Goal: Task Accomplishment & Management: Use online tool/utility

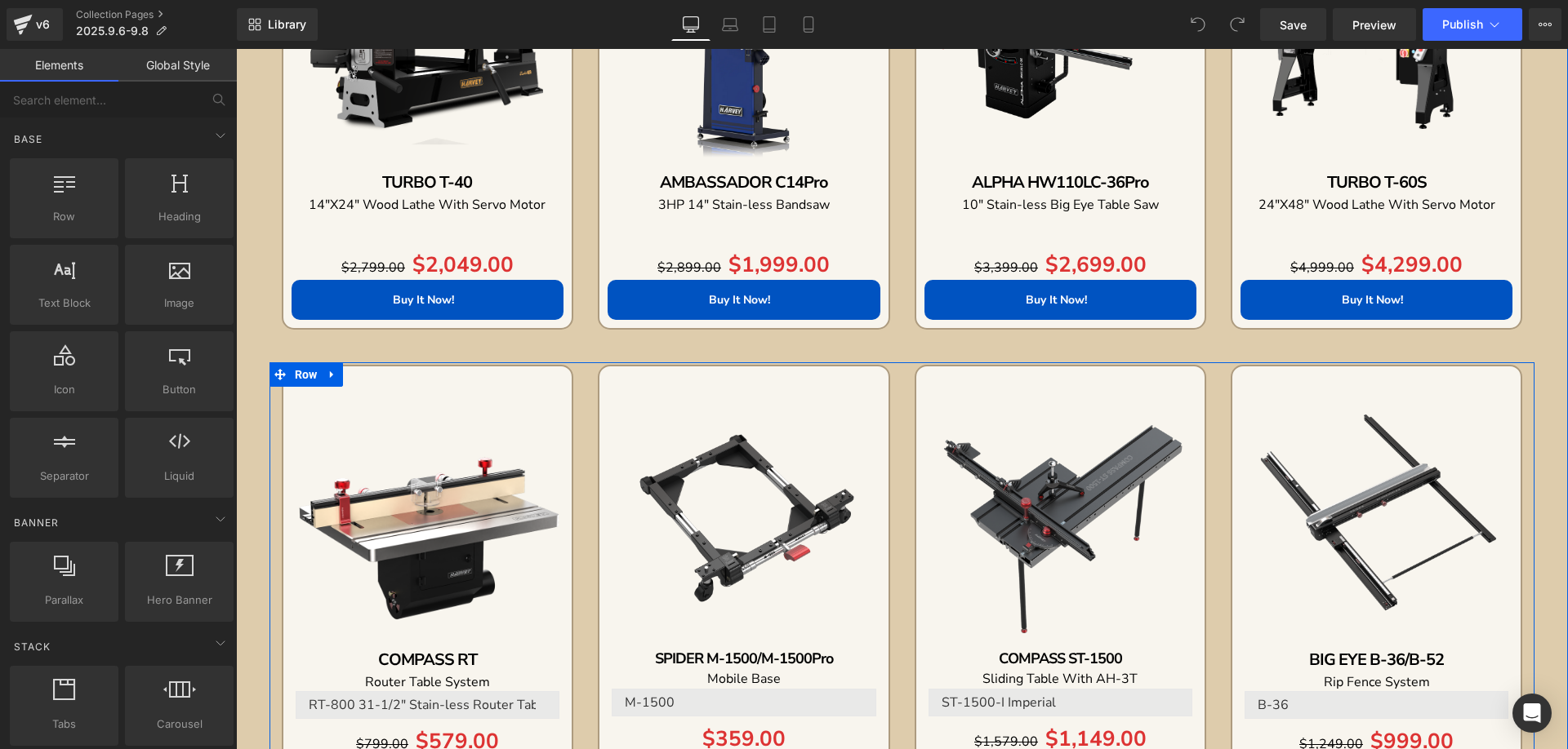
scroll to position [1633, 0]
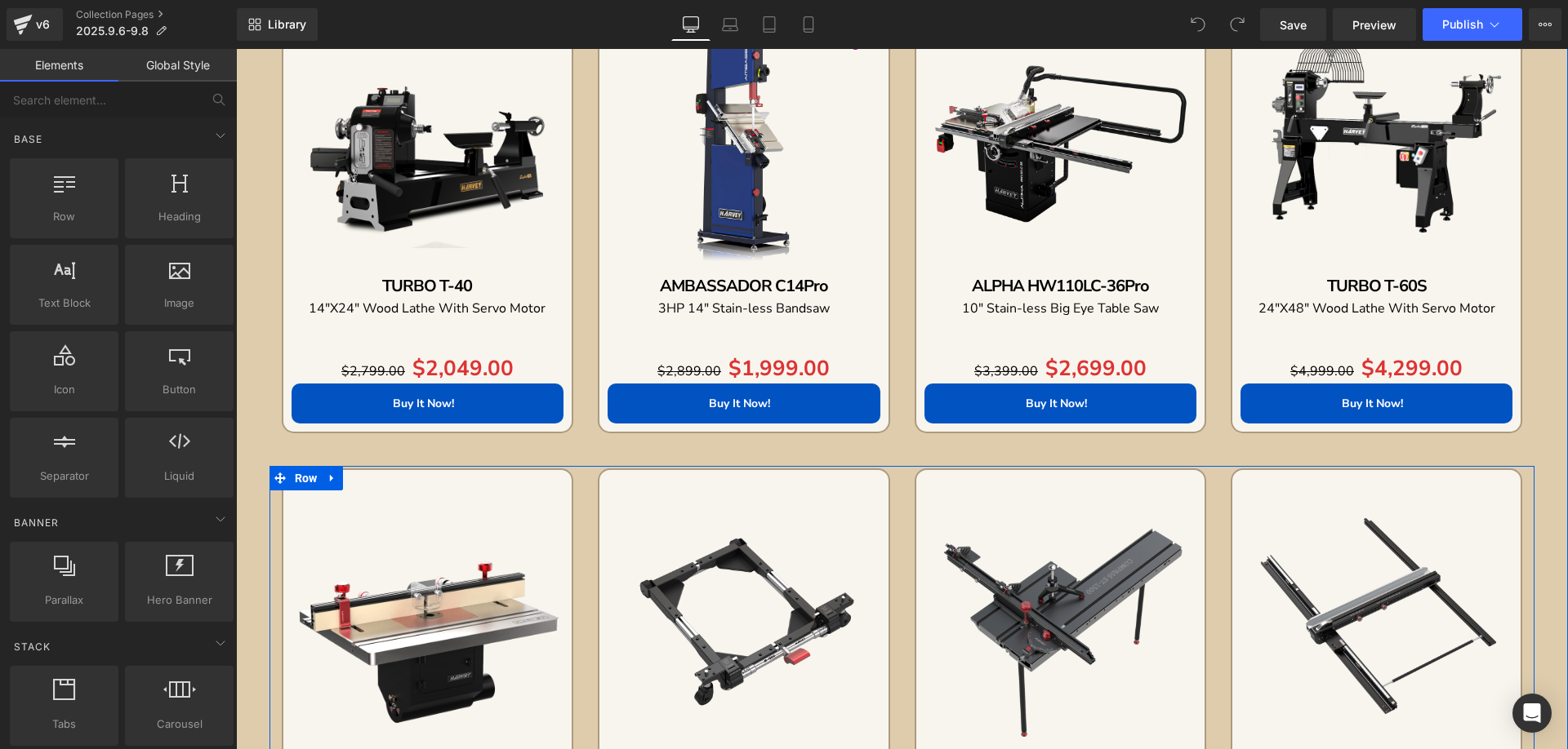
click at [328, 483] on icon at bounding box center [332, 478] width 11 height 12
click at [369, 479] on icon at bounding box center [374, 478] width 11 height 12
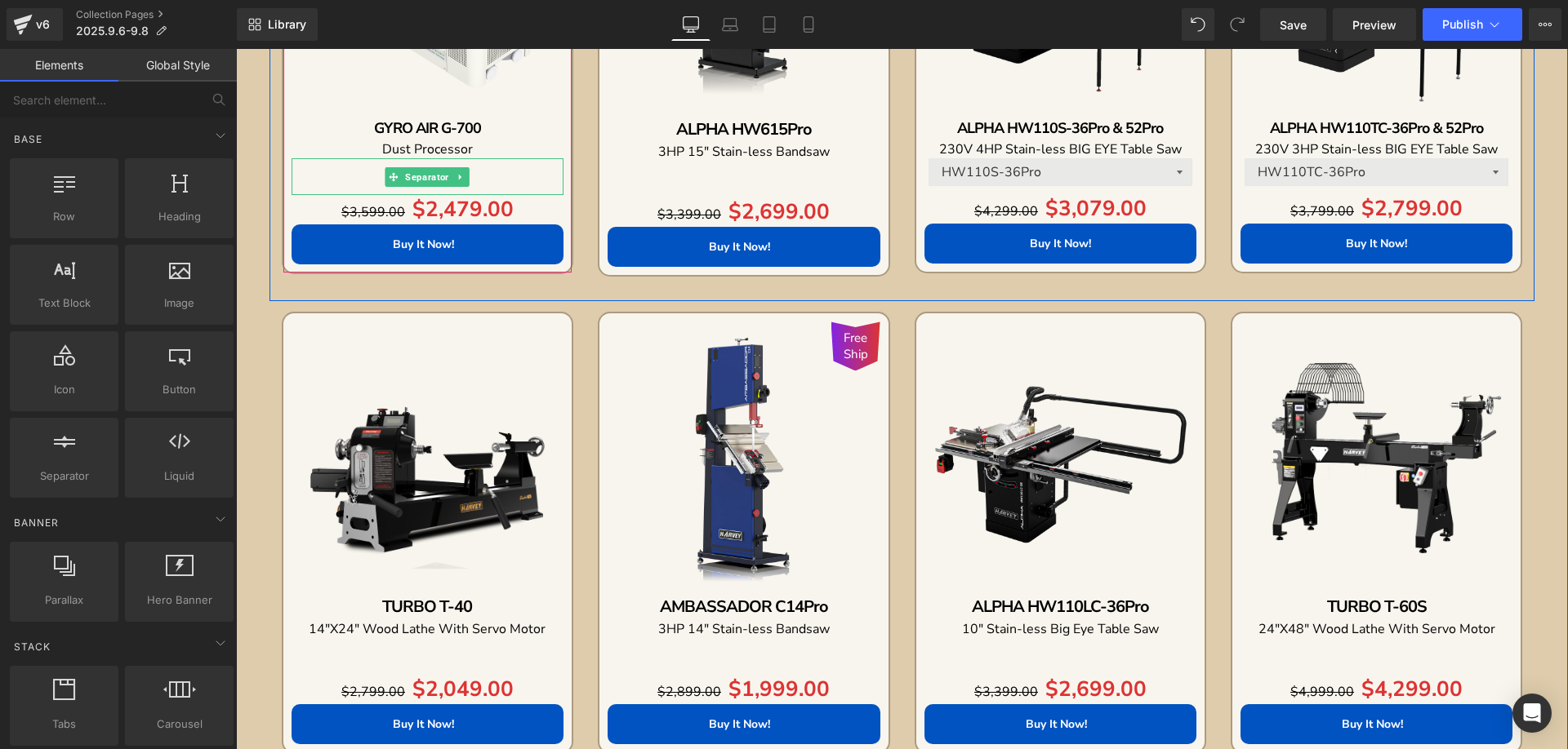
scroll to position [1469, 0]
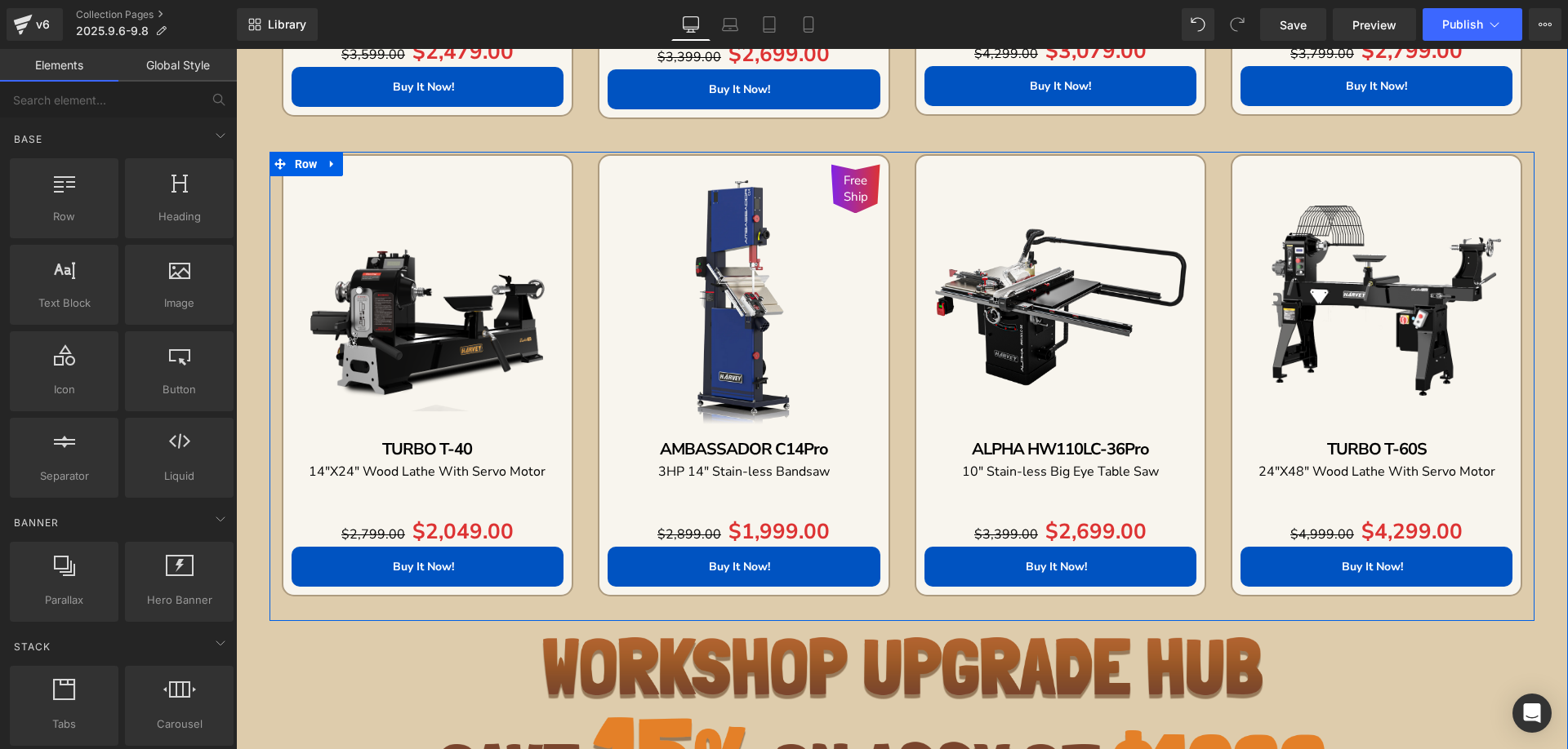
click at [327, 167] on icon at bounding box center [332, 164] width 11 height 12
click at [348, 169] on icon at bounding box center [353, 164] width 11 height 11
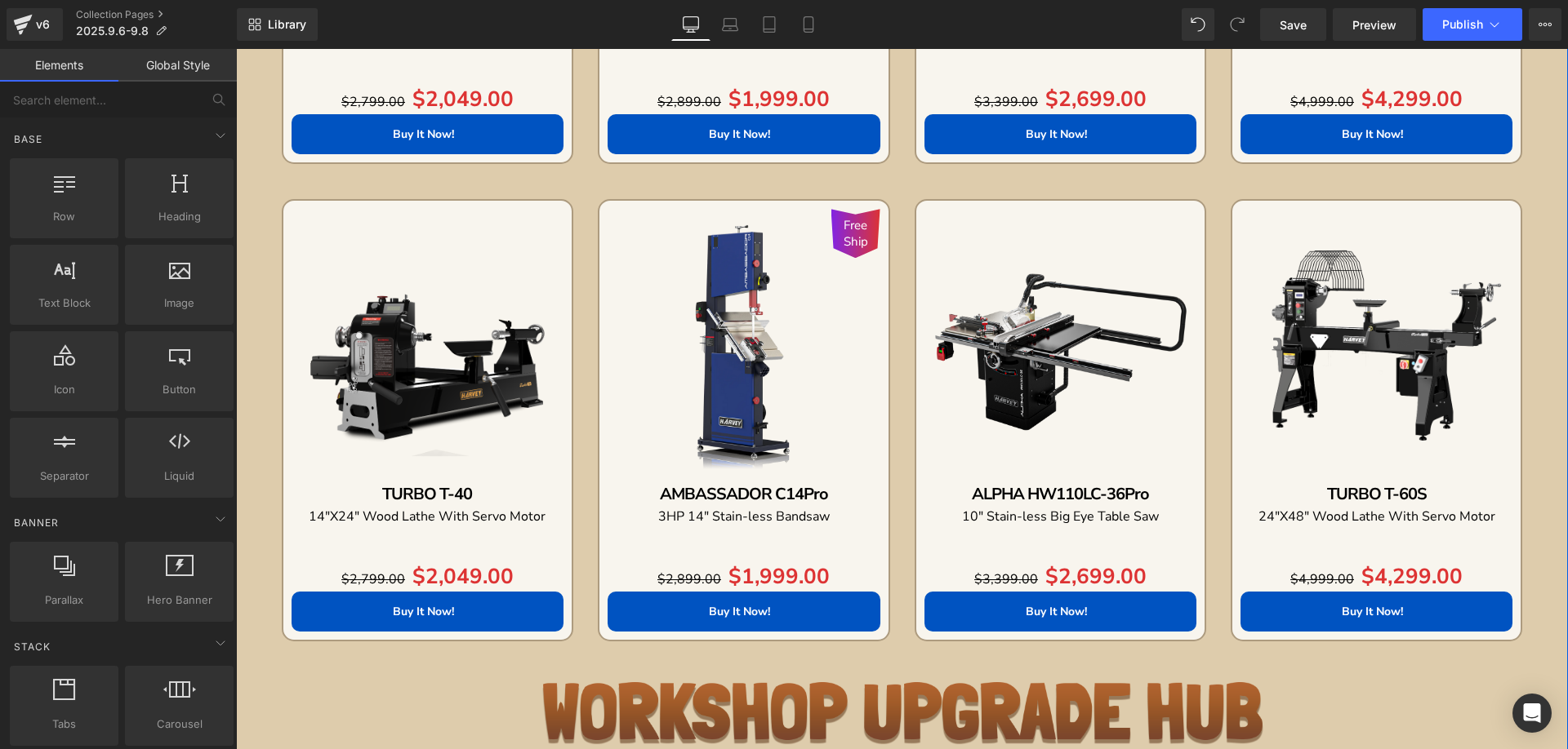
scroll to position [1984, 0]
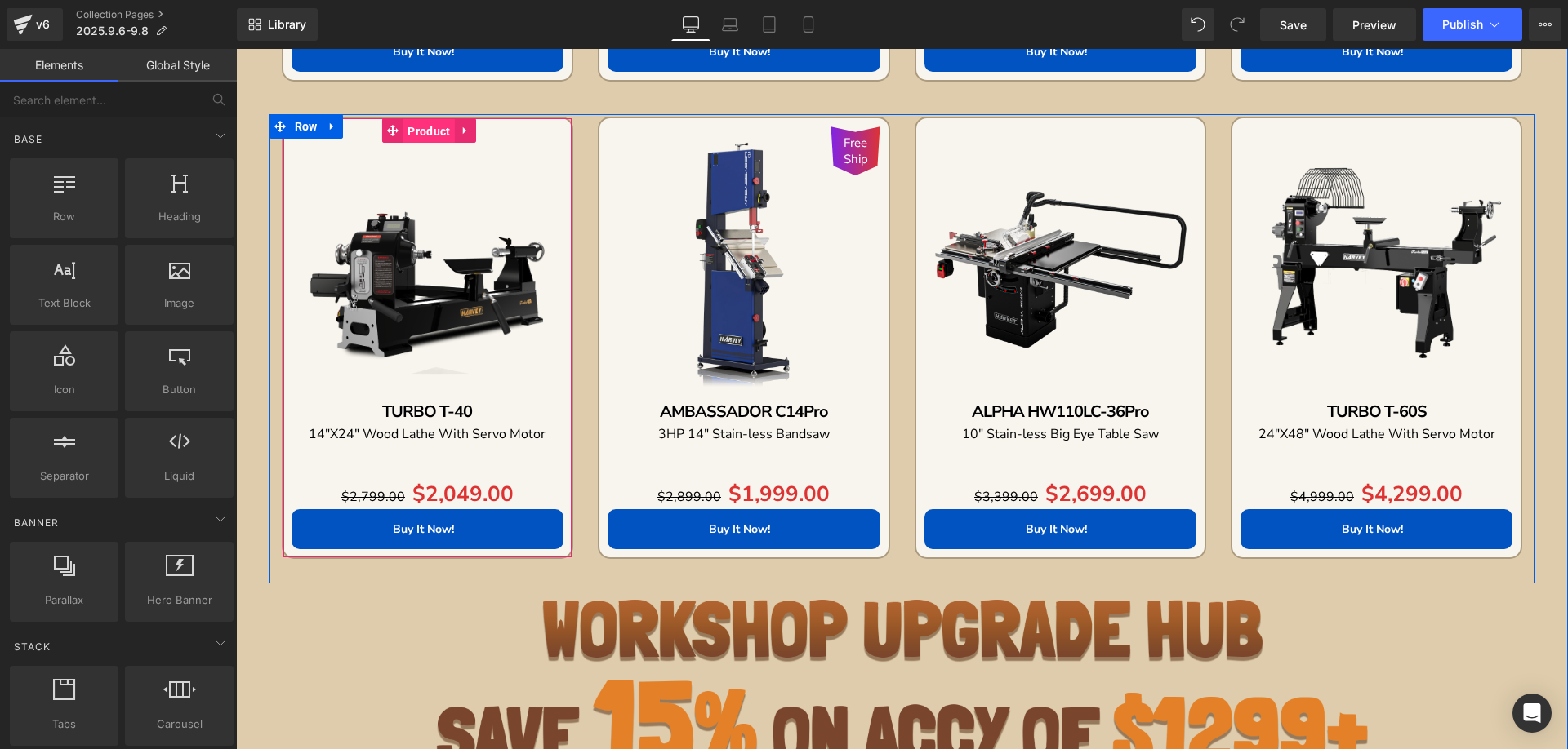
click at [414, 135] on span "Product" at bounding box center [429, 131] width 51 height 25
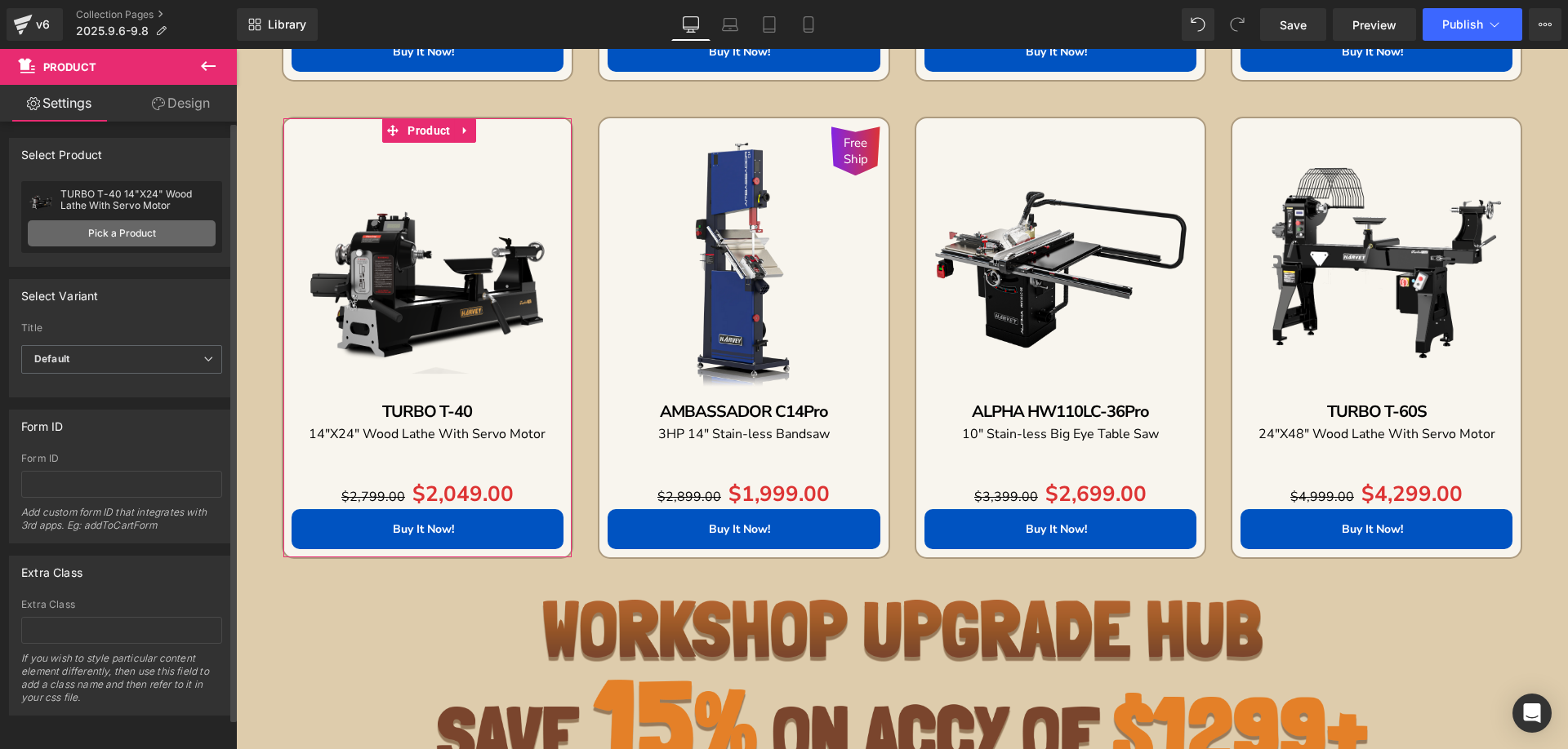
click at [106, 232] on link "Pick a Product" at bounding box center [122, 233] width 188 height 26
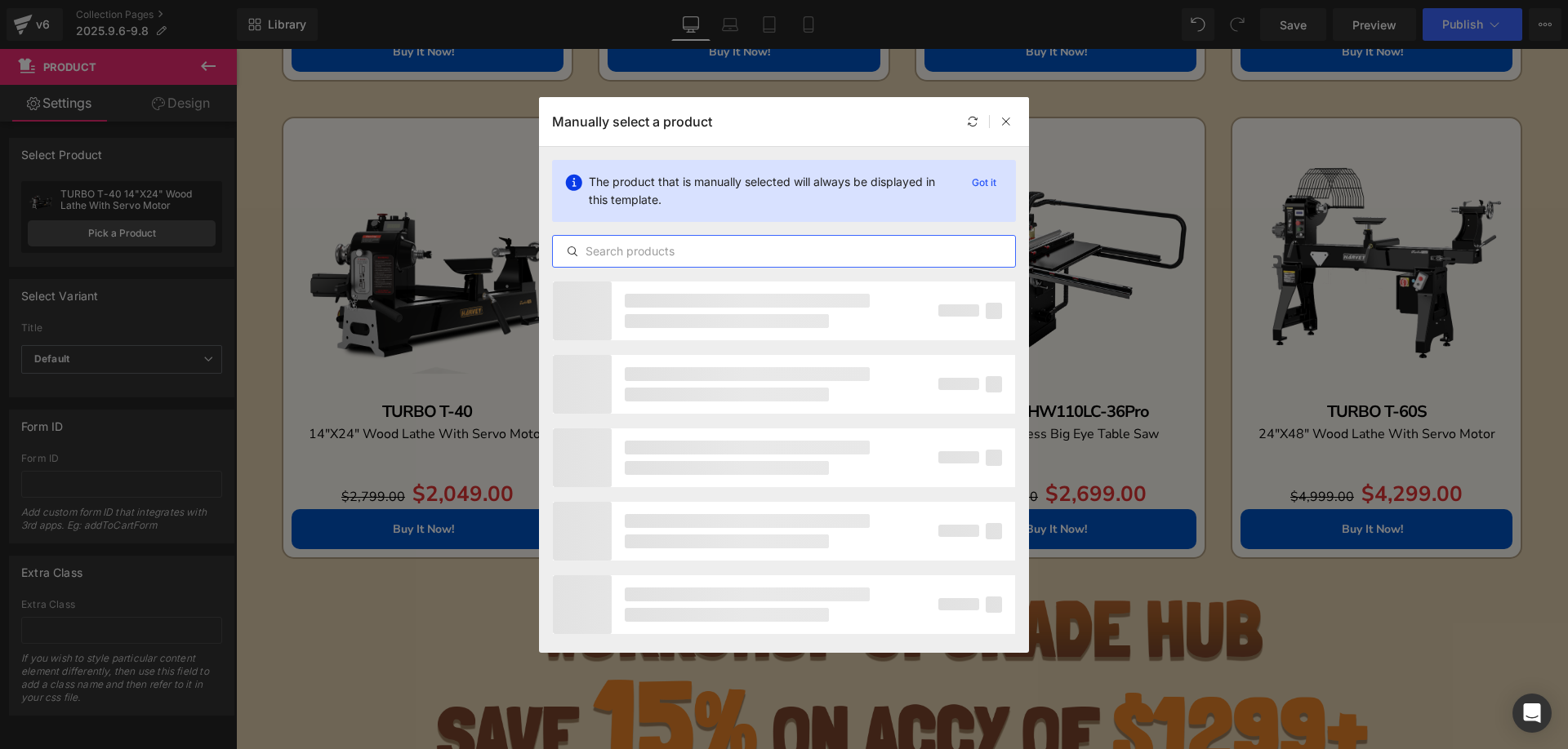
click at [598, 247] on input "text" at bounding box center [784, 251] width 462 height 19
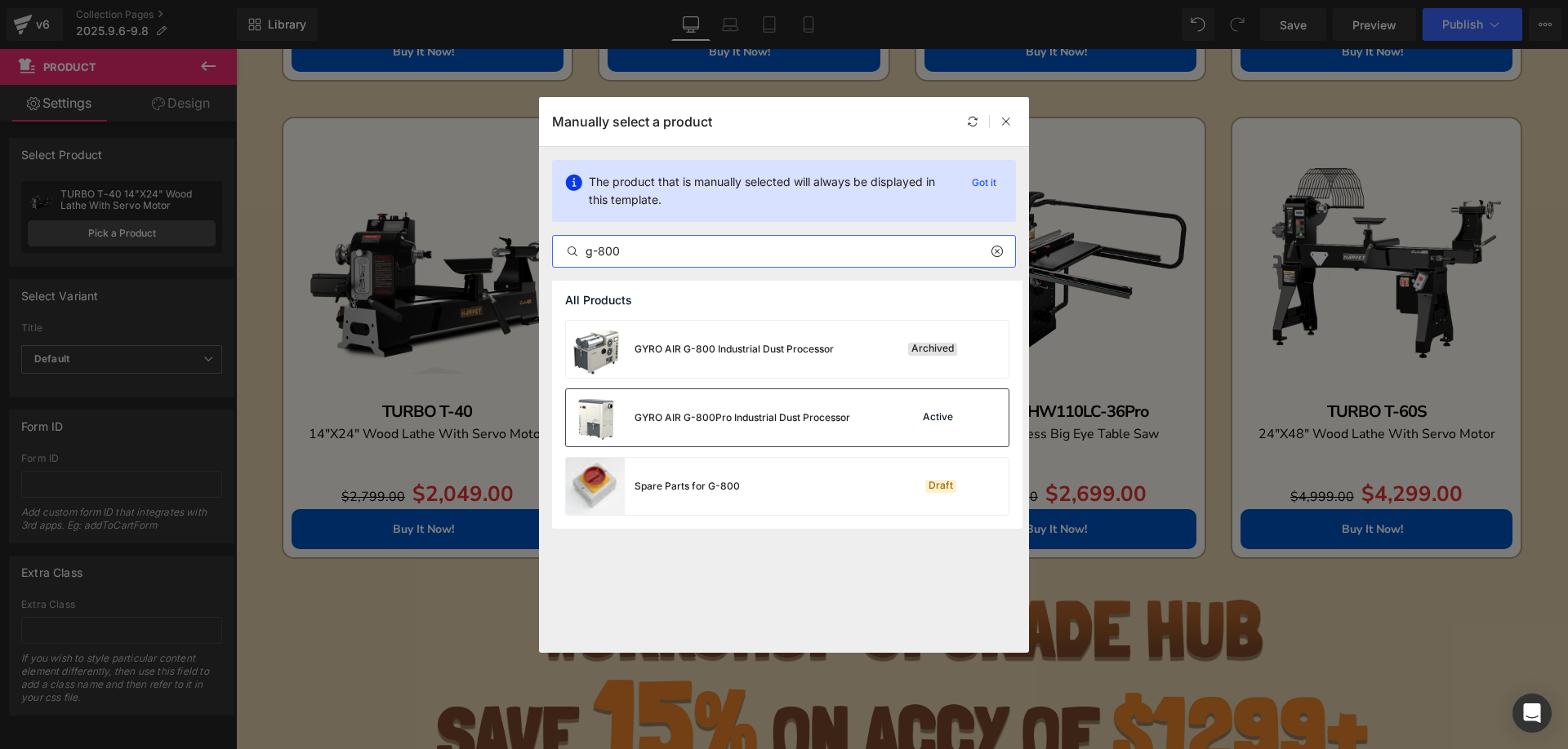
type input "g-800"
click at [755, 427] on div "GYRO AIR G-800Pro Industrial Dust Processor" at bounding box center [708, 418] width 284 height 57
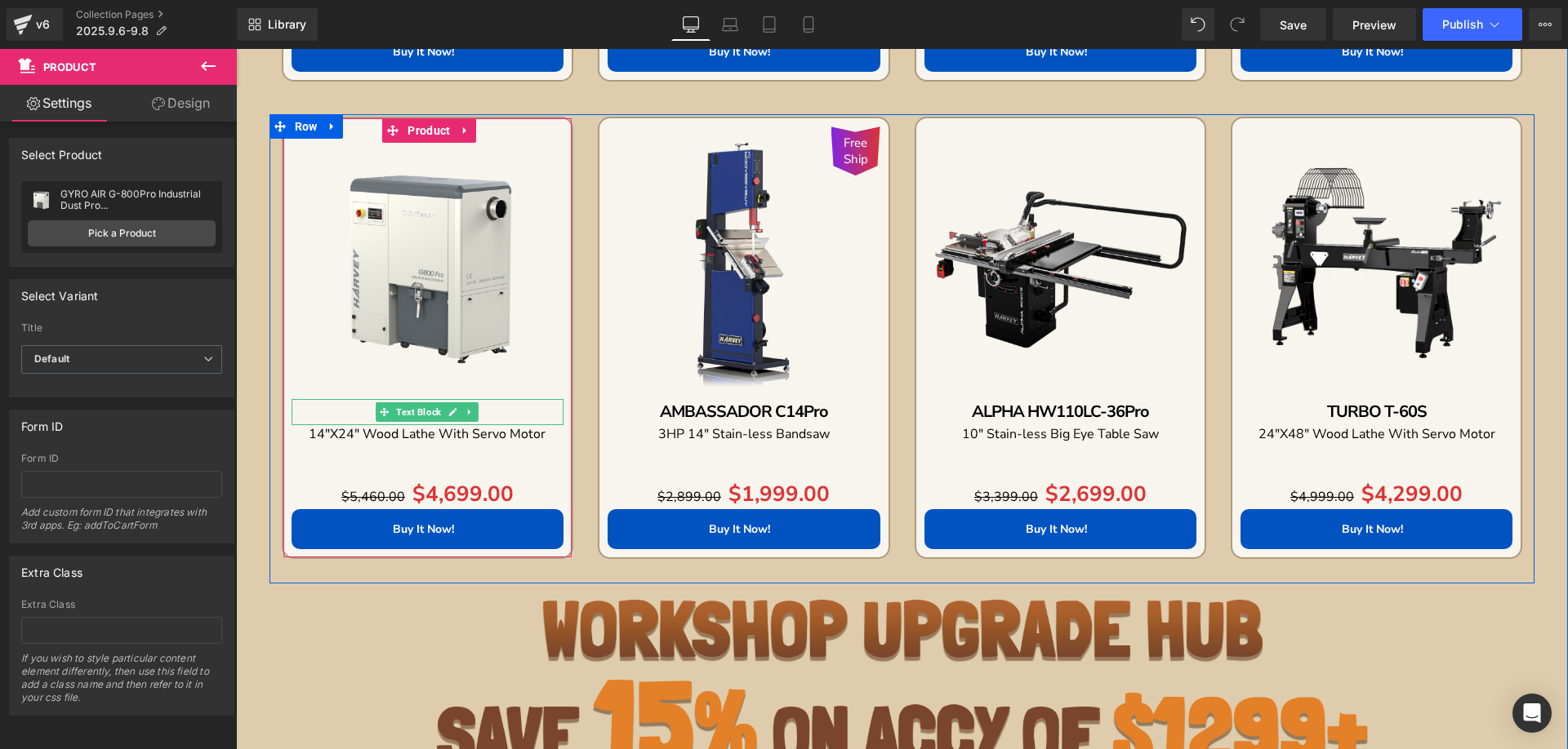
drag, startPoint x: 325, startPoint y: 406, endPoint x: 361, endPoint y: 411, distance: 36.3
click at [325, 405] on p "TURBO T-40" at bounding box center [427, 412] width 272 height 26
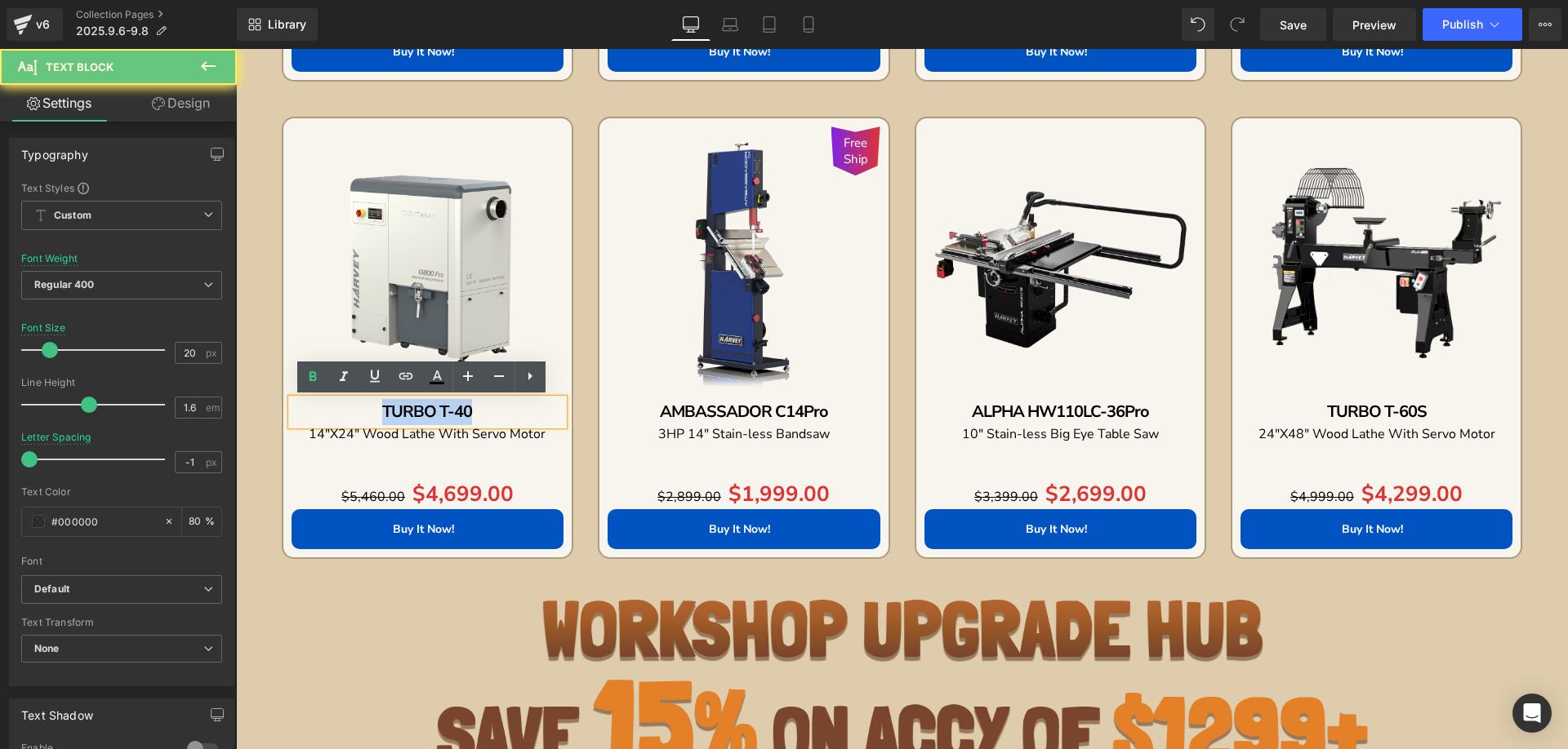
drag, startPoint x: 363, startPoint y: 412, endPoint x: 474, endPoint y: 412, distance: 111.0
click at [474, 412] on p "TURBO T-40" at bounding box center [427, 412] width 272 height 26
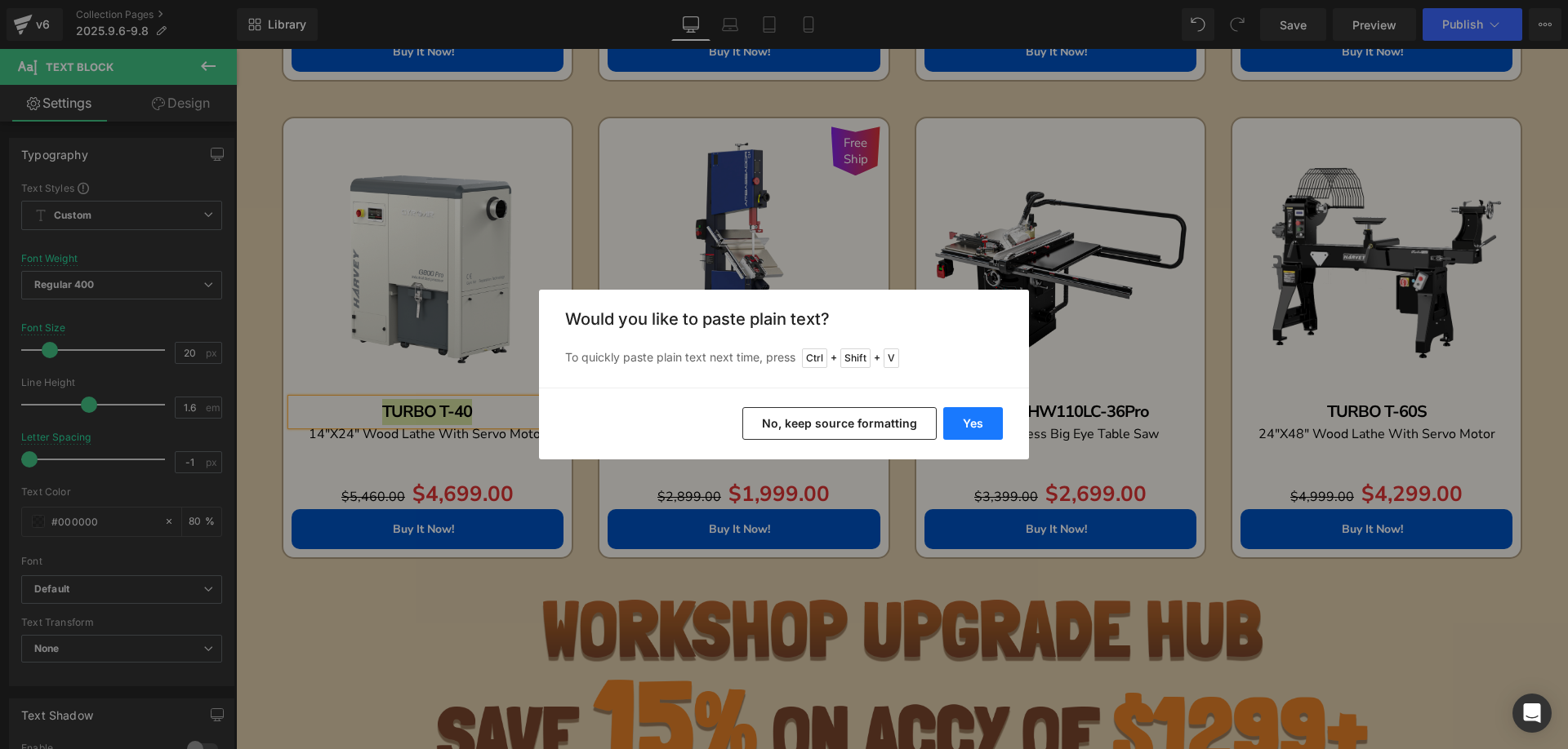
click at [990, 422] on button "Yes" at bounding box center [973, 423] width 60 height 32
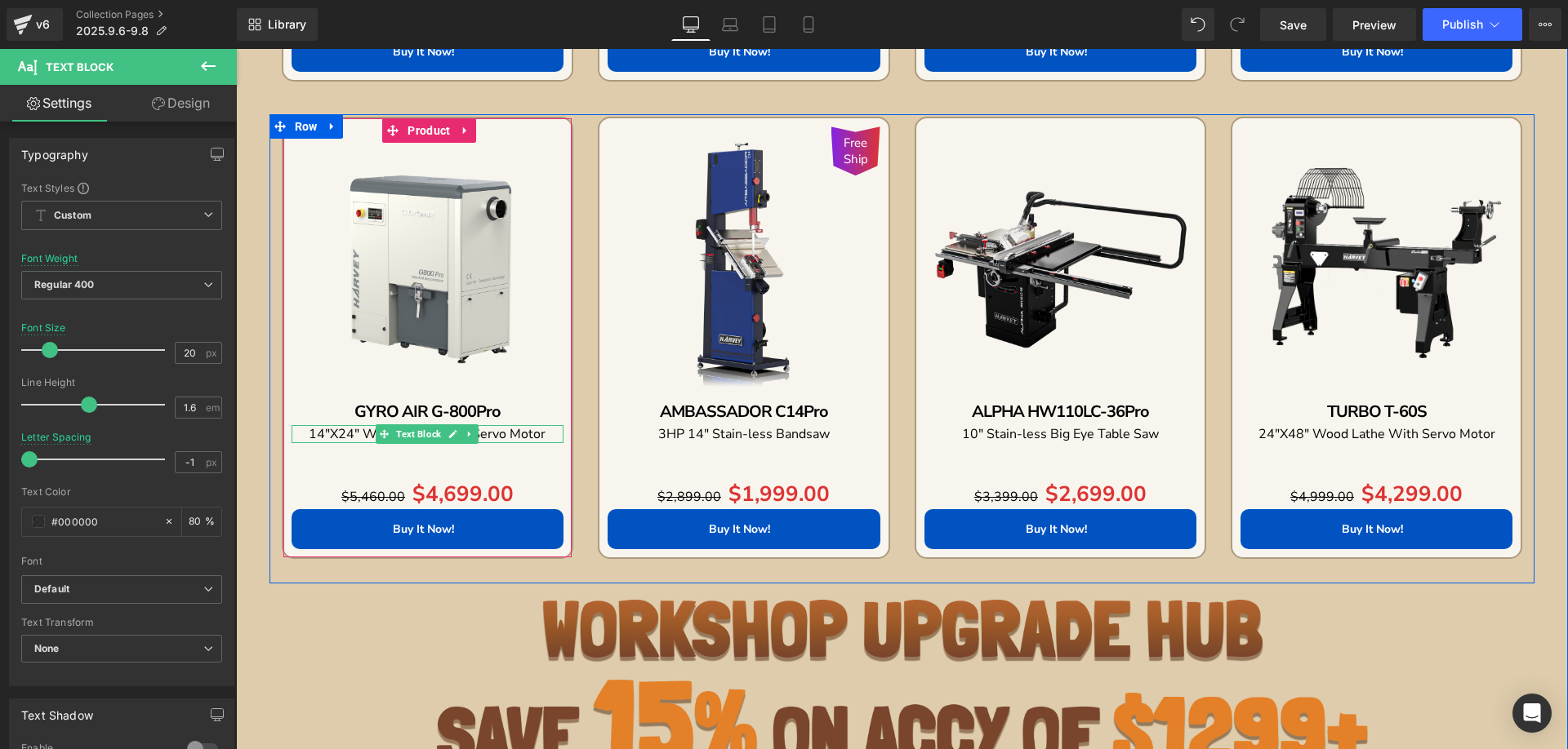
click at [303, 433] on p "14"X24" Wood Lathe With Servo Motor" at bounding box center [427, 434] width 272 height 18
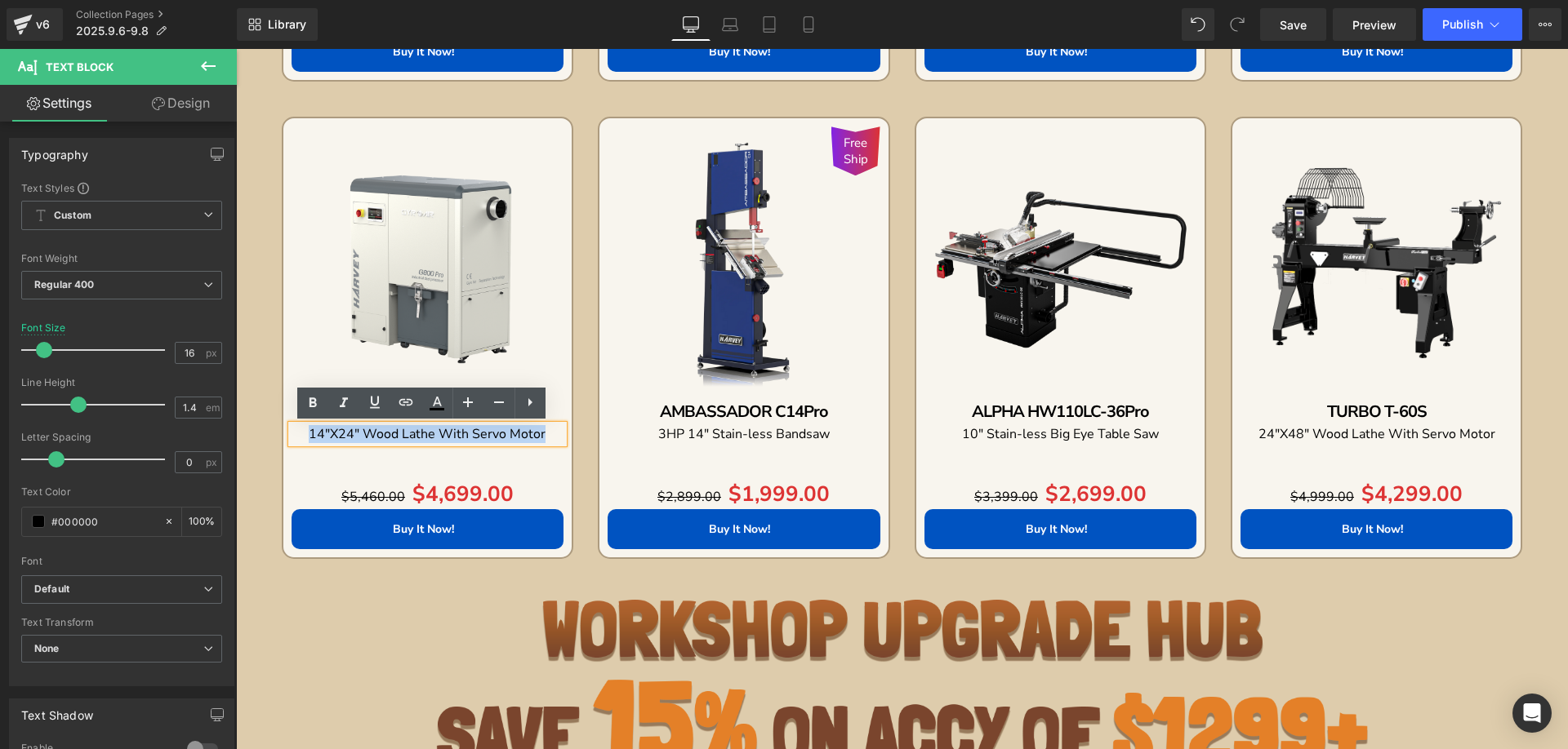
drag, startPoint x: 303, startPoint y: 433, endPoint x: 544, endPoint y: 433, distance: 241.0
click at [544, 433] on p "14"X24" Wood Lathe With Servo Motor" at bounding box center [427, 434] width 272 height 18
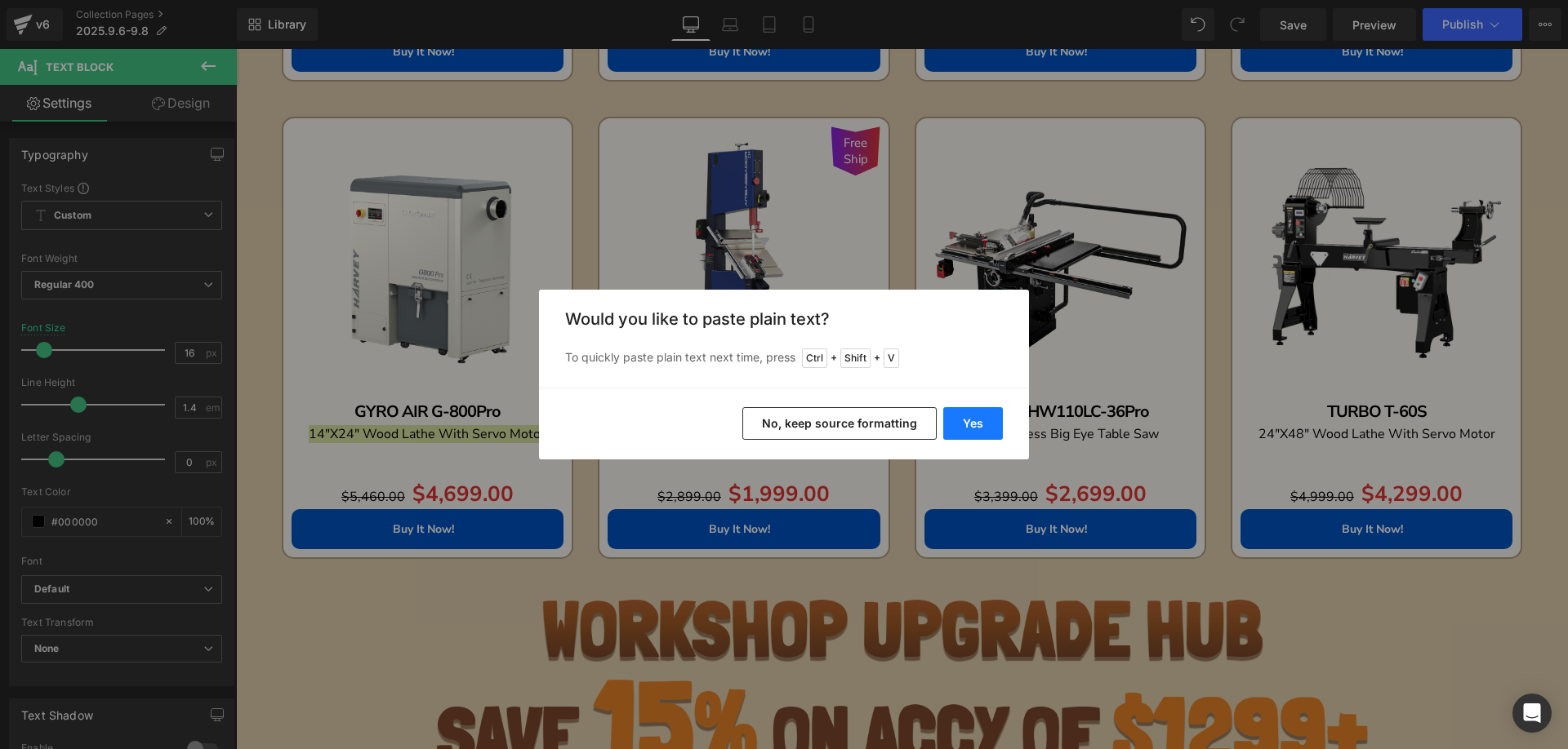
drag, startPoint x: 986, startPoint y: 415, endPoint x: 690, endPoint y: 322, distance: 310.3
click at [986, 415] on button "Yes" at bounding box center [973, 423] width 60 height 32
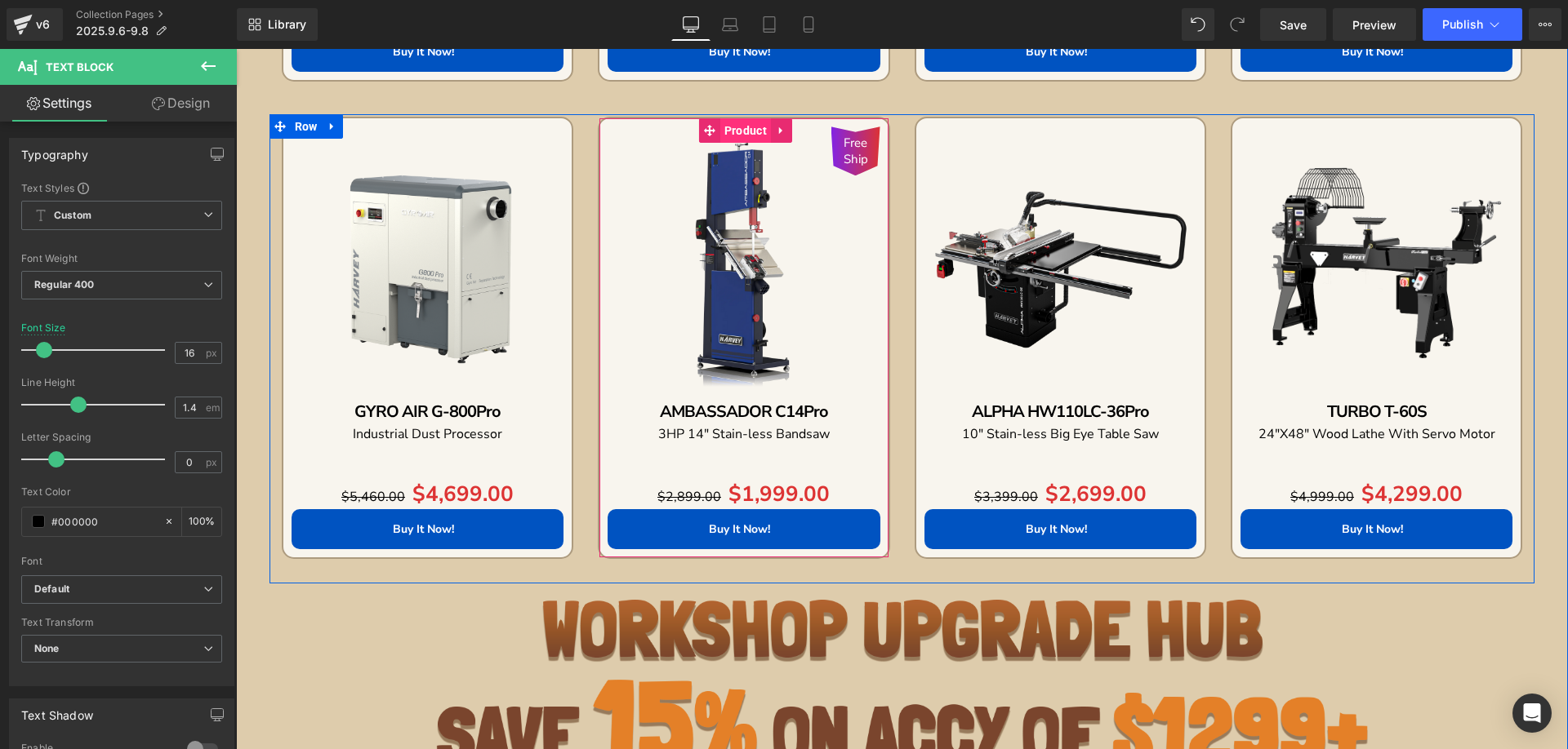
click at [729, 133] on span "Product" at bounding box center [745, 130] width 51 height 25
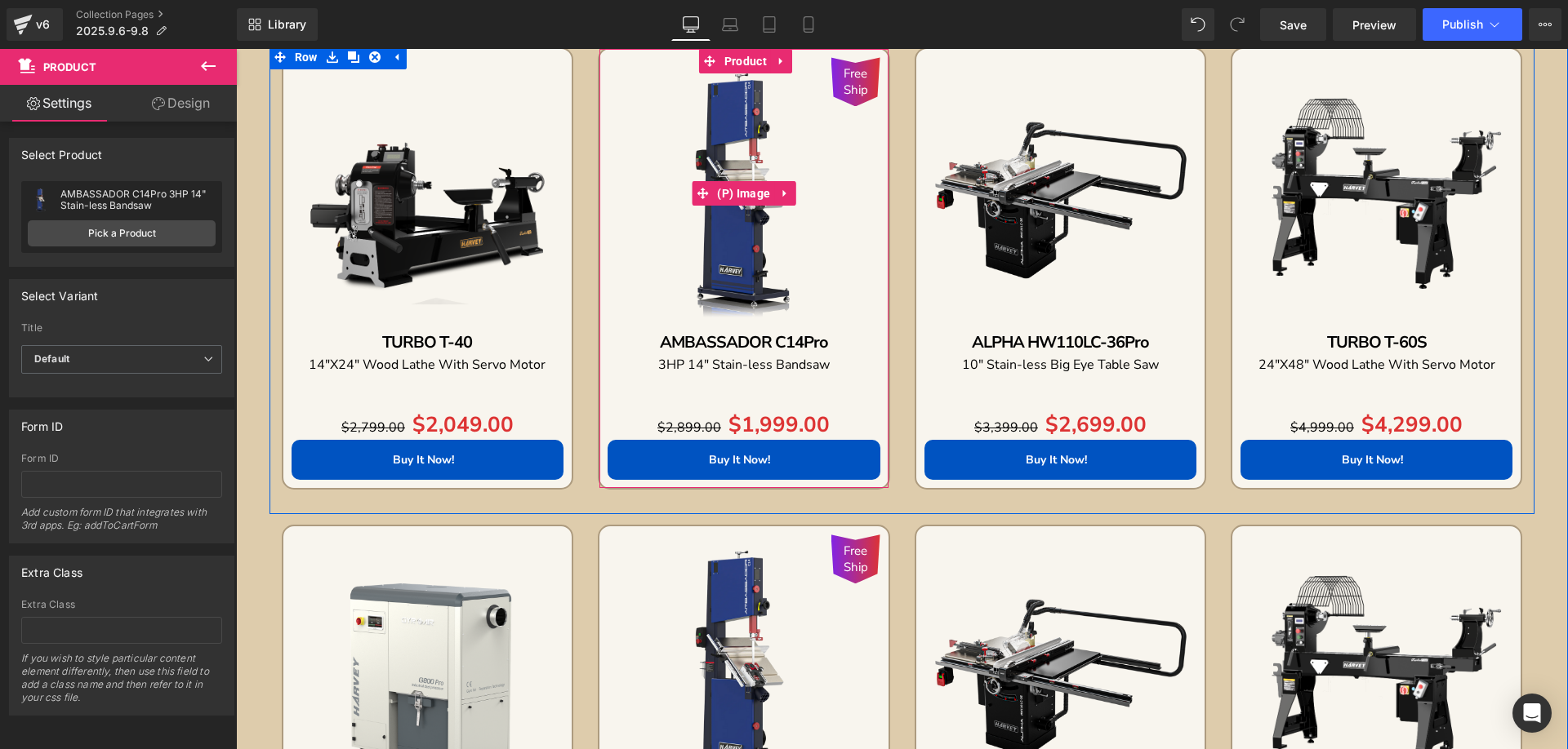
scroll to position [1902, 0]
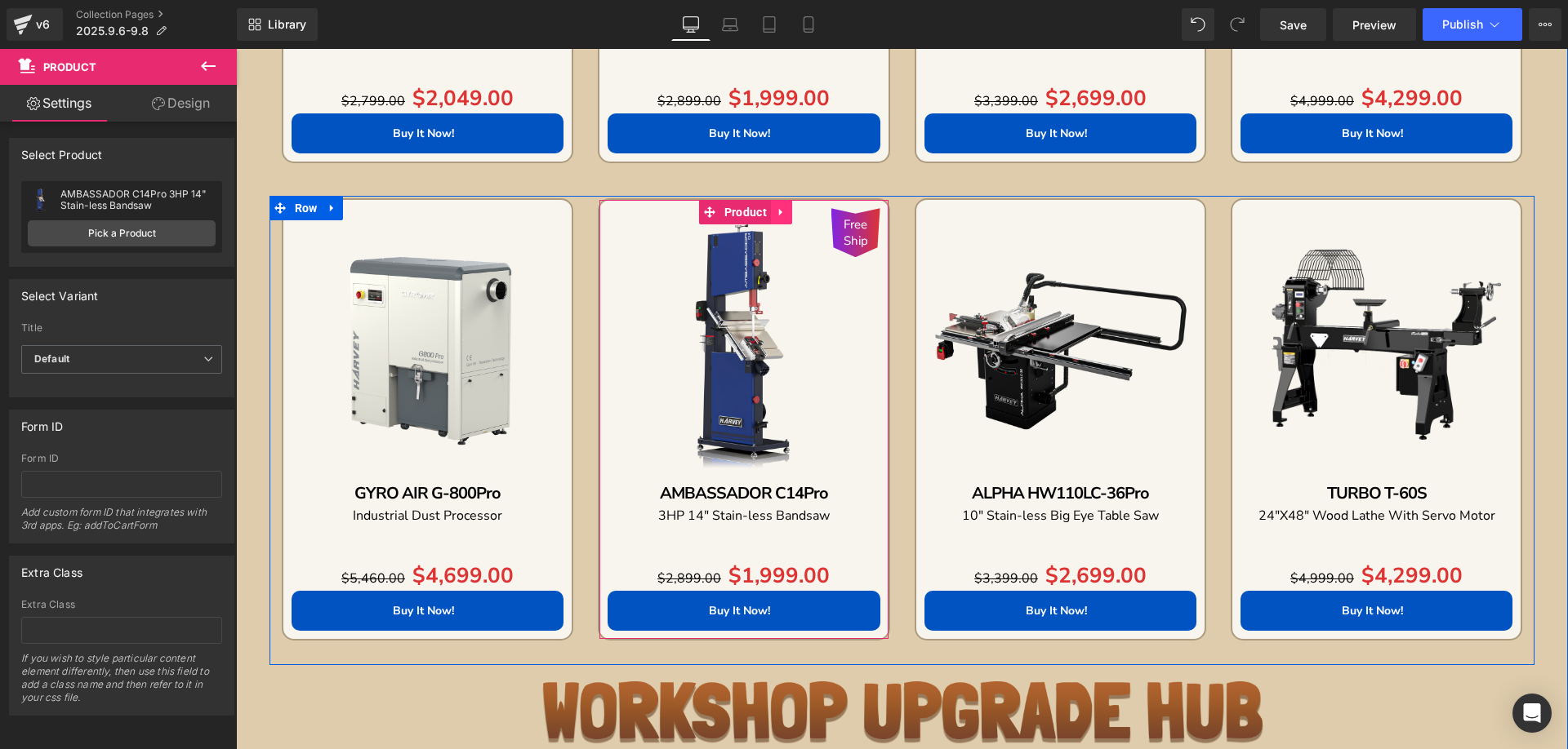
drag, startPoint x: 770, startPoint y: 215, endPoint x: 779, endPoint y: 217, distance: 9.2
click at [776, 215] on icon at bounding box center [782, 212] width 11 height 12
click at [786, 216] on icon at bounding box center [792, 212] width 11 height 11
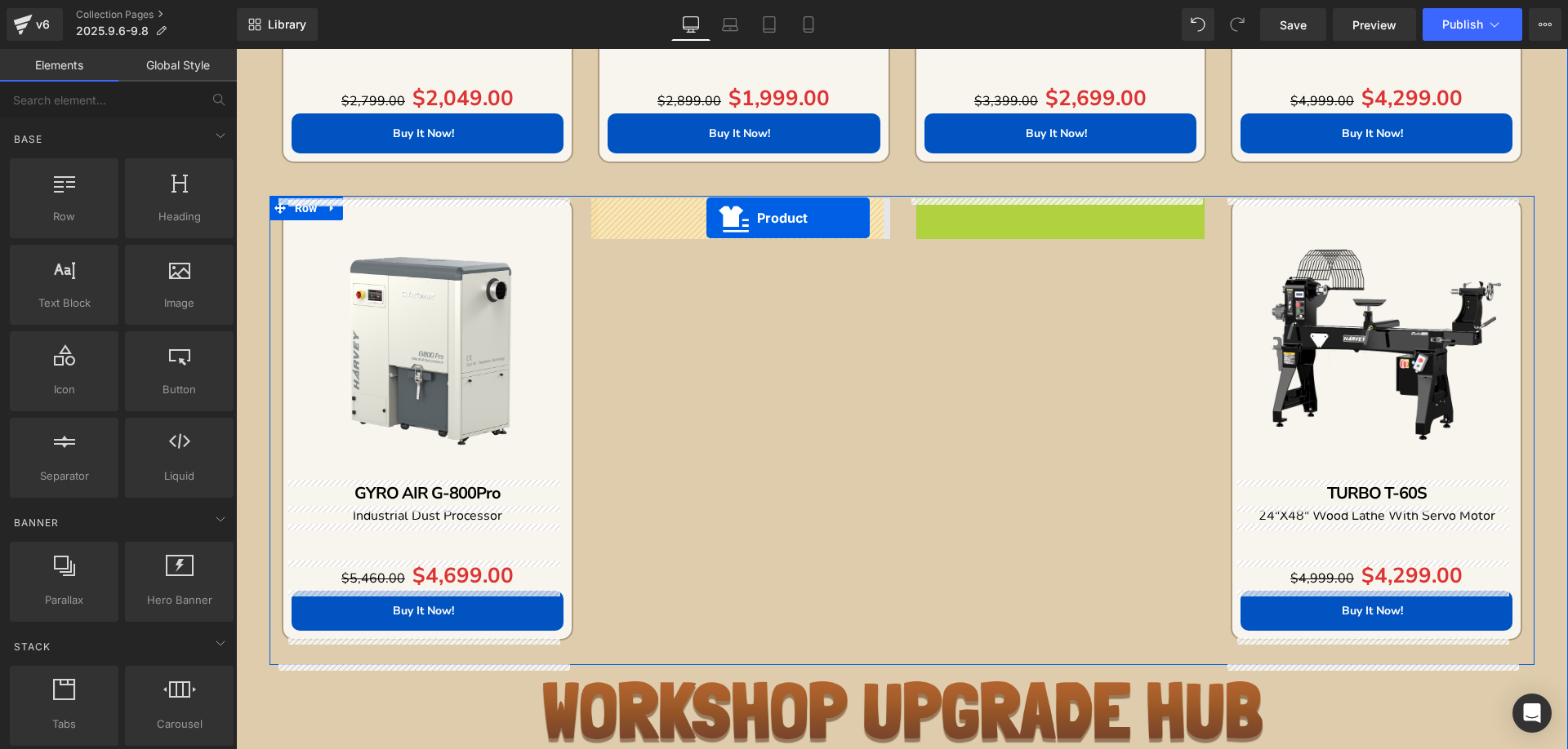
drag, startPoint x: 1028, startPoint y: 214, endPoint x: 705, endPoint y: 218, distance: 323.0
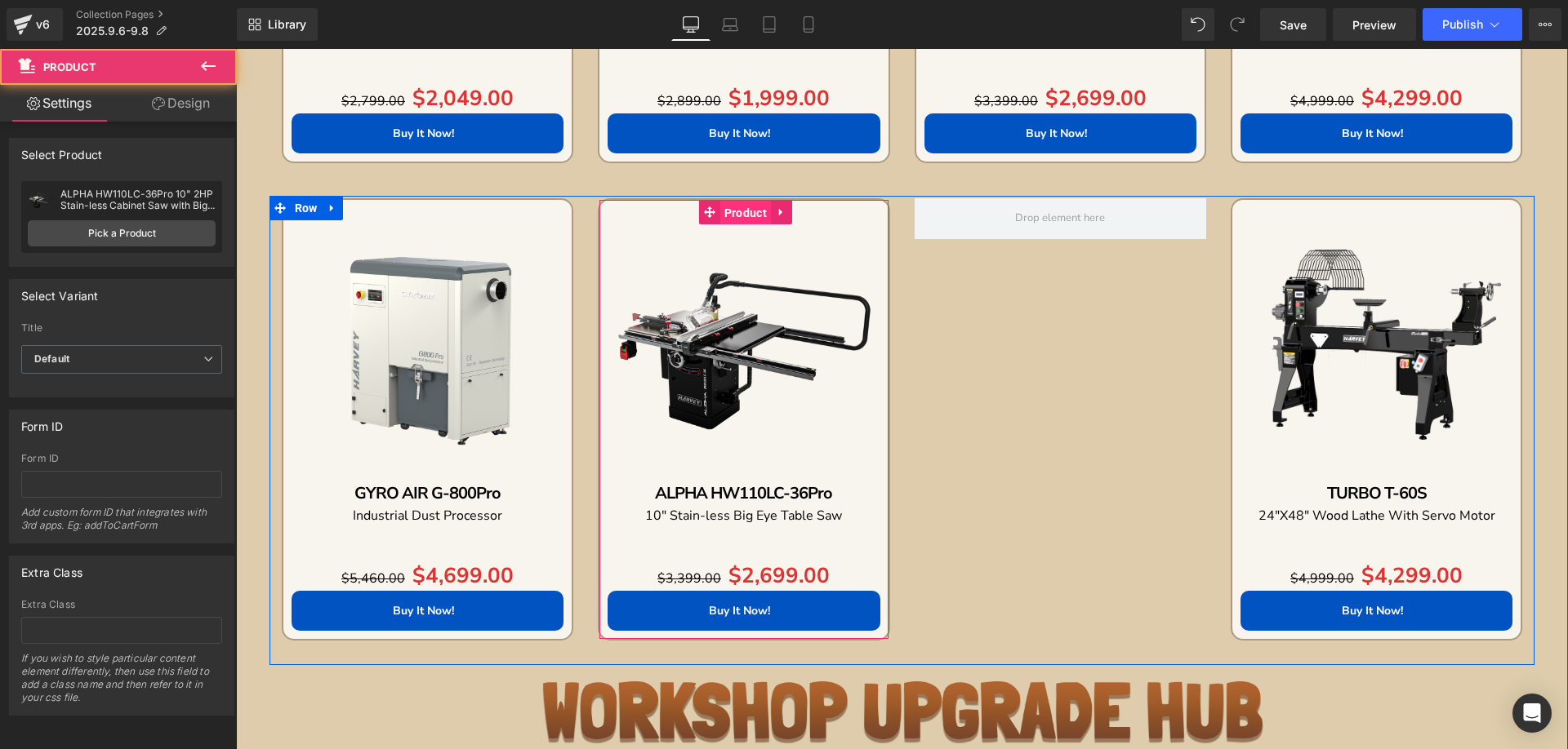
click at [736, 212] on span "Product" at bounding box center [745, 213] width 51 height 25
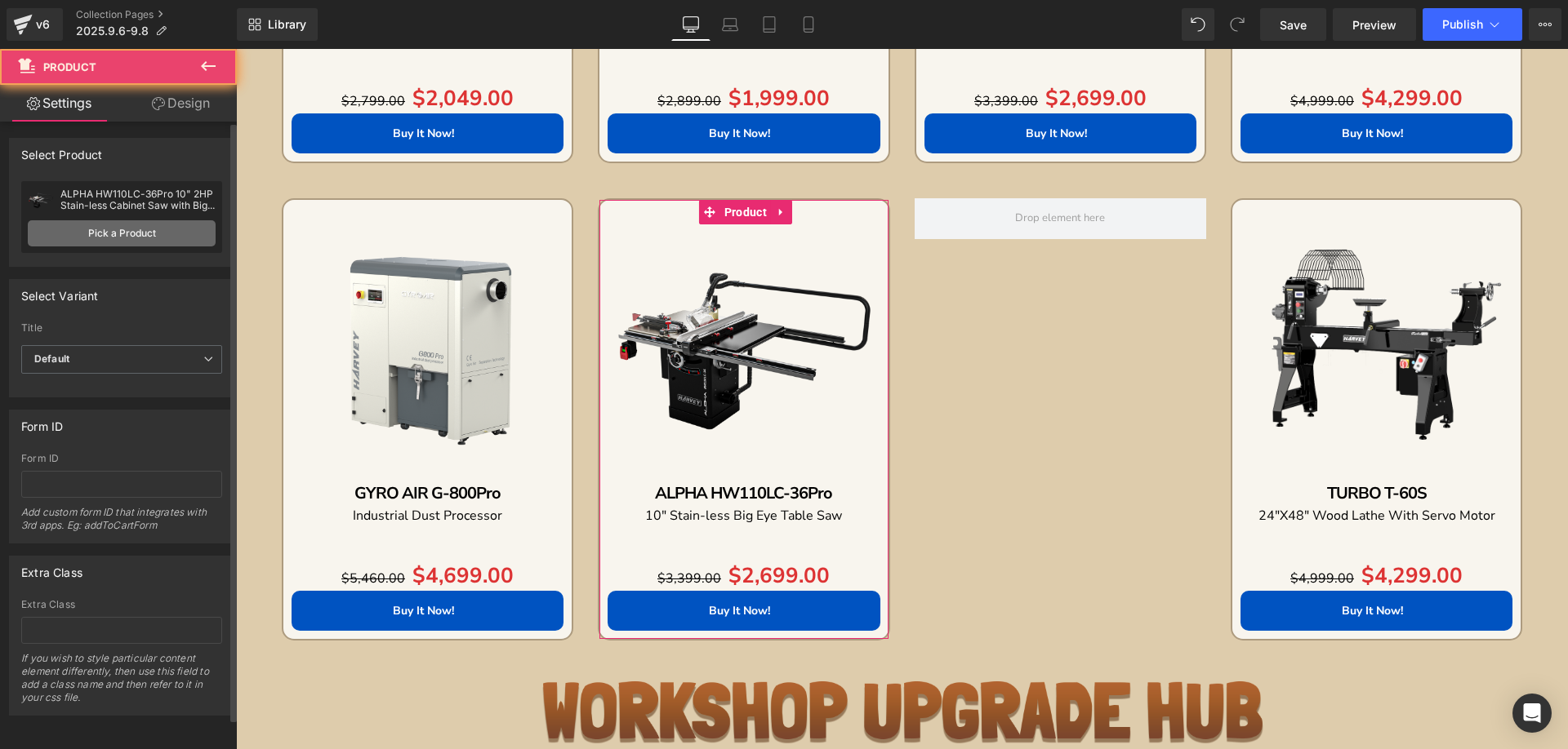
click at [57, 226] on link "Pick a Product" at bounding box center [122, 233] width 188 height 26
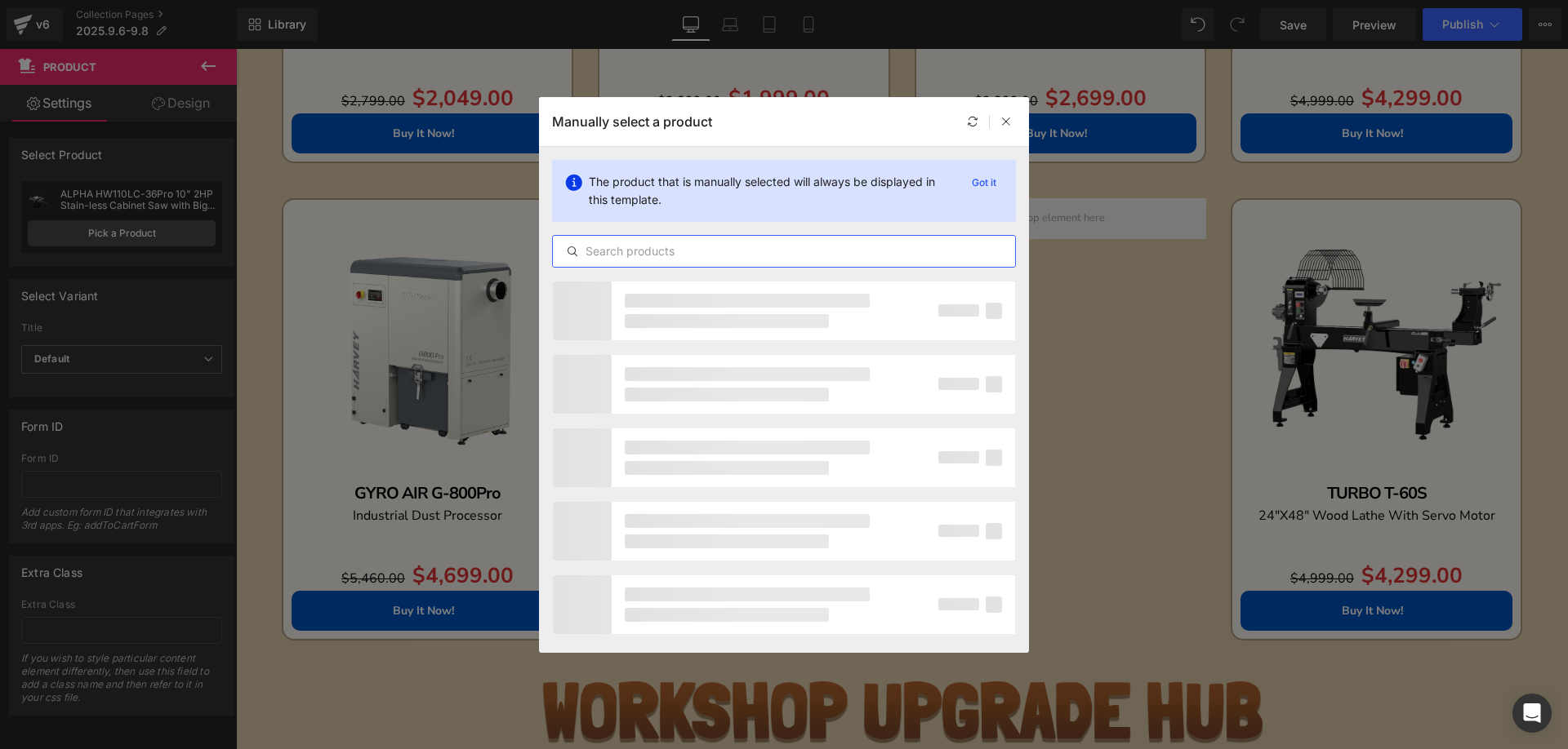
click at [667, 245] on input "text" at bounding box center [784, 251] width 462 height 19
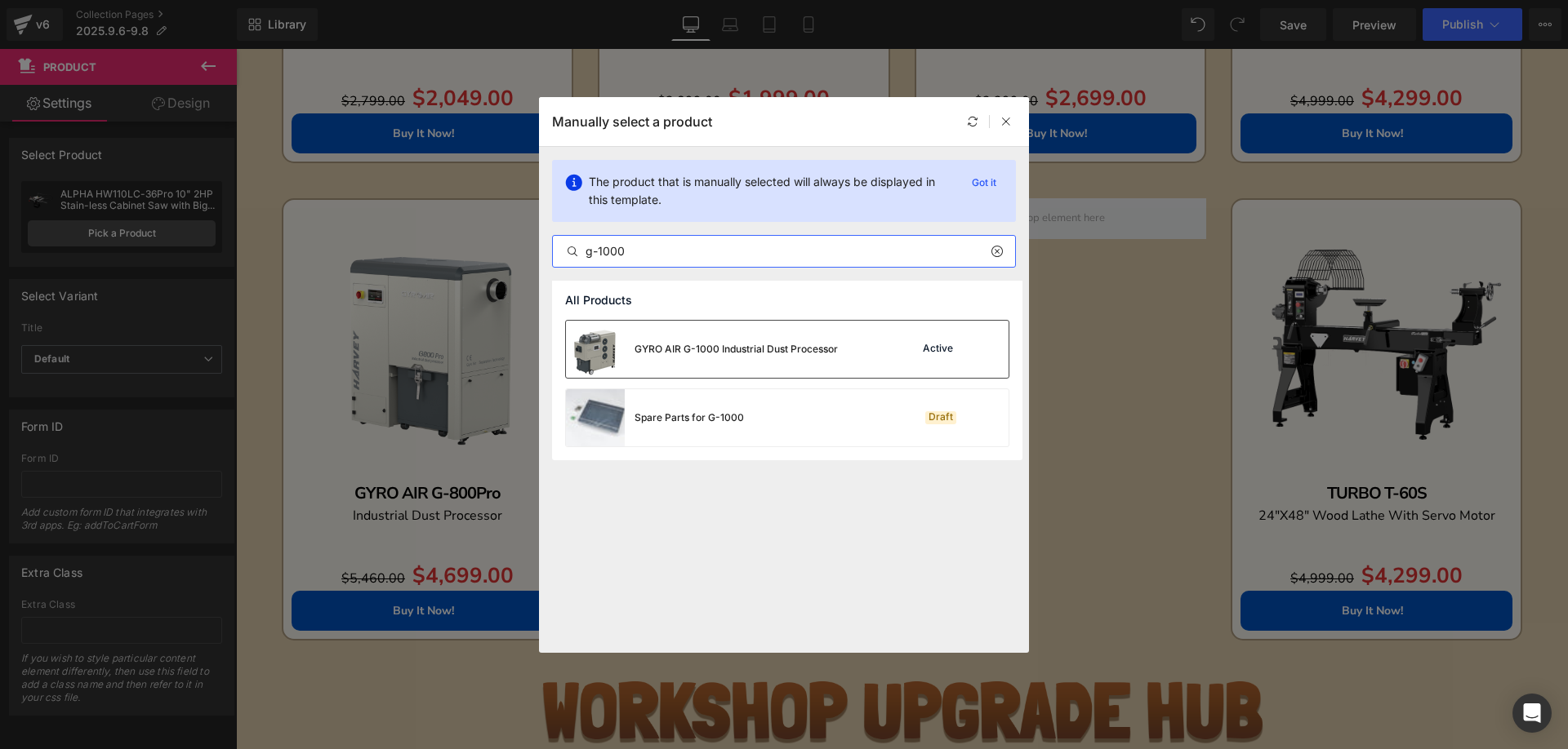
type input "g-1000"
drag, startPoint x: 761, startPoint y: 356, endPoint x: 442, endPoint y: 298, distance: 324.2
click at [761, 356] on div "GYRO AIR G-1000 Industrial Dust Processor" at bounding box center [736, 349] width 204 height 15
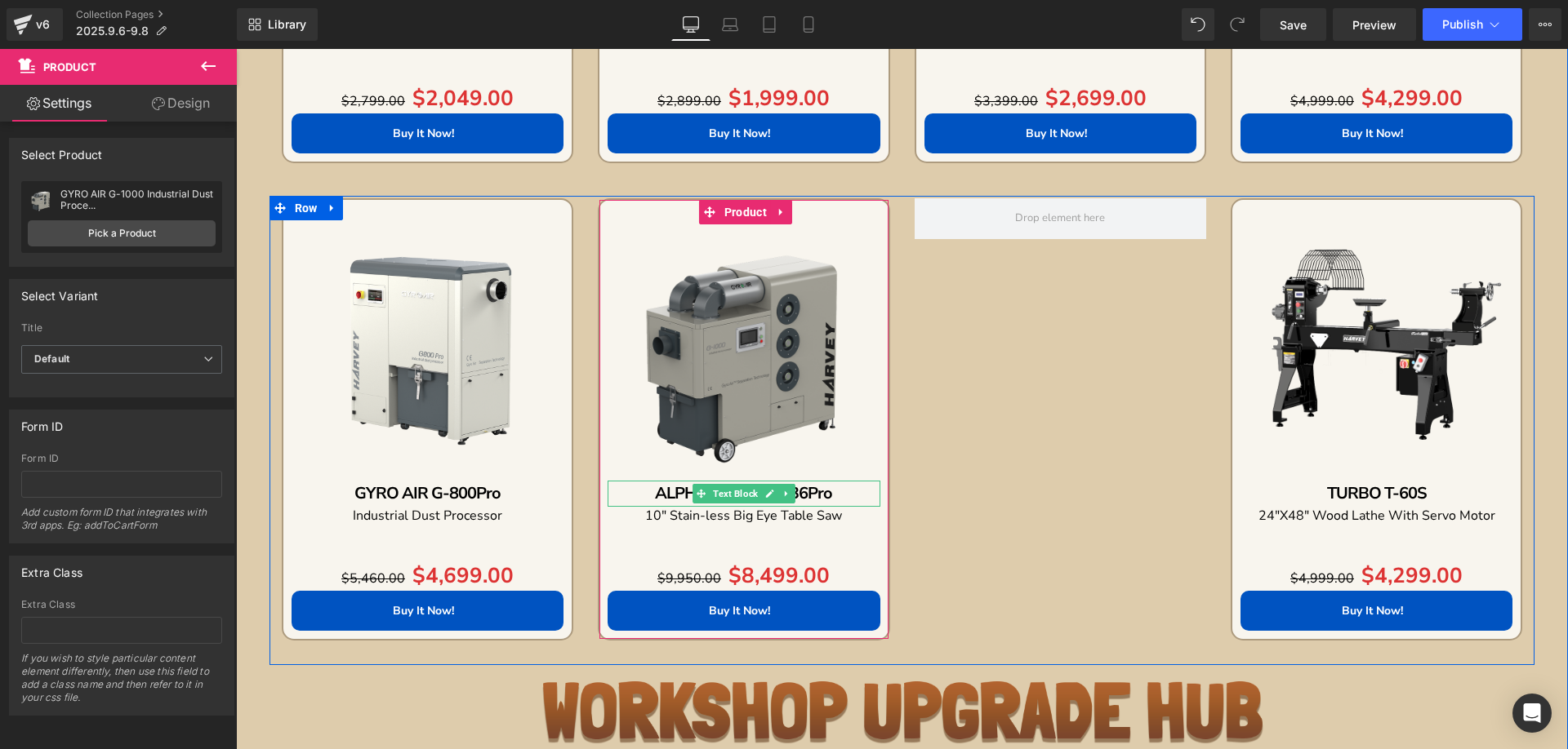
click at [640, 486] on p "ALPHA HW110LC-36Pro" at bounding box center [743, 494] width 272 height 26
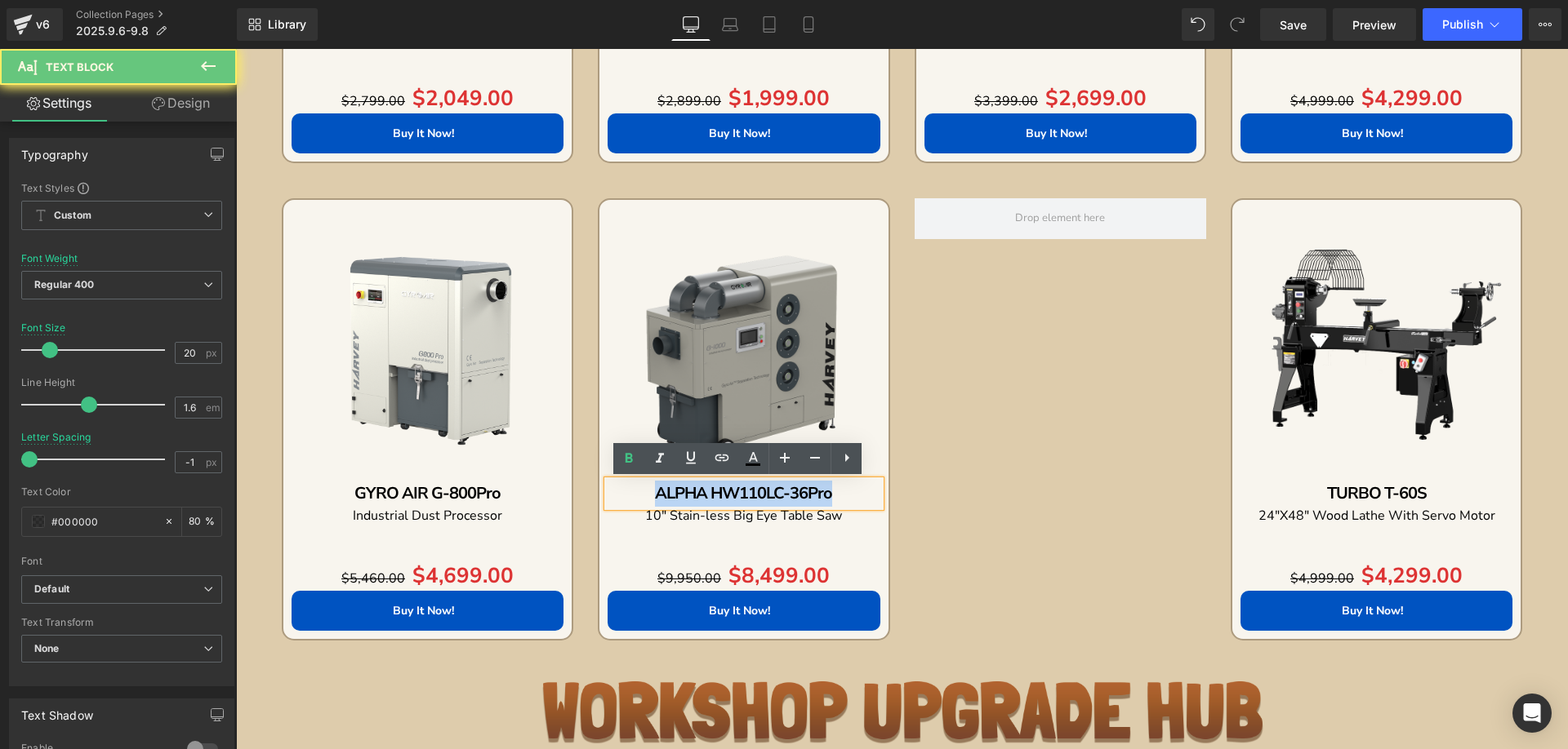
drag, startPoint x: 642, startPoint y: 490, endPoint x: 870, endPoint y: 489, distance: 228.0
click at [870, 489] on p "ALPHA HW110LC-36Pro" at bounding box center [743, 494] width 272 height 26
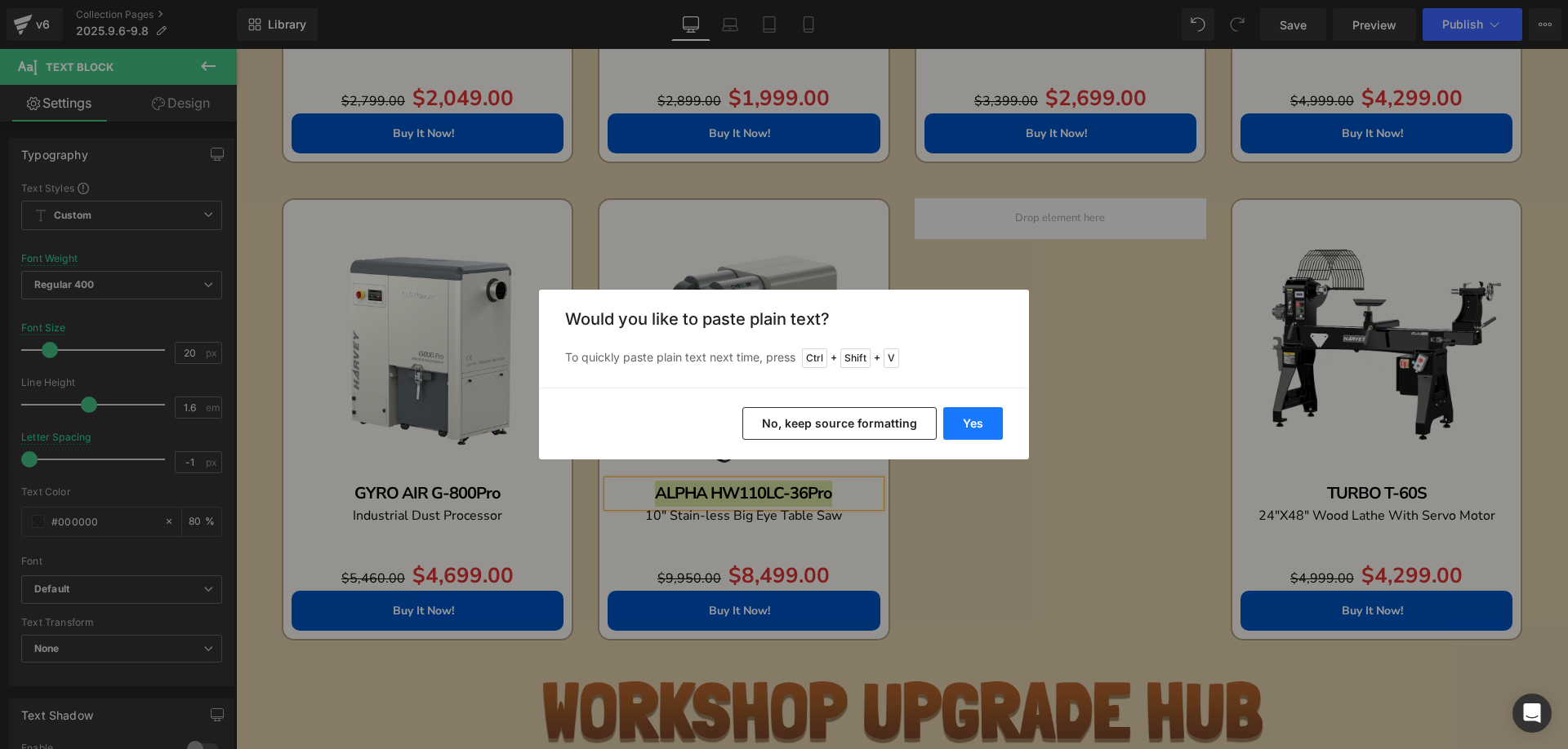
click at [982, 418] on button "Yes" at bounding box center [973, 423] width 60 height 32
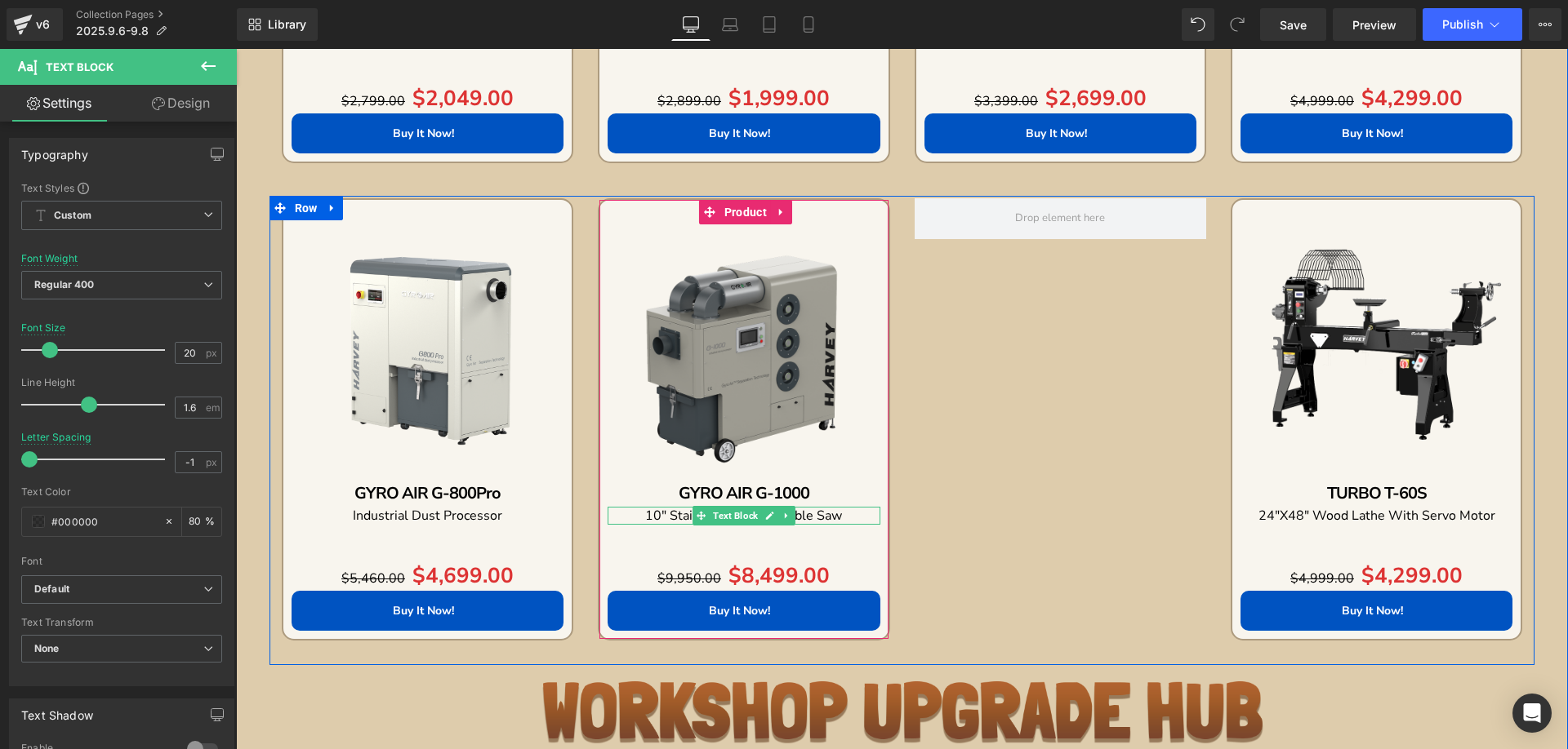
click at [631, 516] on p "10" Stain-less Big Eye Table Saw" at bounding box center [743, 515] width 272 height 18
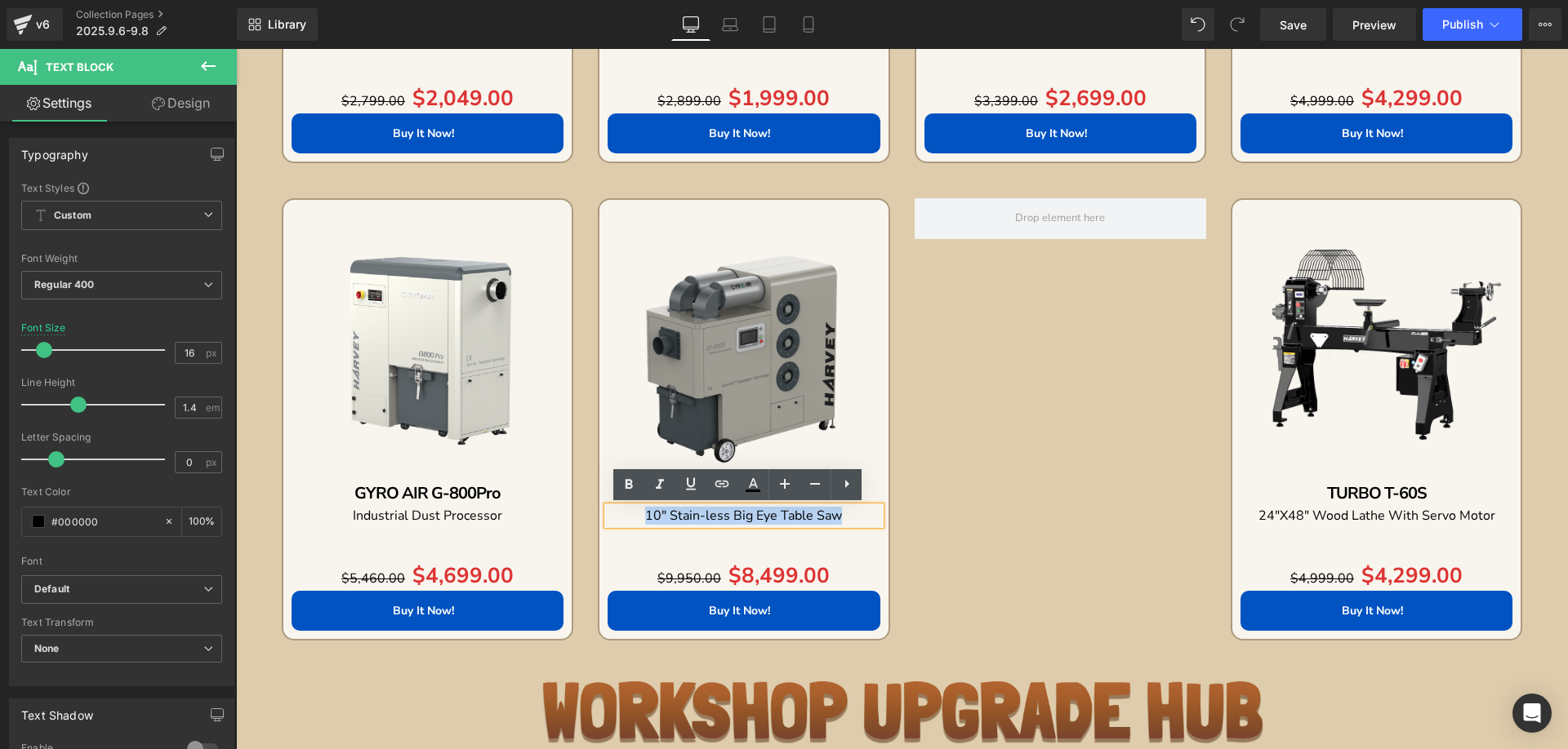
drag, startPoint x: 631, startPoint y: 516, endPoint x: 832, endPoint y: 520, distance: 201.0
click at [832, 520] on p "10" Stain-less Big Eye Table Saw" at bounding box center [743, 515] width 272 height 18
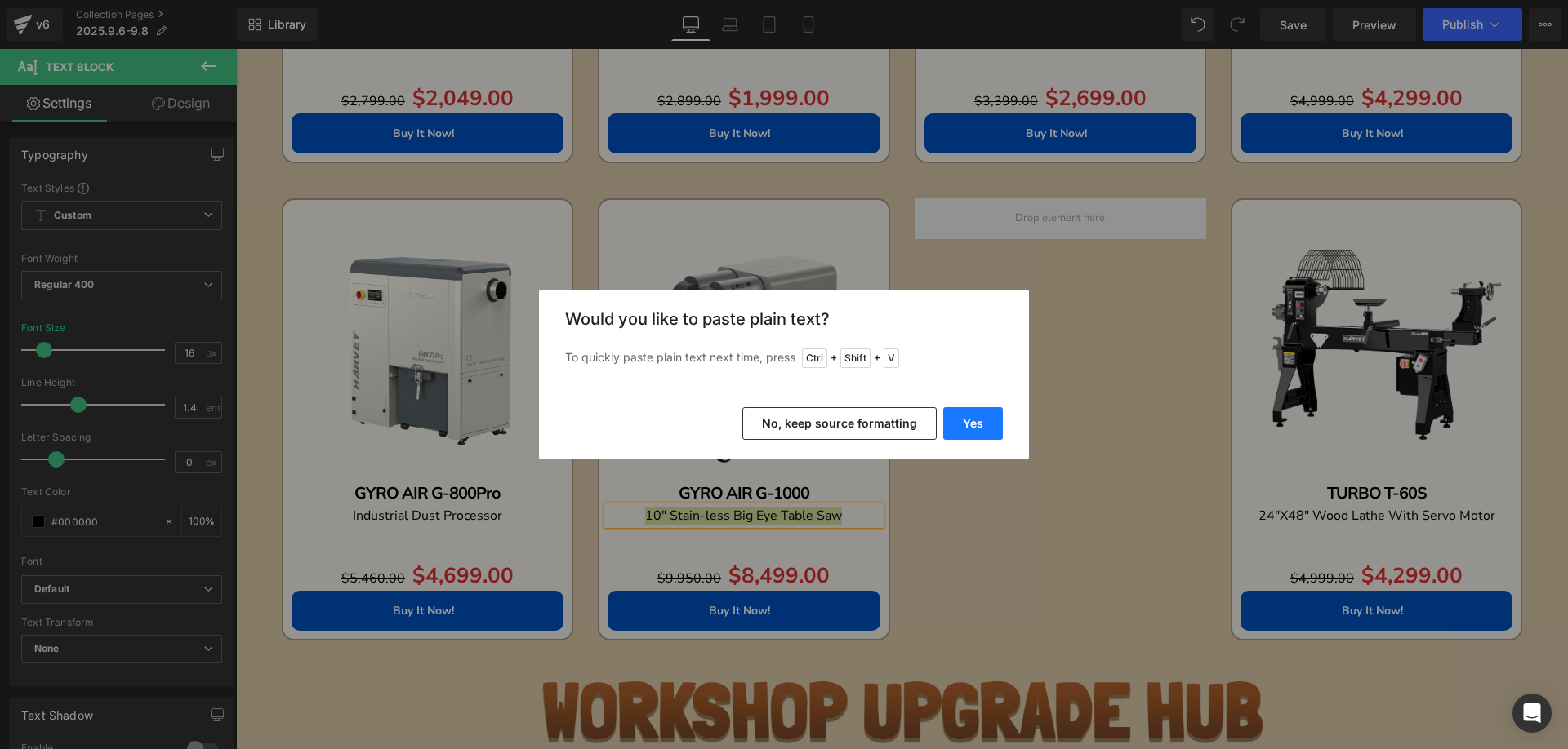
click at [959, 421] on button "Yes" at bounding box center [973, 423] width 60 height 32
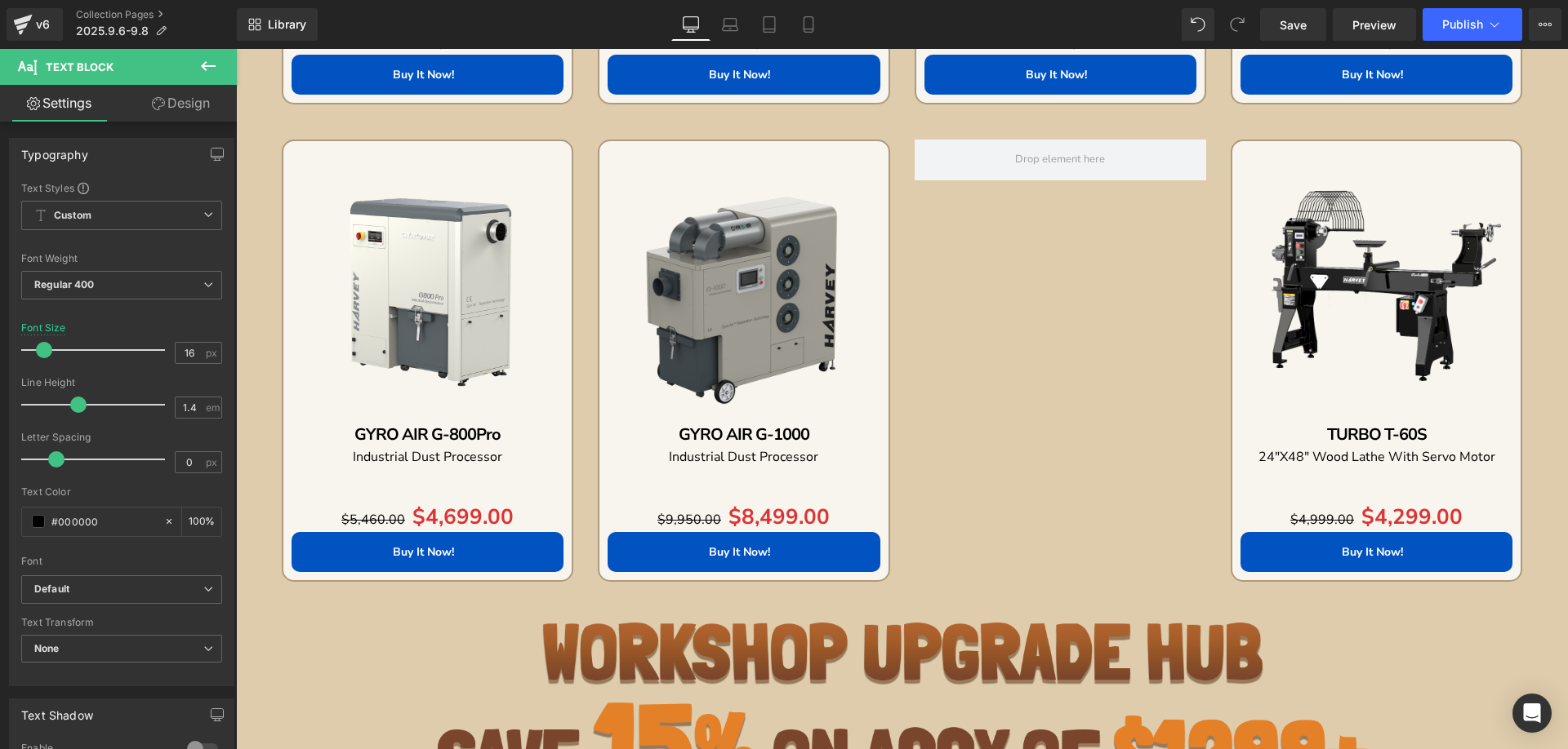
scroll to position [1821, 0]
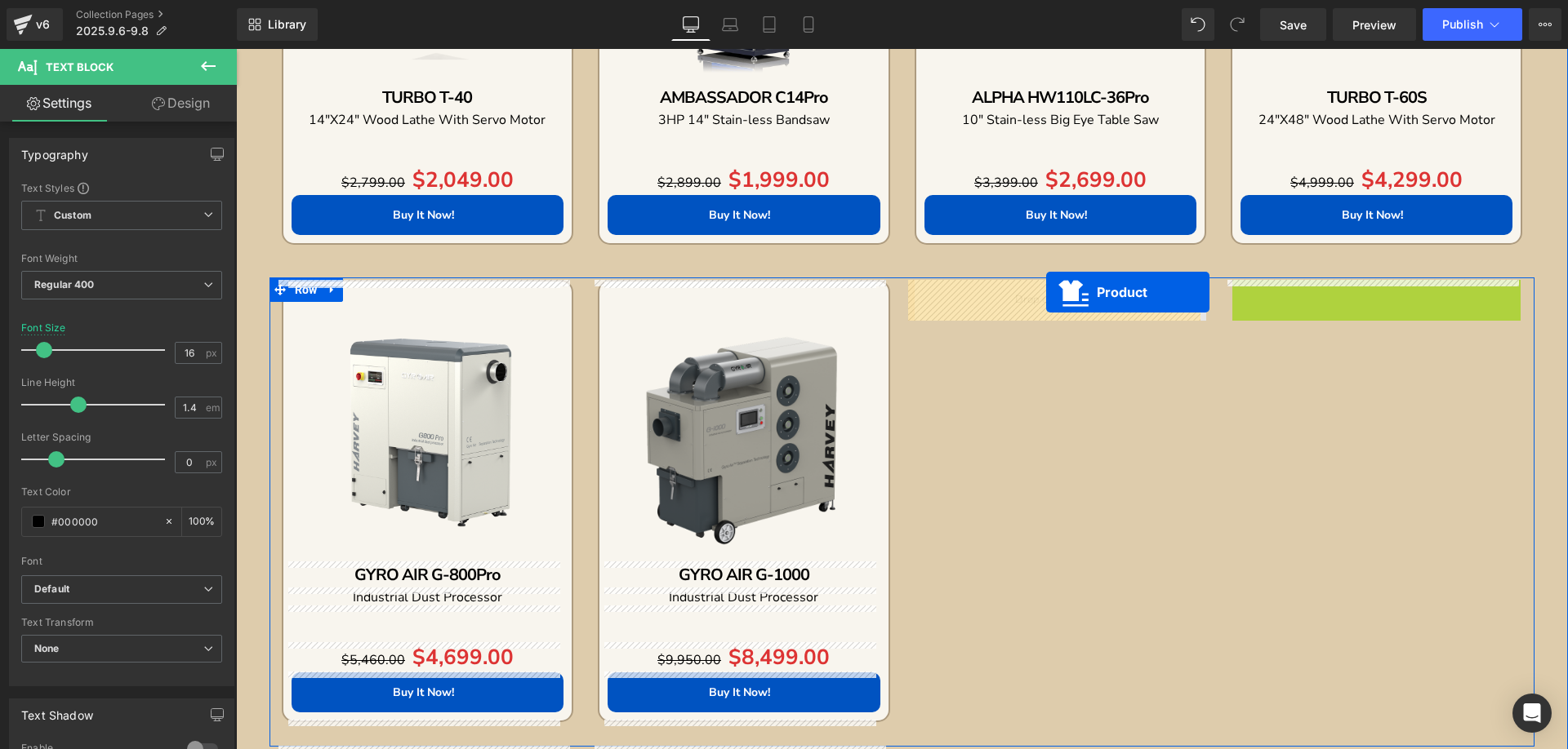
drag, startPoint x: 1333, startPoint y: 296, endPoint x: 1046, endPoint y: 292, distance: 287.0
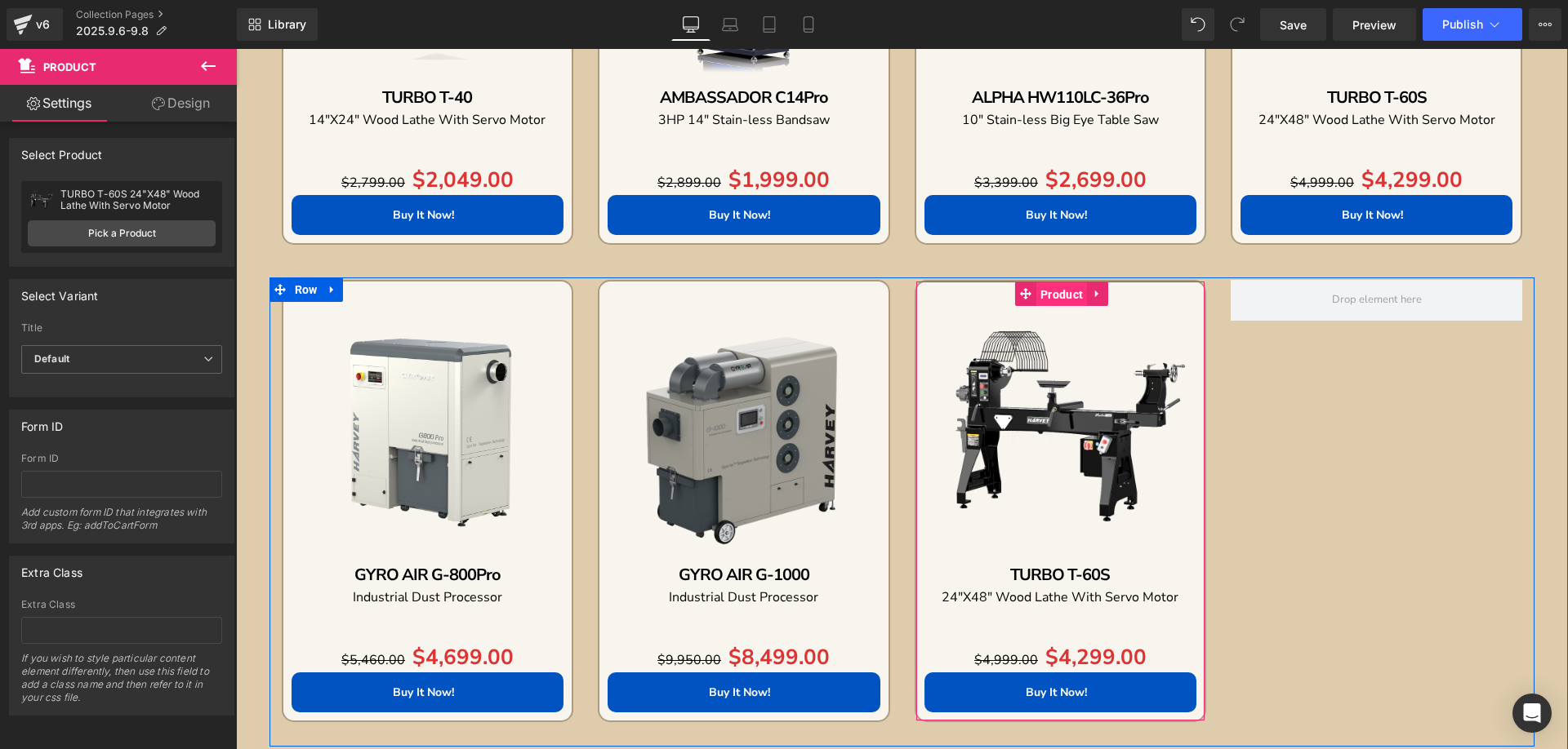
click at [1053, 291] on span "Product" at bounding box center [1061, 295] width 51 height 25
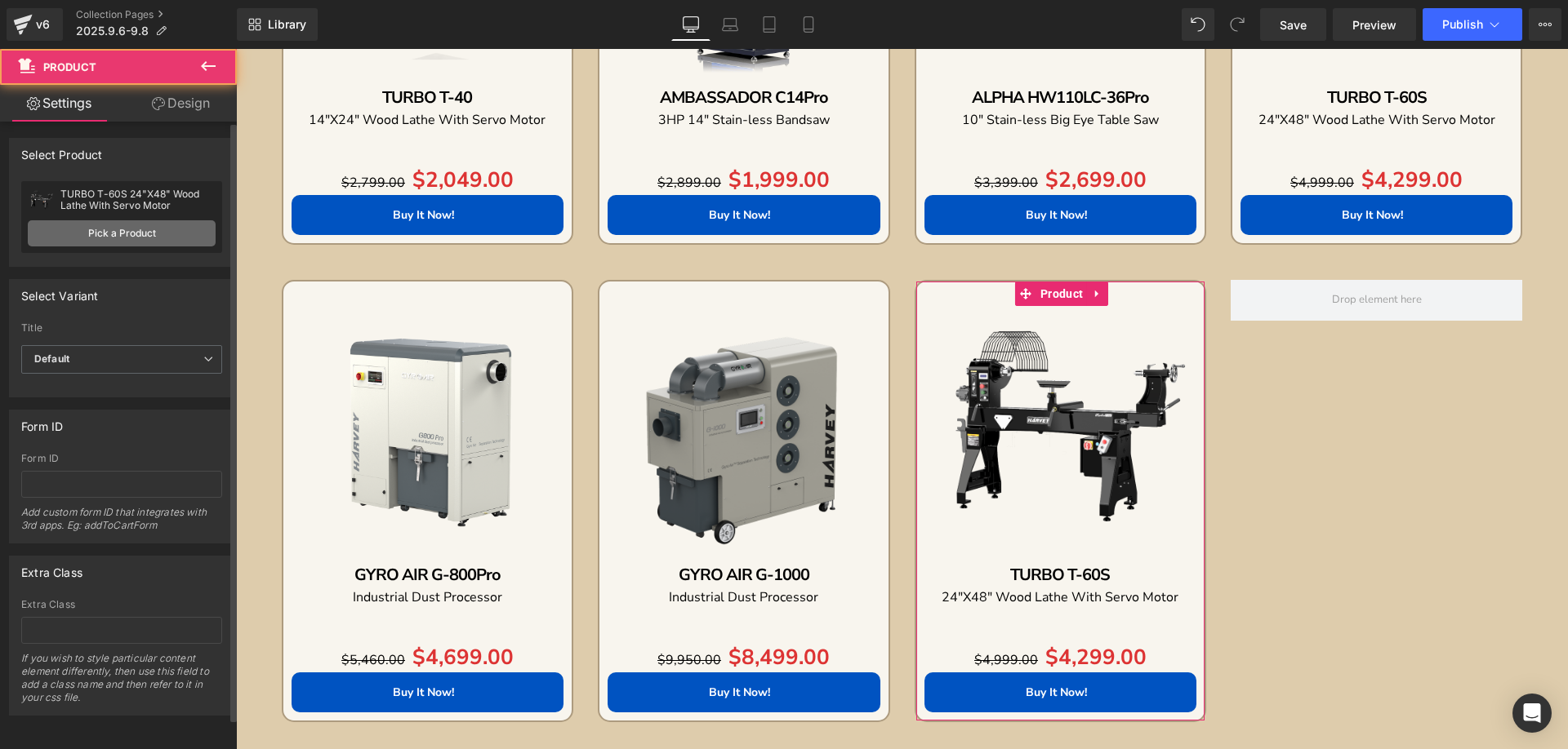
click at [107, 226] on link "Pick a Product" at bounding box center [122, 233] width 188 height 26
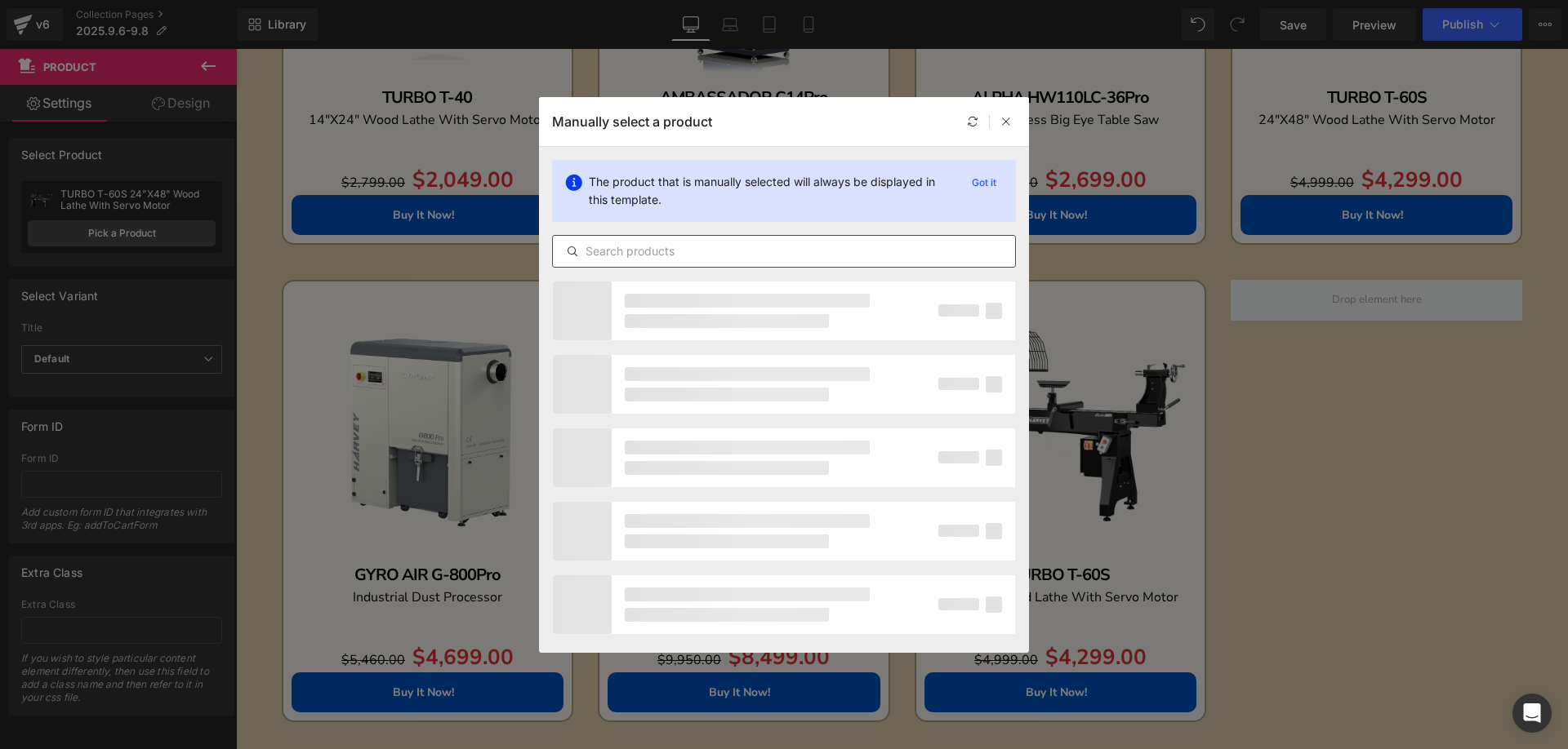
click at [643, 249] on input "text" at bounding box center [784, 251] width 462 height 19
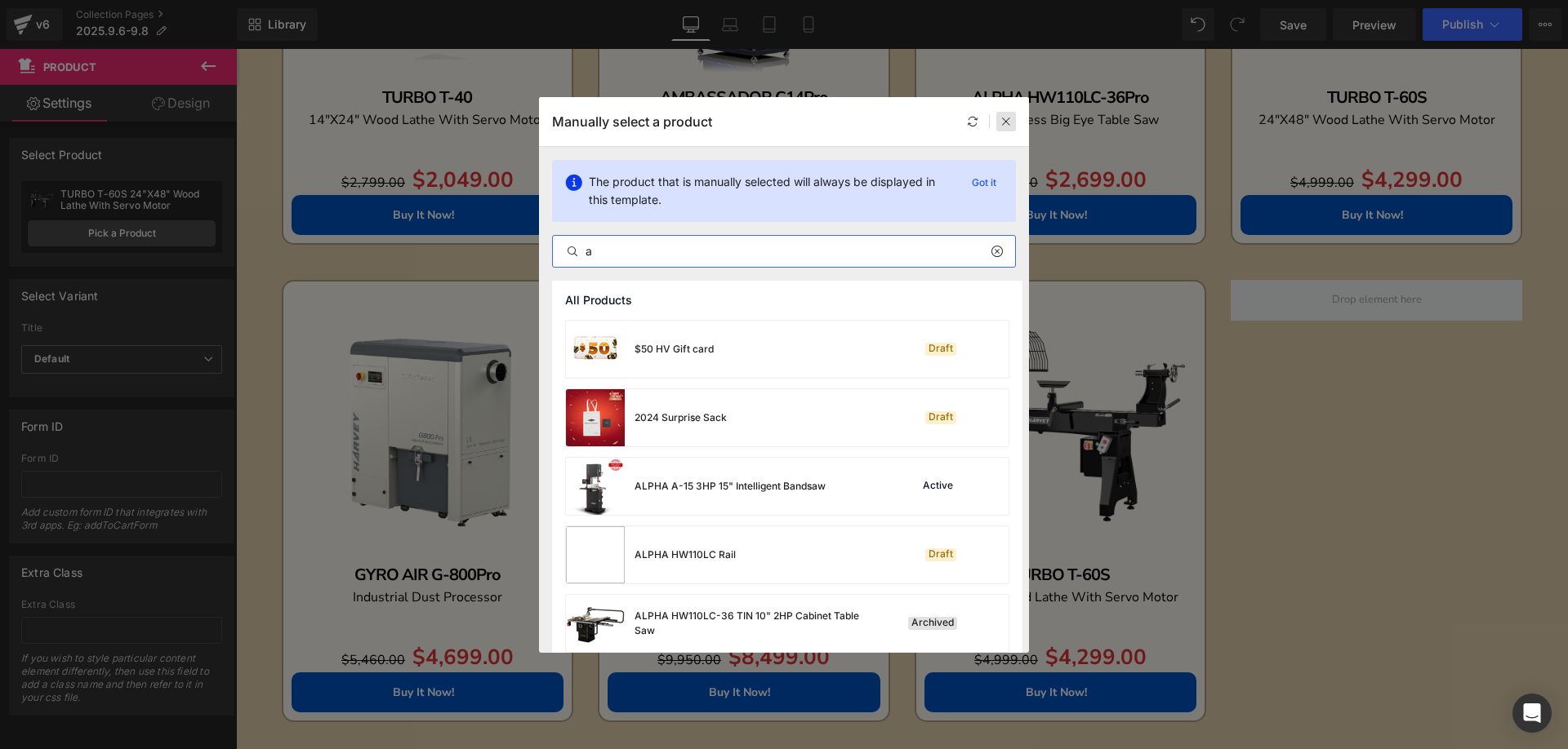
type input "a"
drag, startPoint x: 1000, startPoint y: 123, endPoint x: 765, endPoint y: 75, distance: 239.9
click at [1000, 123] on icon at bounding box center [1006, 122] width 11 height 11
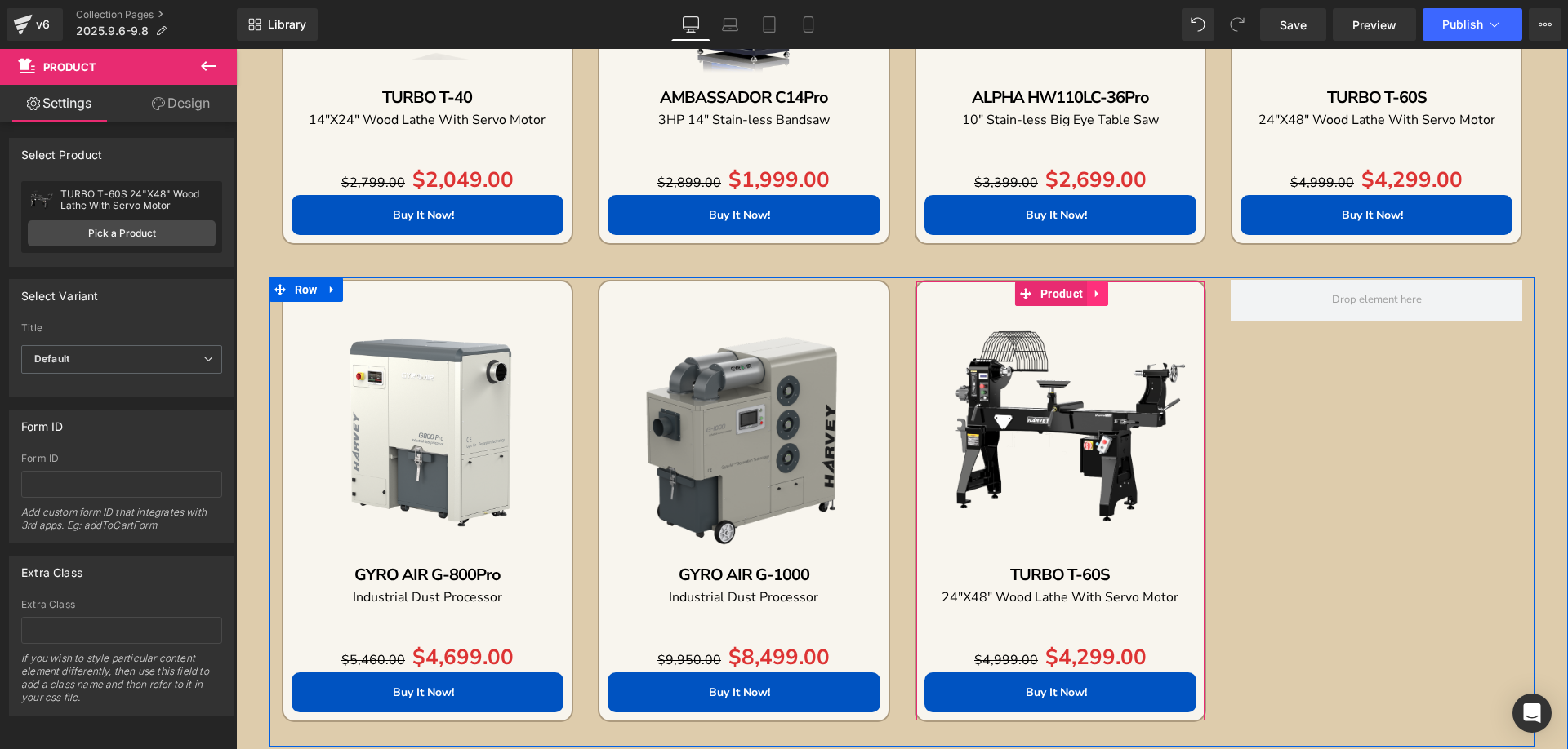
click at [1092, 297] on icon at bounding box center [1098, 294] width 11 height 12
click at [1102, 291] on icon at bounding box center [1108, 294] width 11 height 12
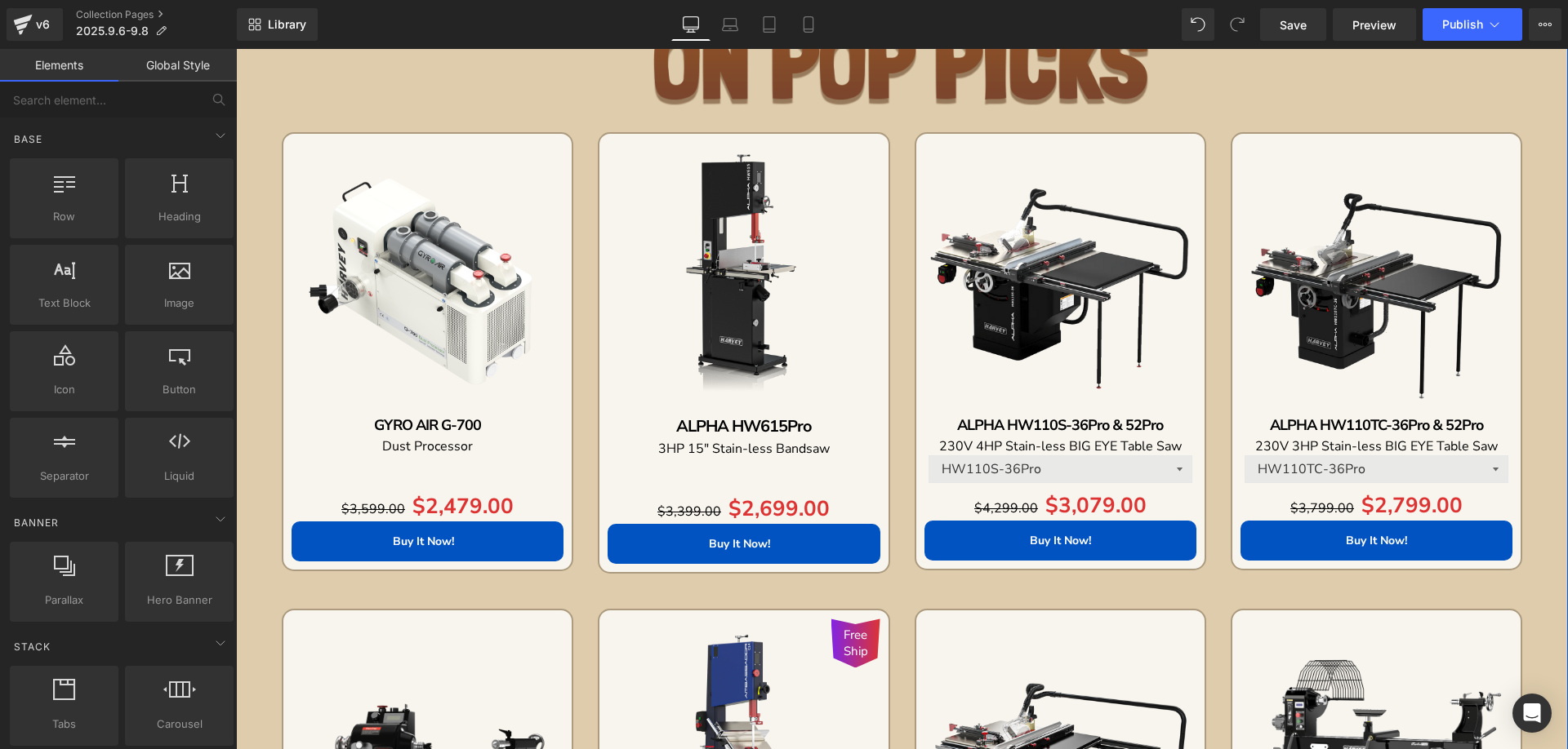
scroll to position [1005, 0]
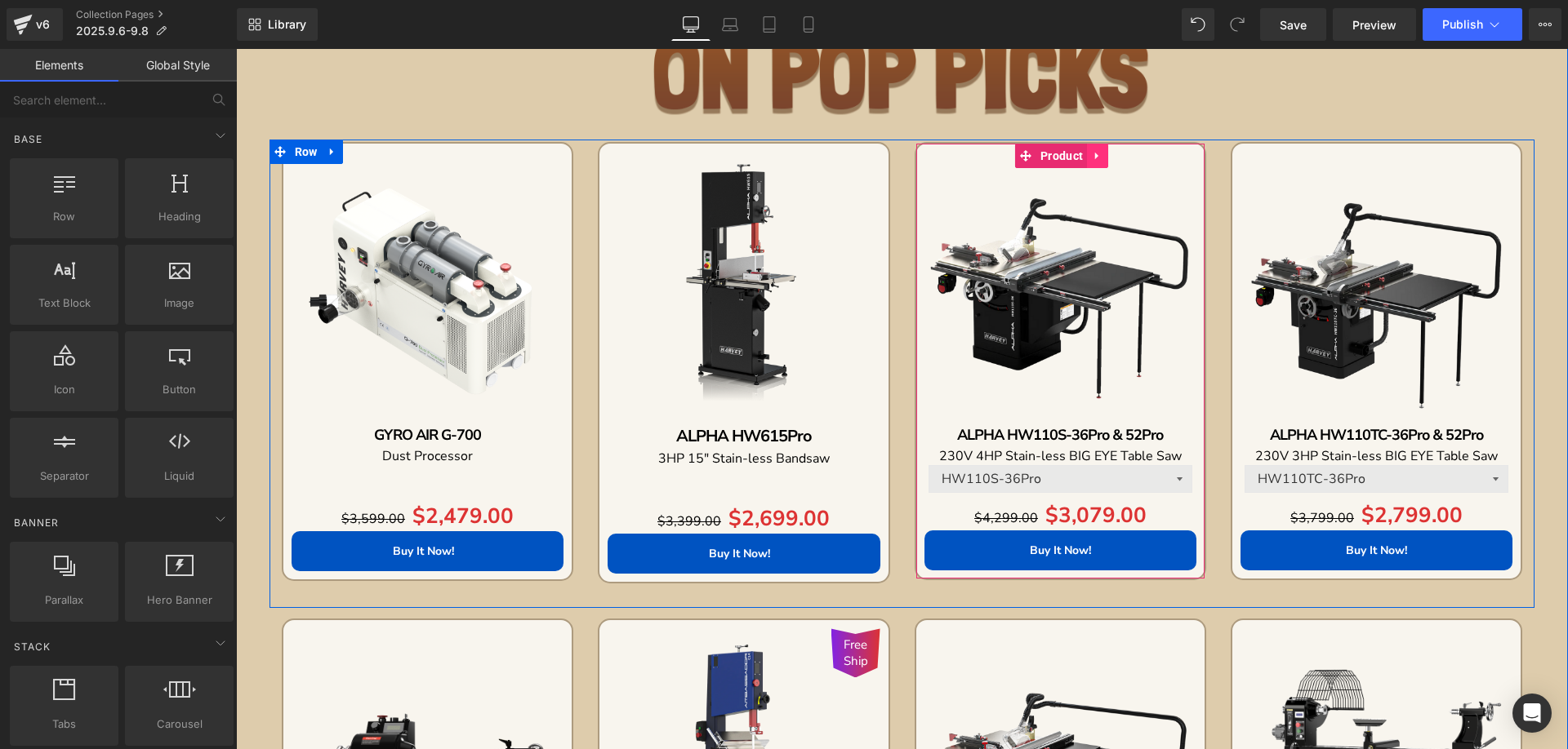
click at [1095, 161] on icon at bounding box center [1098, 155] width 11 height 12
click at [1081, 155] on icon at bounding box center [1087, 156] width 11 height 11
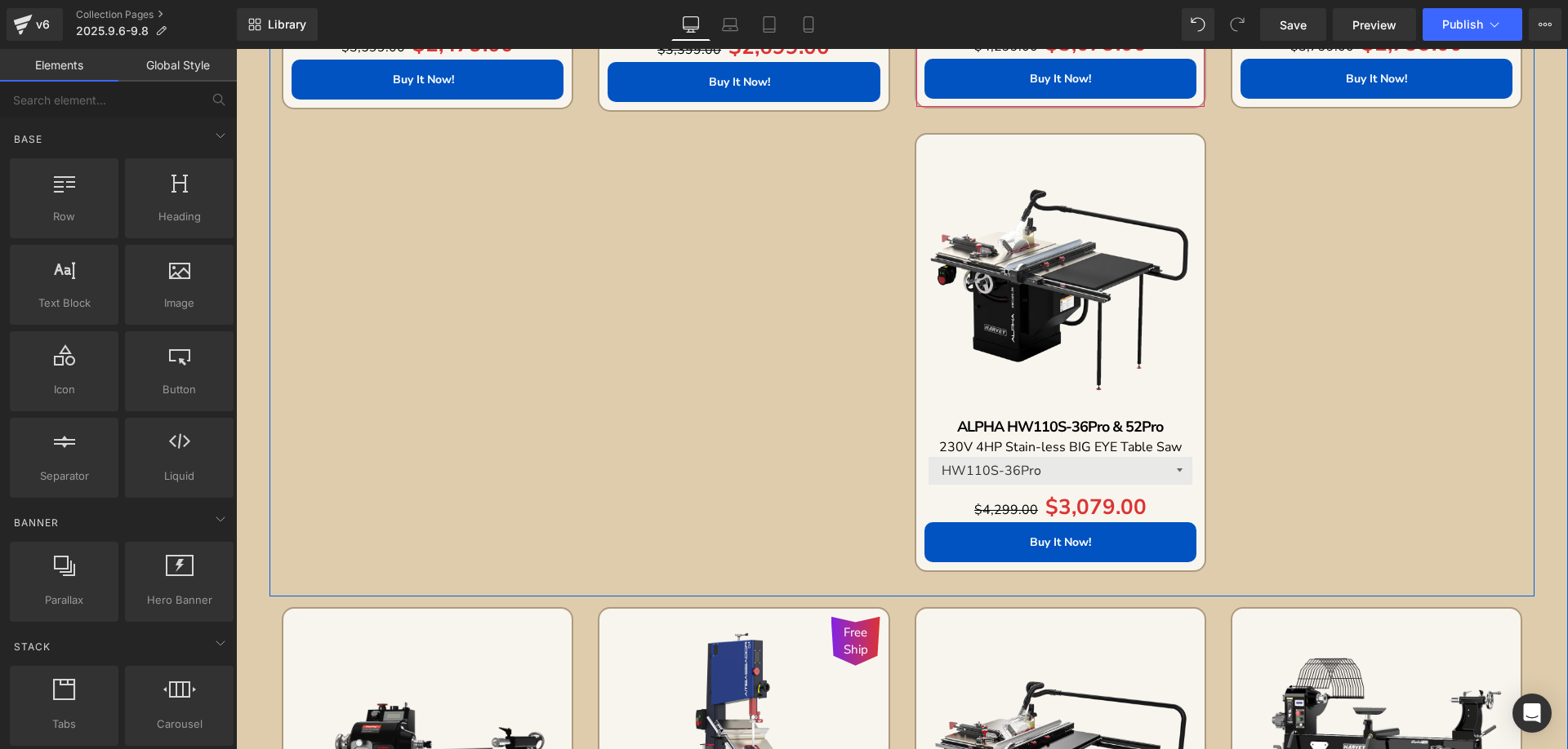
scroll to position [1495, 0]
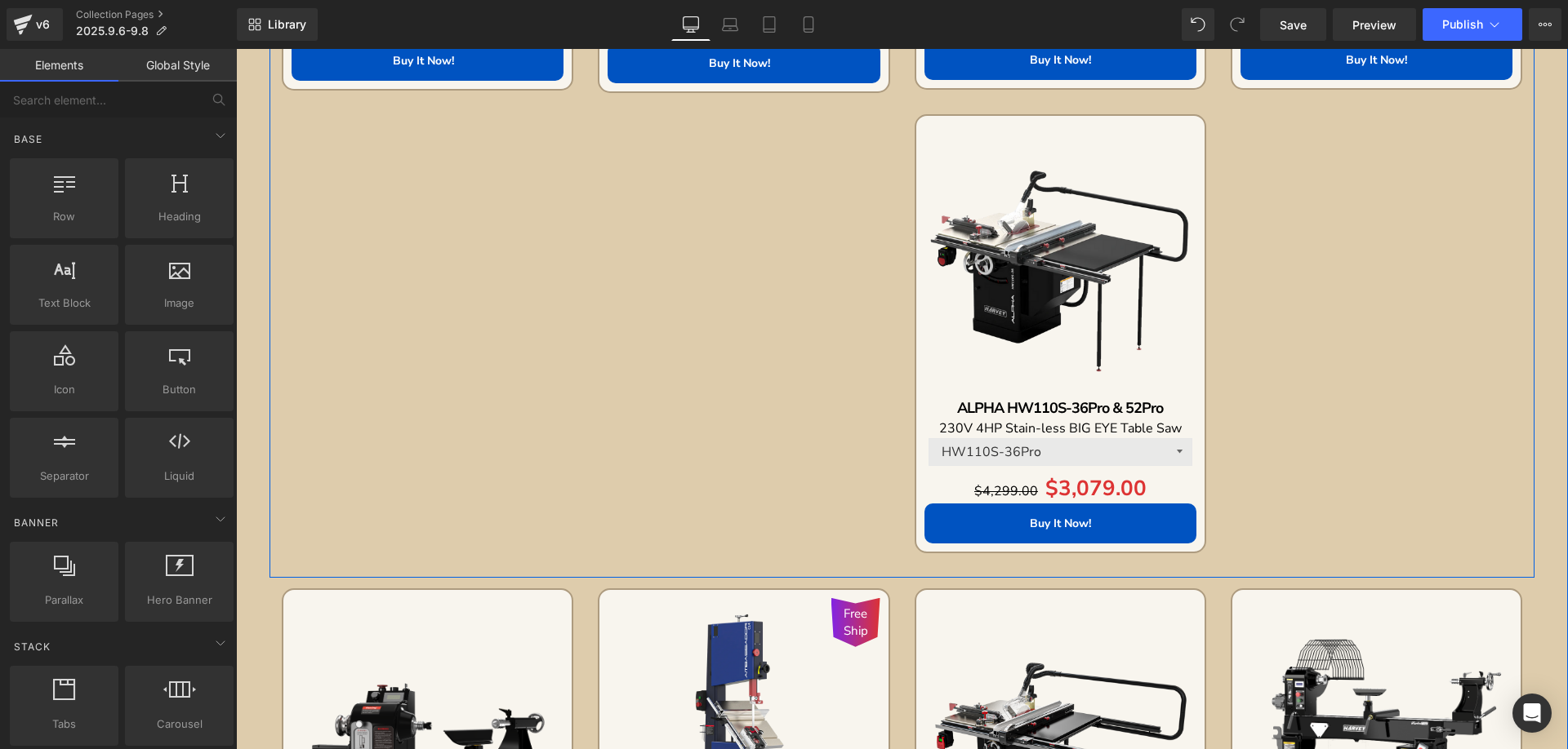
click at [1020, 131] on div "Sale Off (P) Image ALPHA HW110S-36Pro & 52Pro Text Block 230V 4HP Stain-less BI…" at bounding box center [1060, 334] width 291 height 439
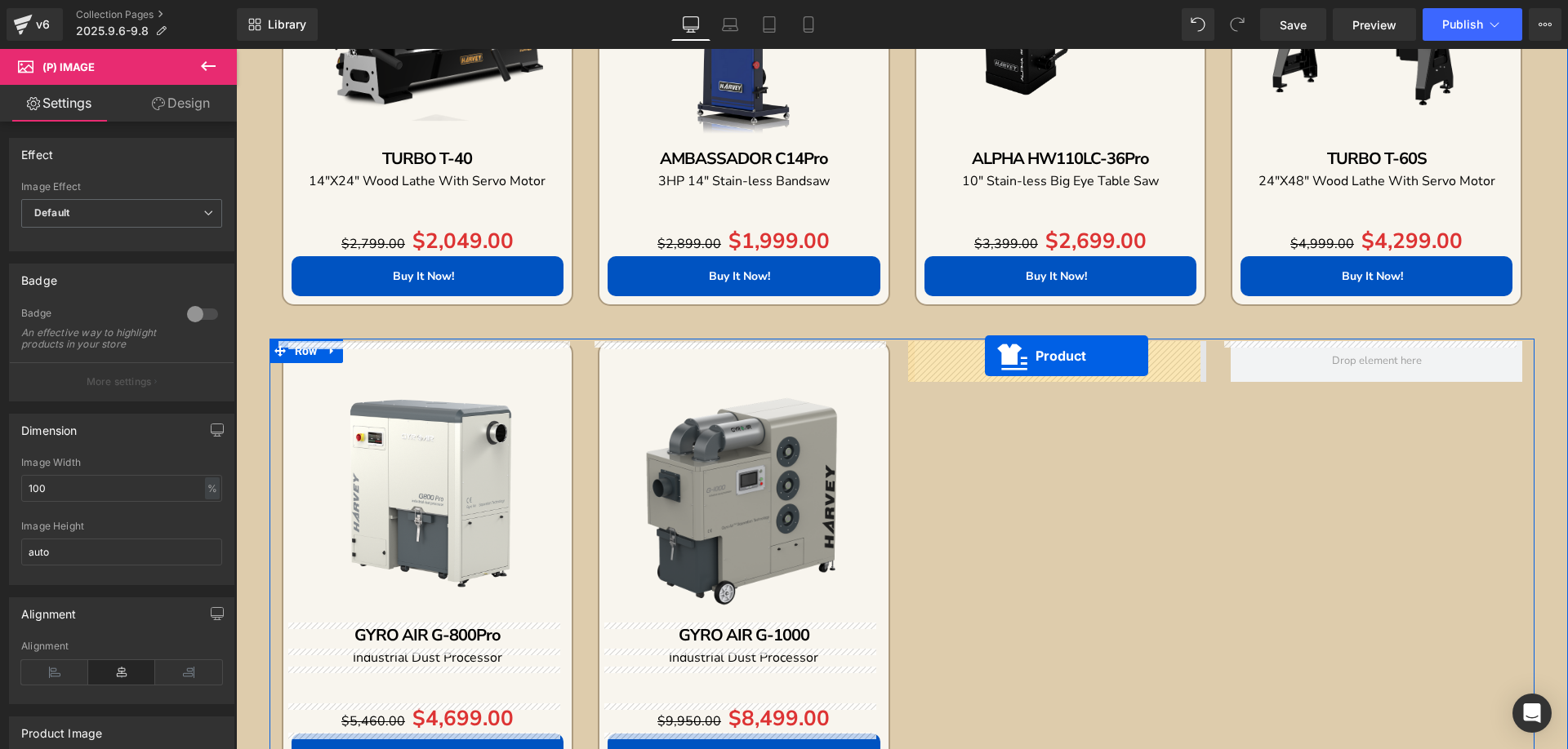
drag, startPoint x: 1026, startPoint y: 127, endPoint x: 984, endPoint y: 356, distance: 232.8
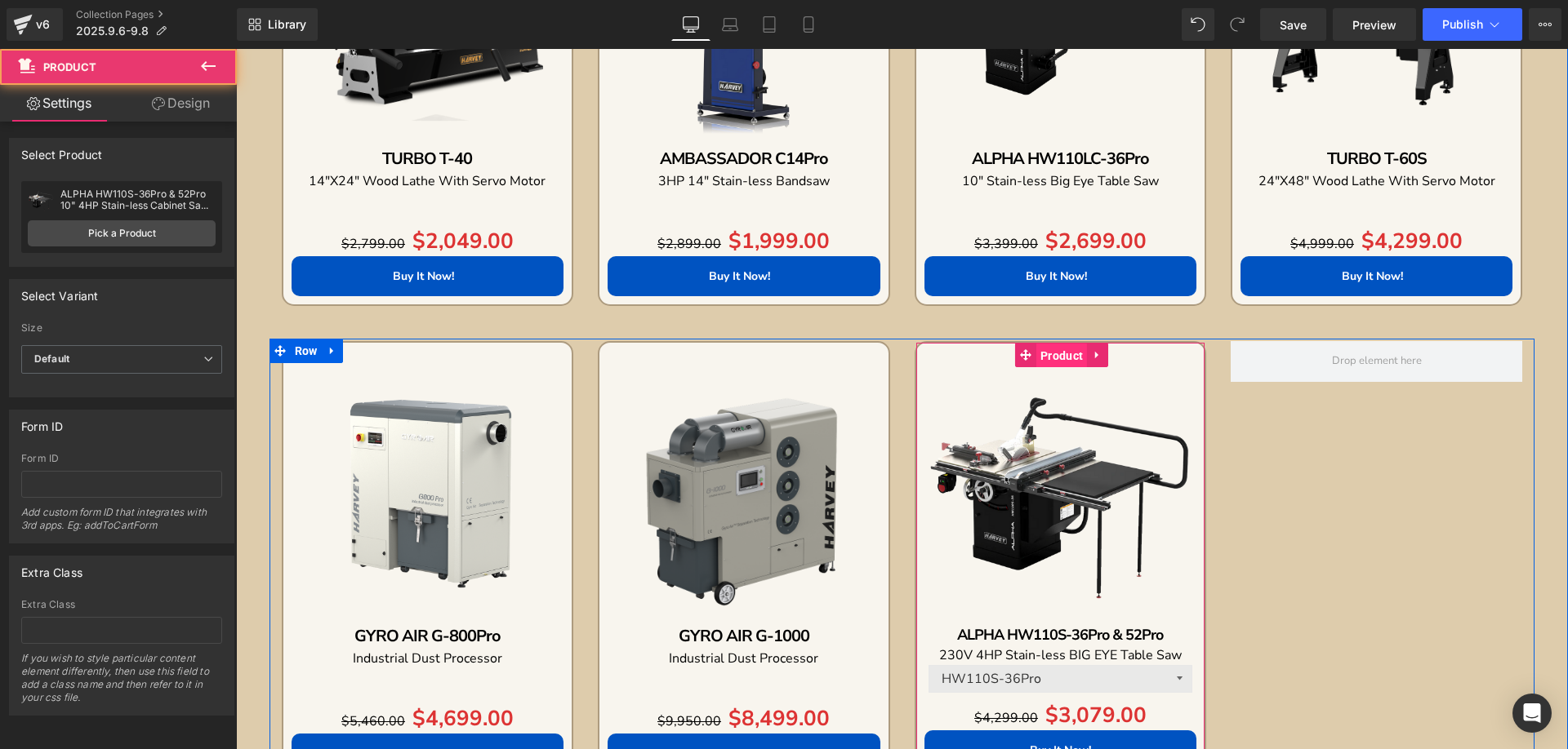
click at [1044, 357] on span "Product" at bounding box center [1061, 356] width 51 height 25
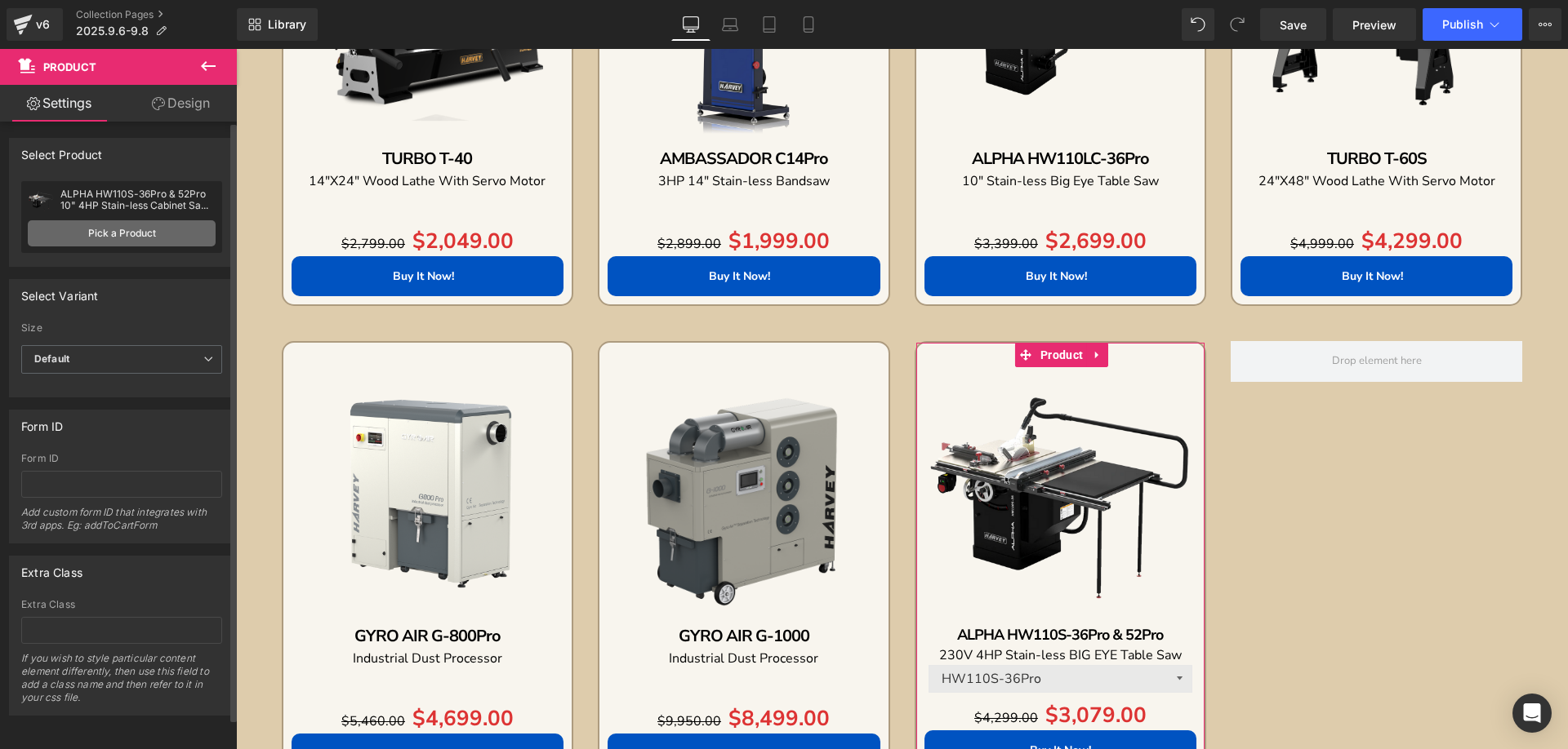
click at [147, 240] on link "Pick a Product" at bounding box center [122, 233] width 188 height 26
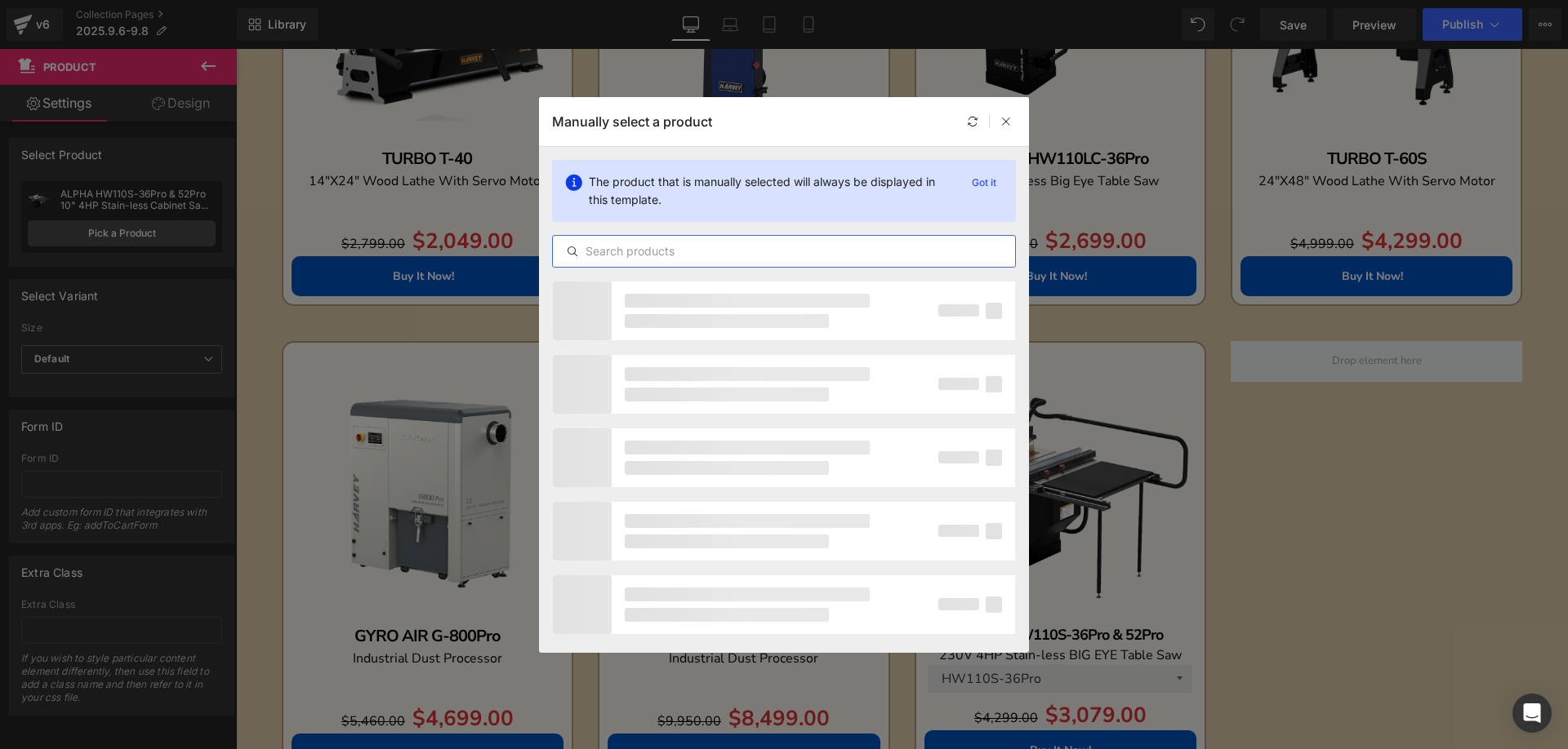
click at [662, 247] on input "text" at bounding box center [784, 251] width 462 height 19
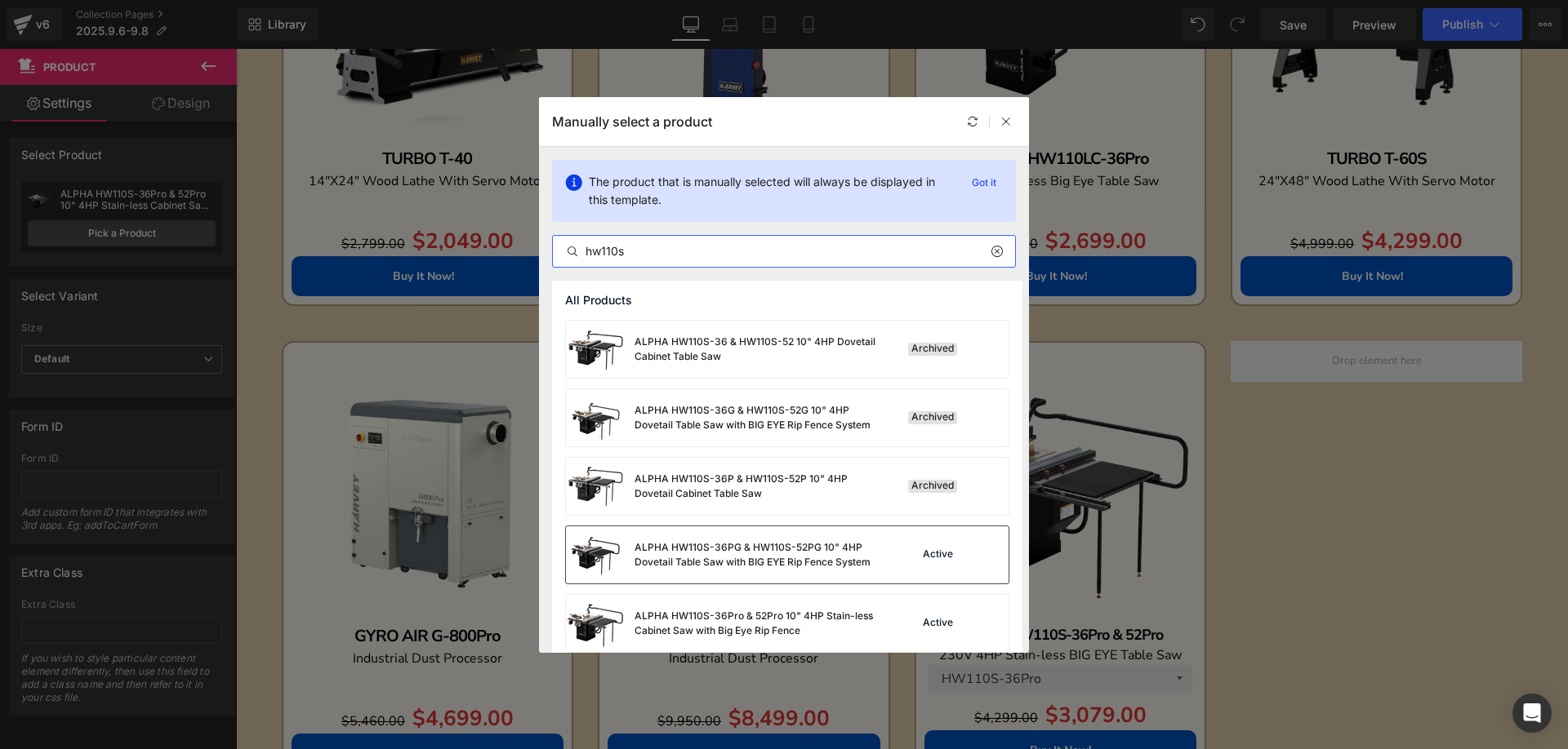
type input "hw110s"
click at [764, 549] on div "ALPHA HW110S-36PG & HW110S-52PG 10" 4HP Dovetail Table Saw with BIG EYE Rip Fen…" at bounding box center [757, 556] width 245 height 29
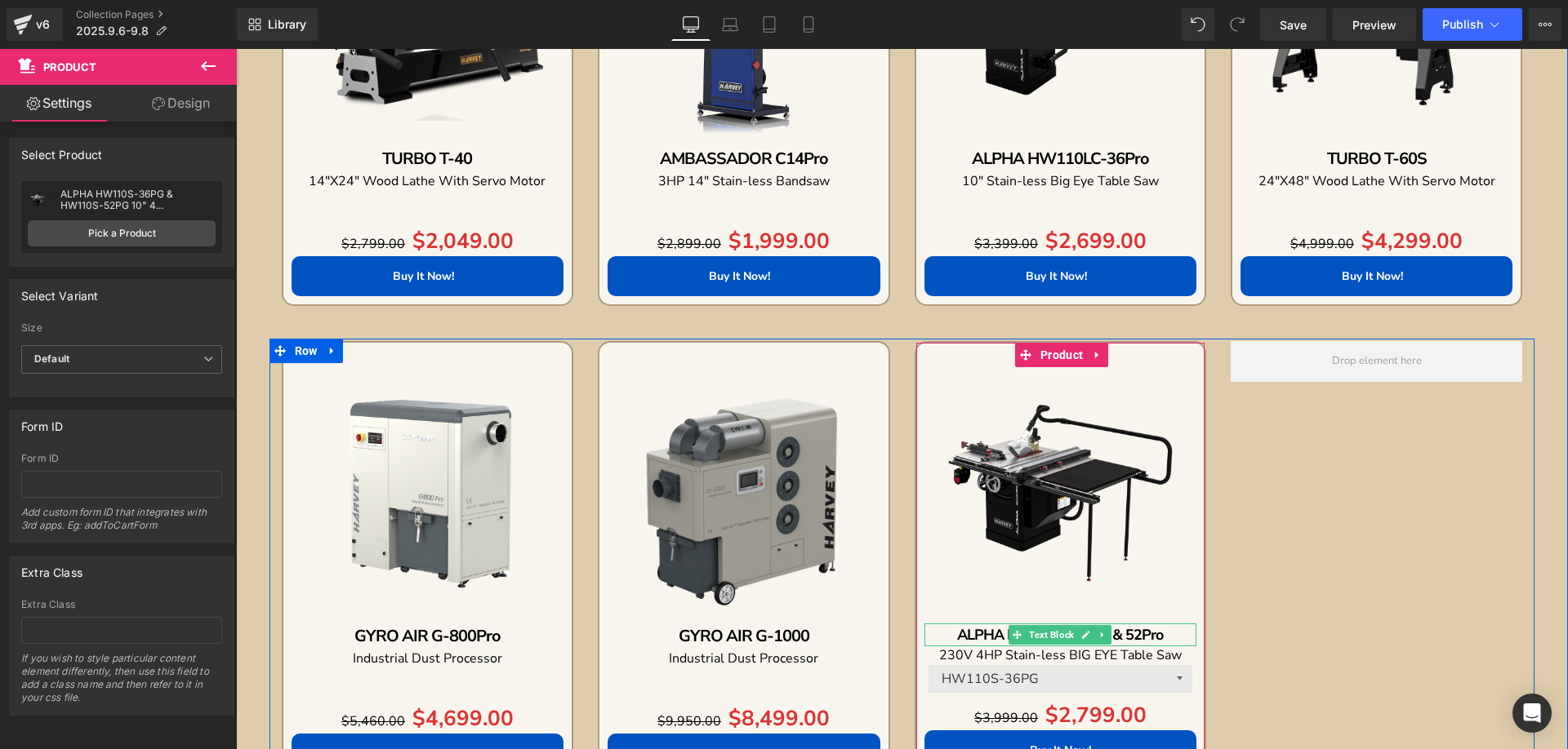
click at [949, 635] on p "ALPHA HW110S-36Pro & 52Pro" at bounding box center [1060, 636] width 272 height 24
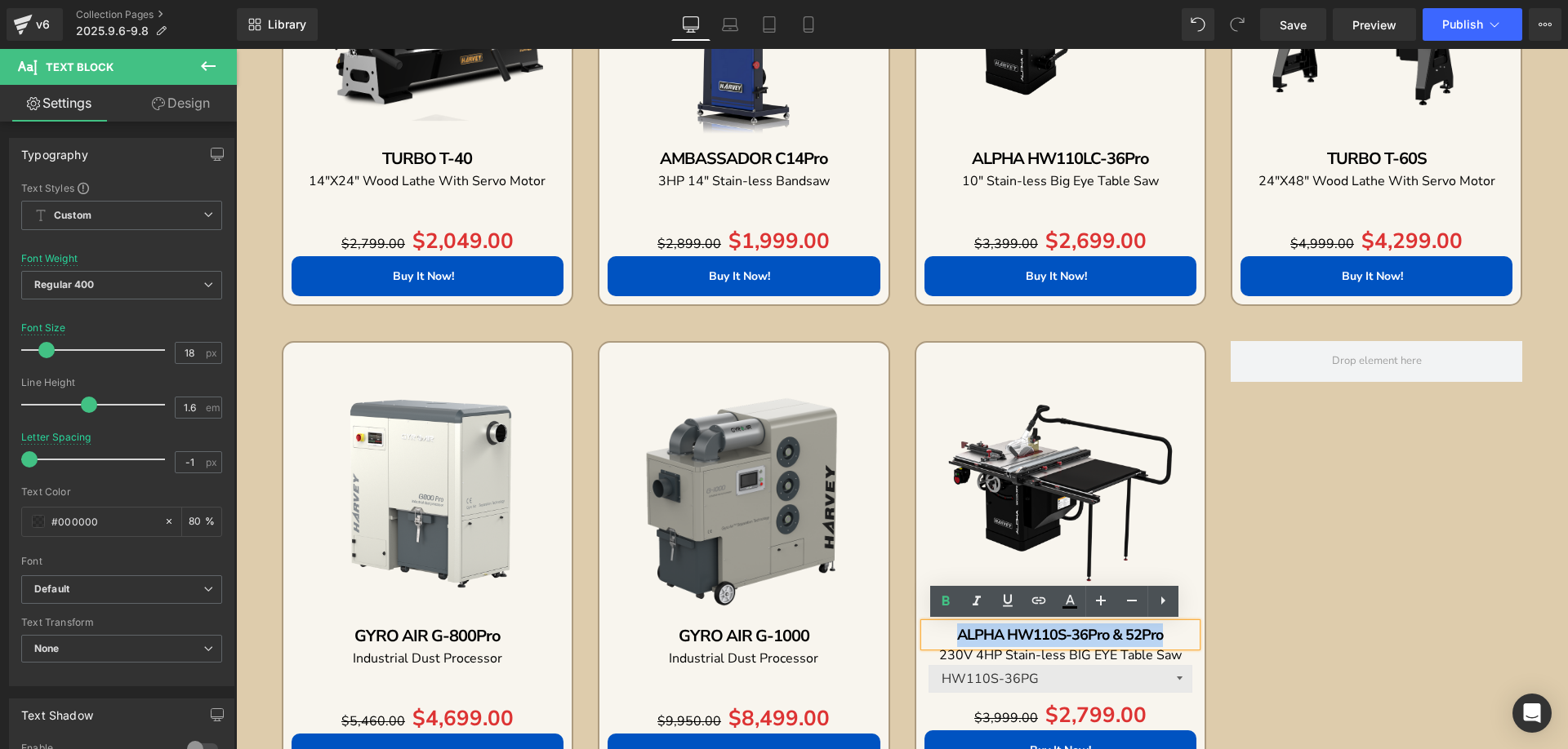
drag, startPoint x: 948, startPoint y: 634, endPoint x: 1154, endPoint y: 633, distance: 206.0
click at [1154, 633] on p "ALPHA HW110S-36Pro & 52Pro" at bounding box center [1060, 636] width 272 height 24
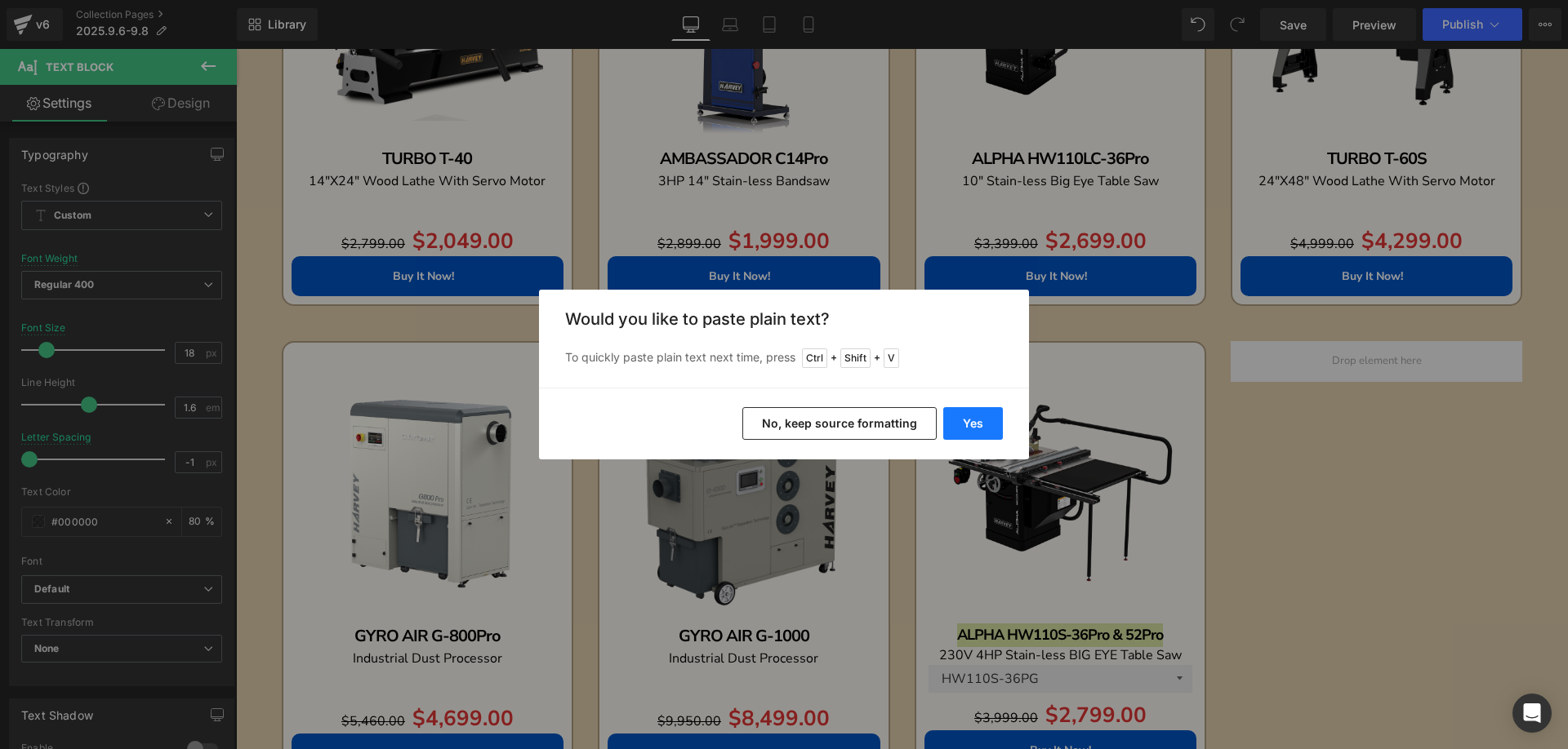
click at [981, 416] on button "Yes" at bounding box center [973, 423] width 60 height 32
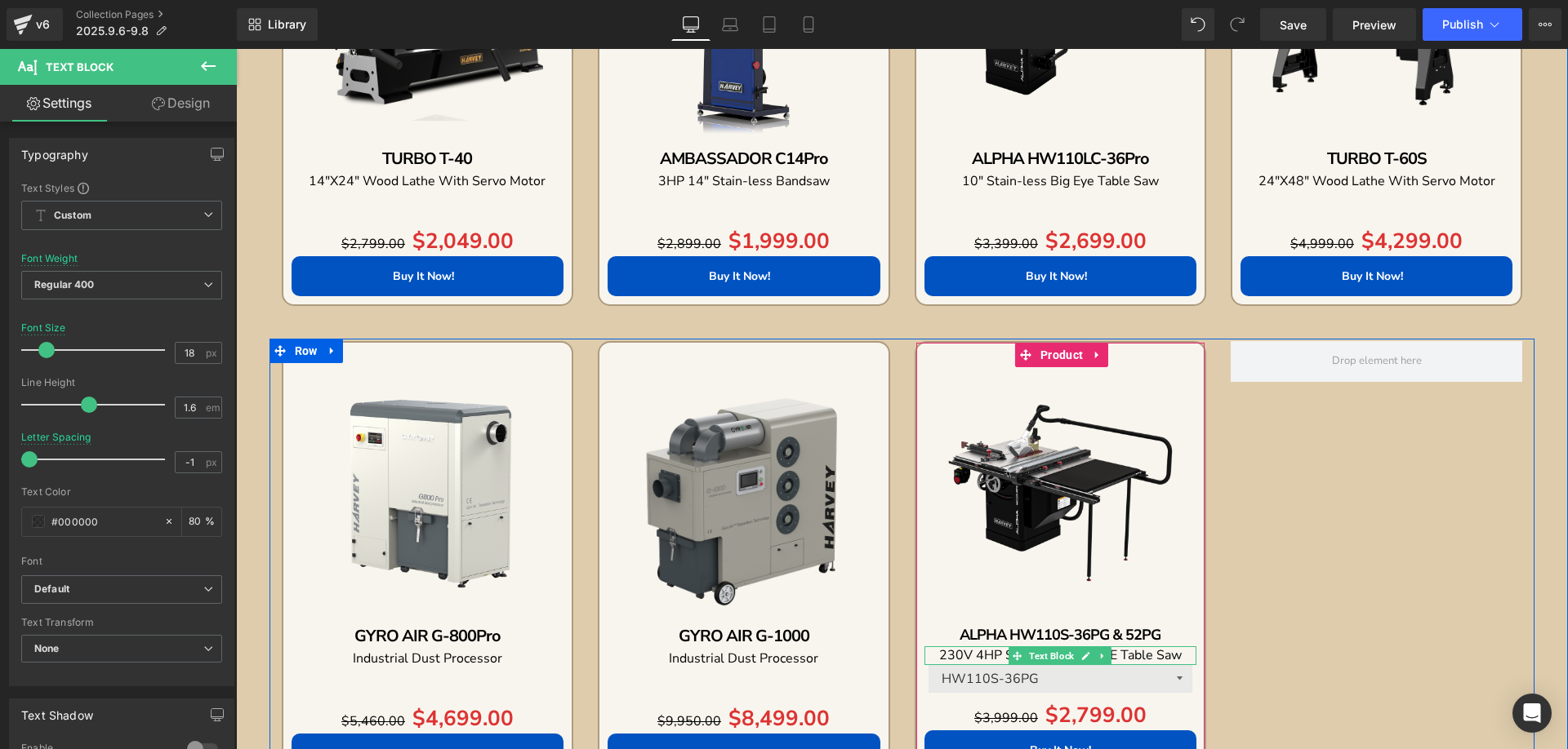
click at [942, 655] on span "230V 4HP Stain-less BIG EYE Table Saw" at bounding box center [1060, 655] width 242 height 18
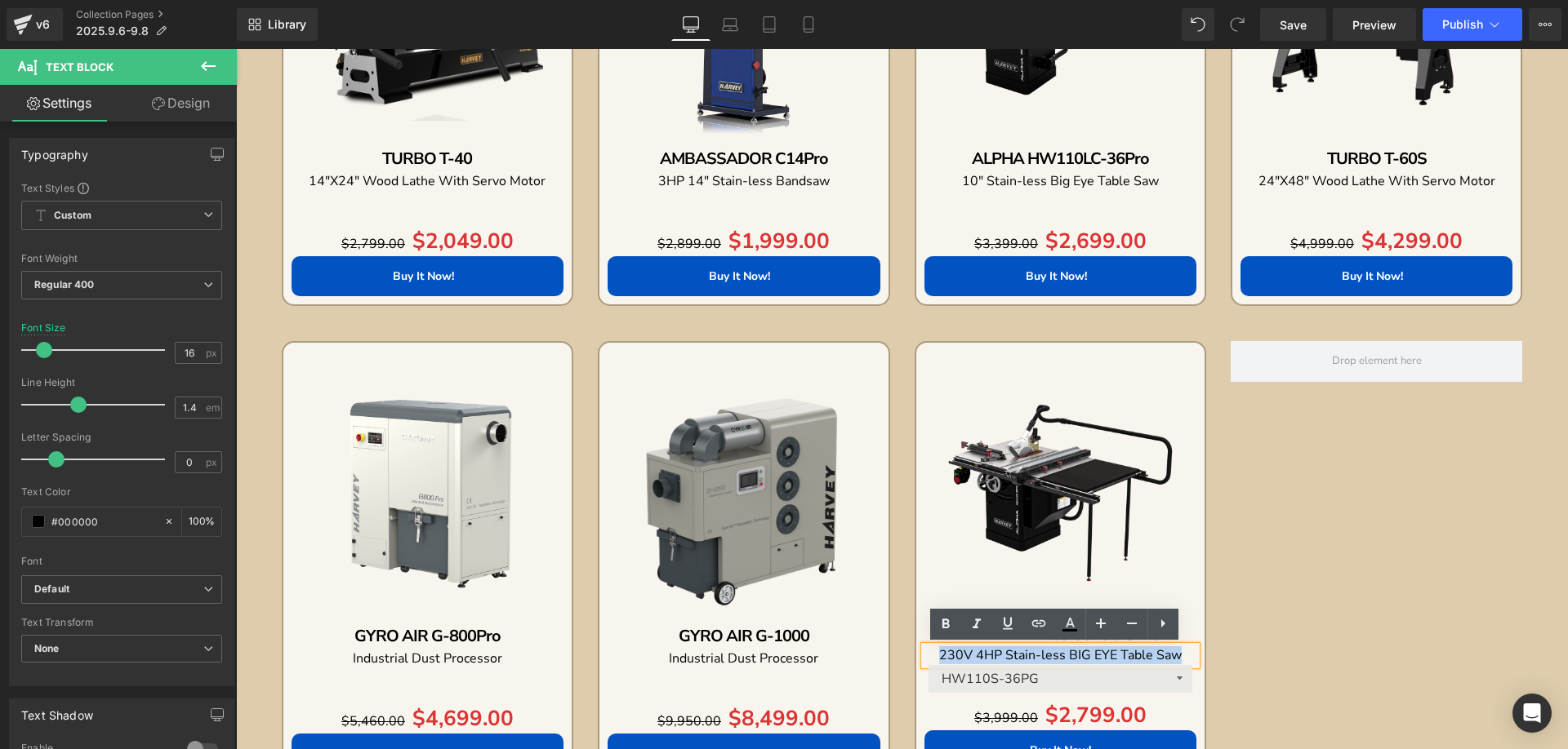
drag, startPoint x: 933, startPoint y: 654, endPoint x: 1191, endPoint y: 653, distance: 258.0
click at [1191, 653] on div "230V 4HP Stain-less BIG EYE Table Saw" at bounding box center [1060, 655] width 272 height 18
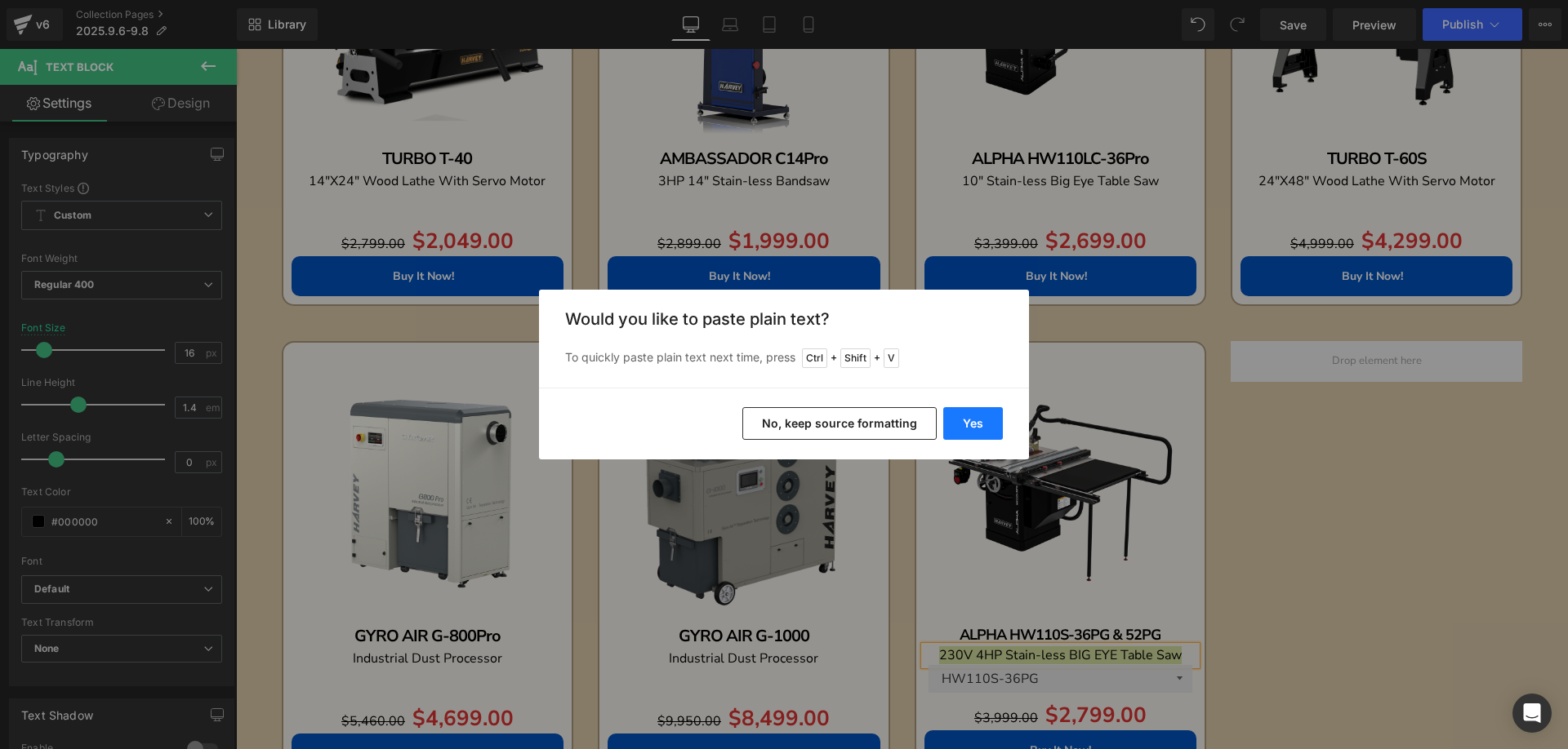
click at [964, 420] on button "Yes" at bounding box center [973, 423] width 60 height 32
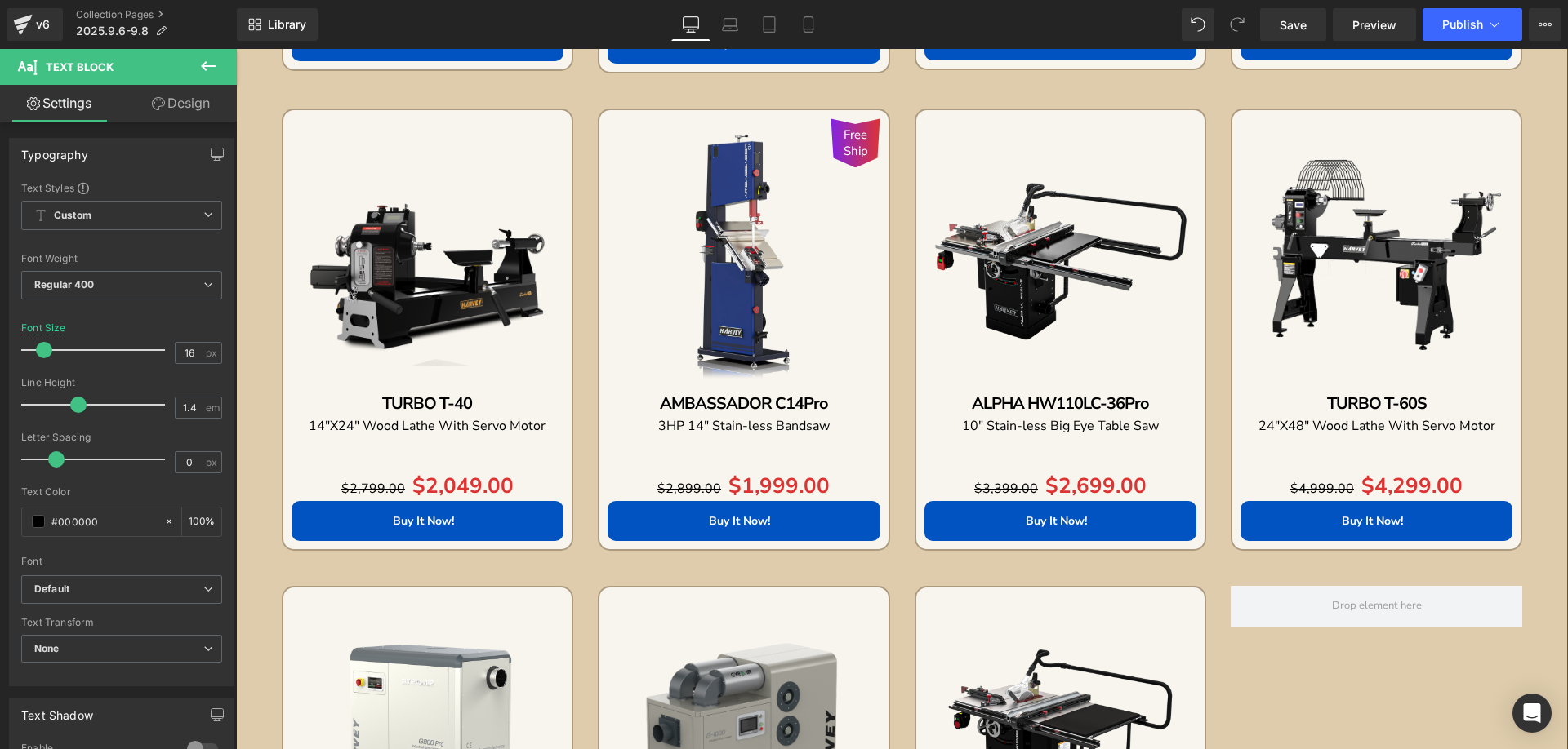
scroll to position [1842, 0]
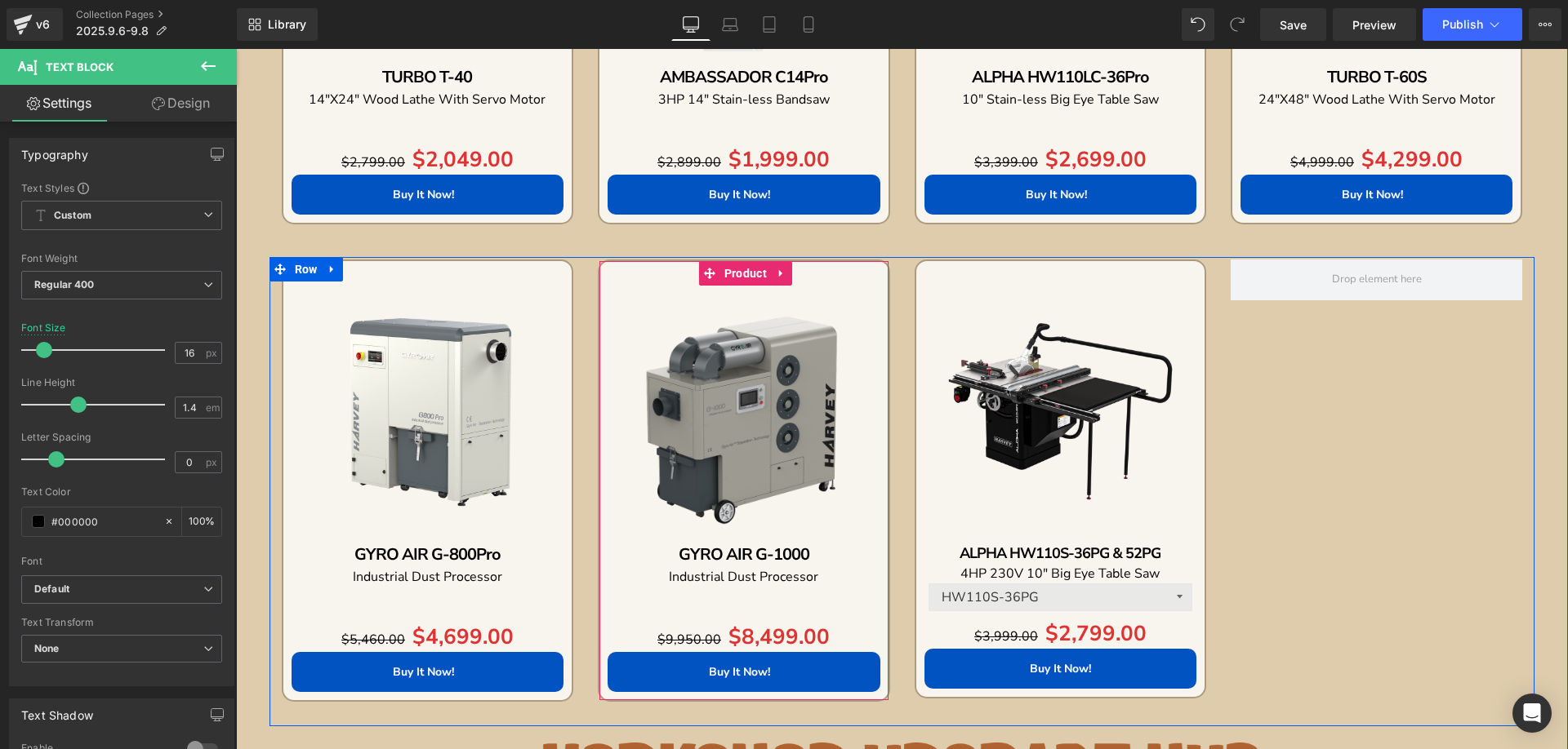
click at [776, 276] on icon at bounding box center [782, 274] width 11 height 12
click at [765, 268] on icon at bounding box center [771, 274] width 11 height 11
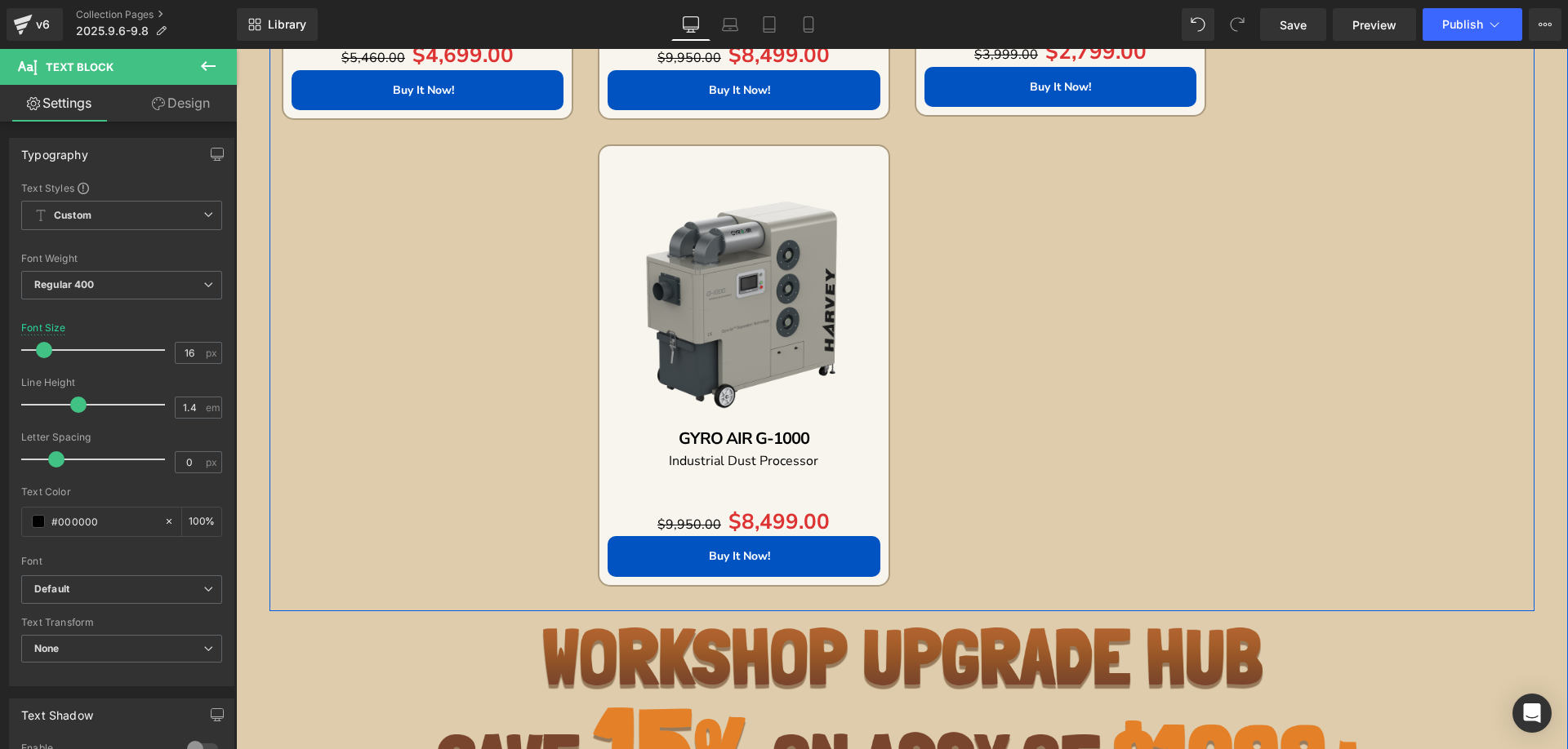
scroll to position [2453, 0]
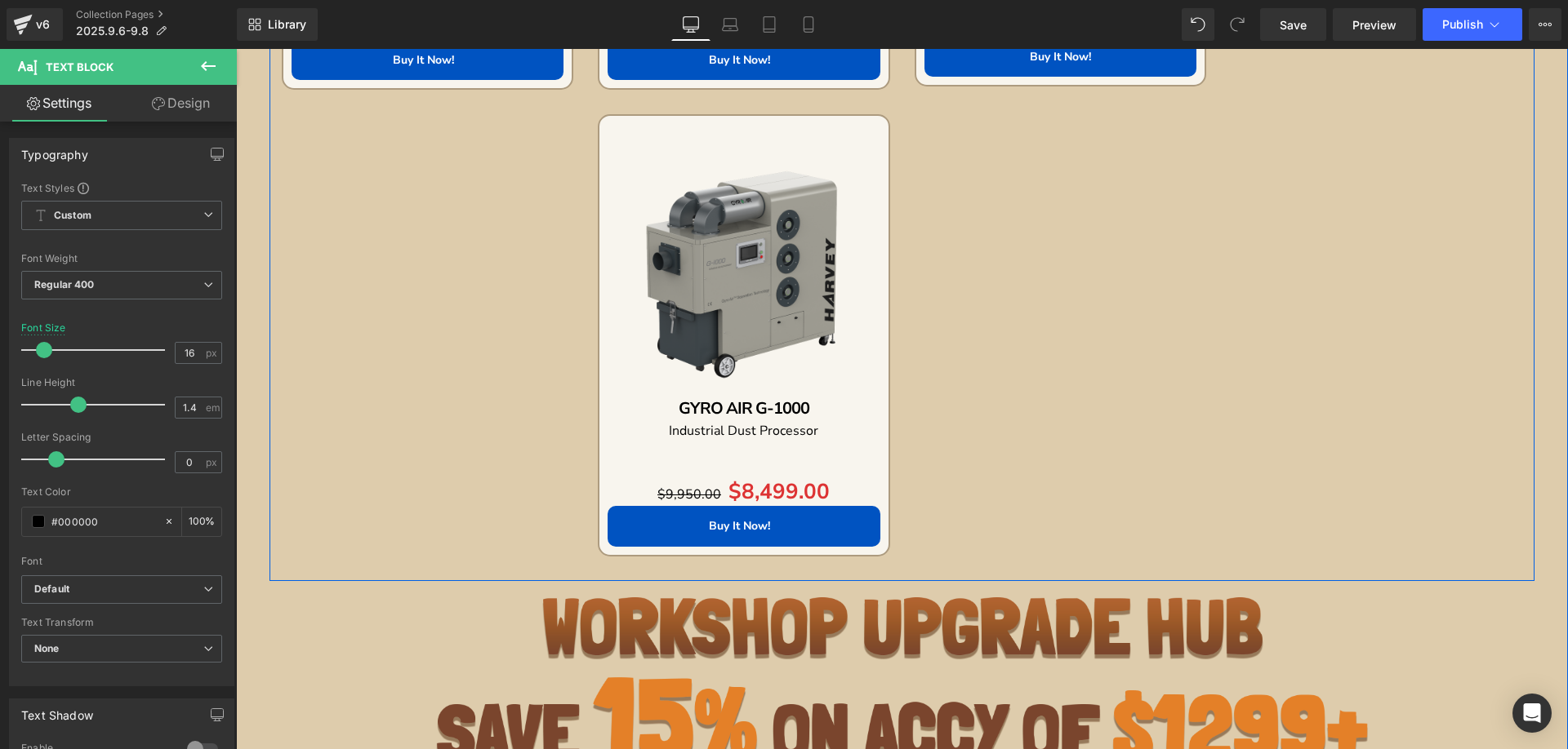
click at [703, 141] on img at bounding box center [743, 260] width 272 height 272
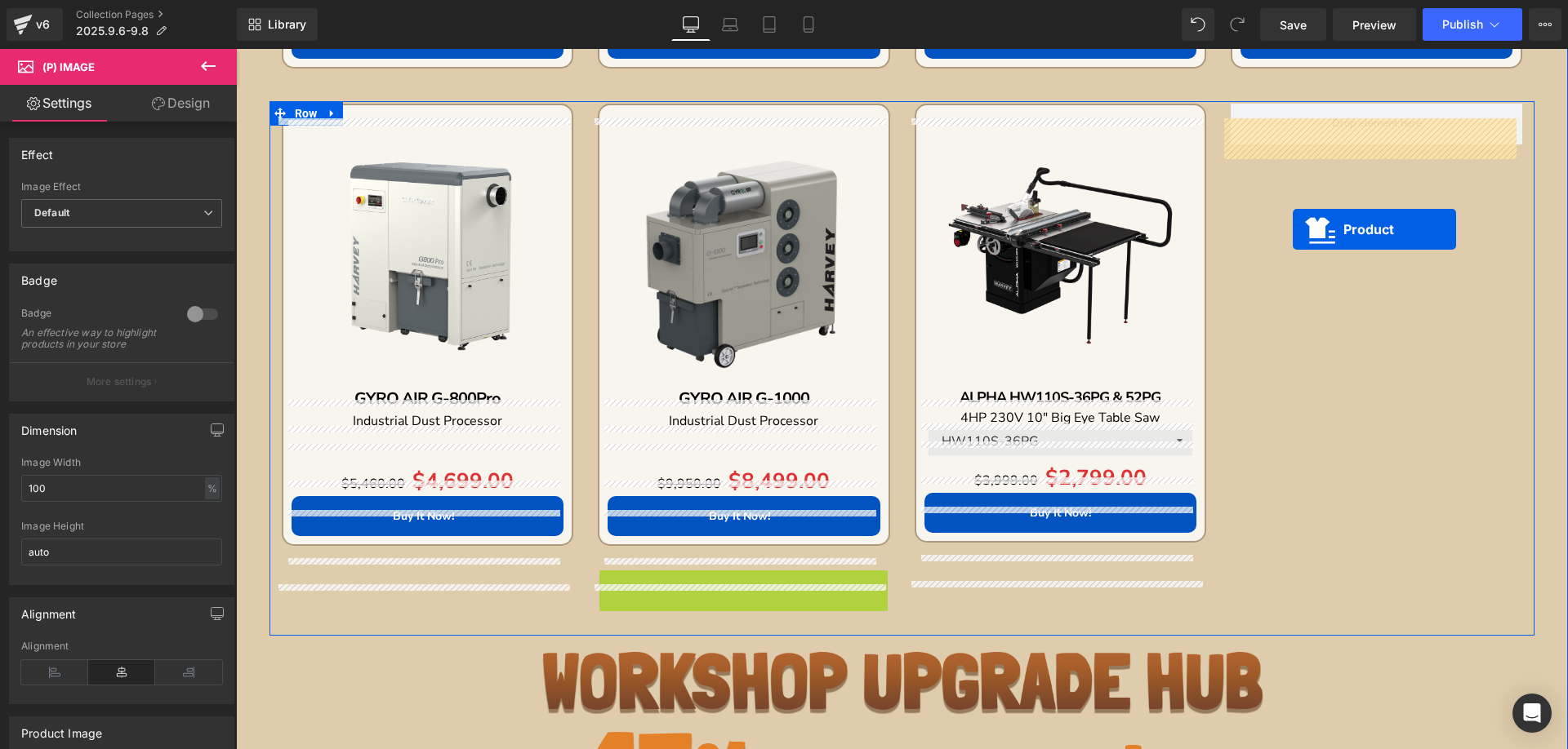
scroll to position [1964, 0]
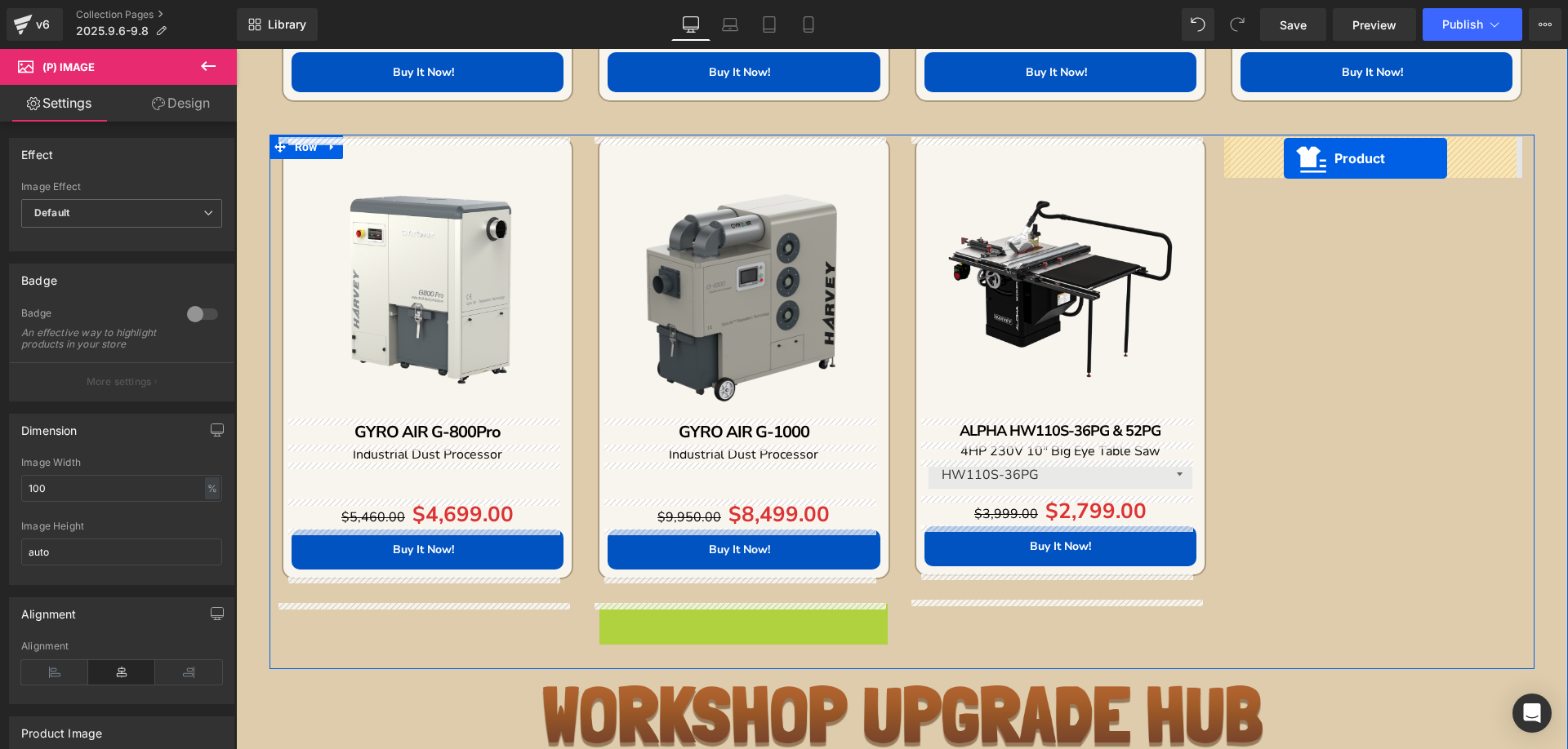
drag, startPoint x: 699, startPoint y: 128, endPoint x: 1284, endPoint y: 158, distance: 585.8
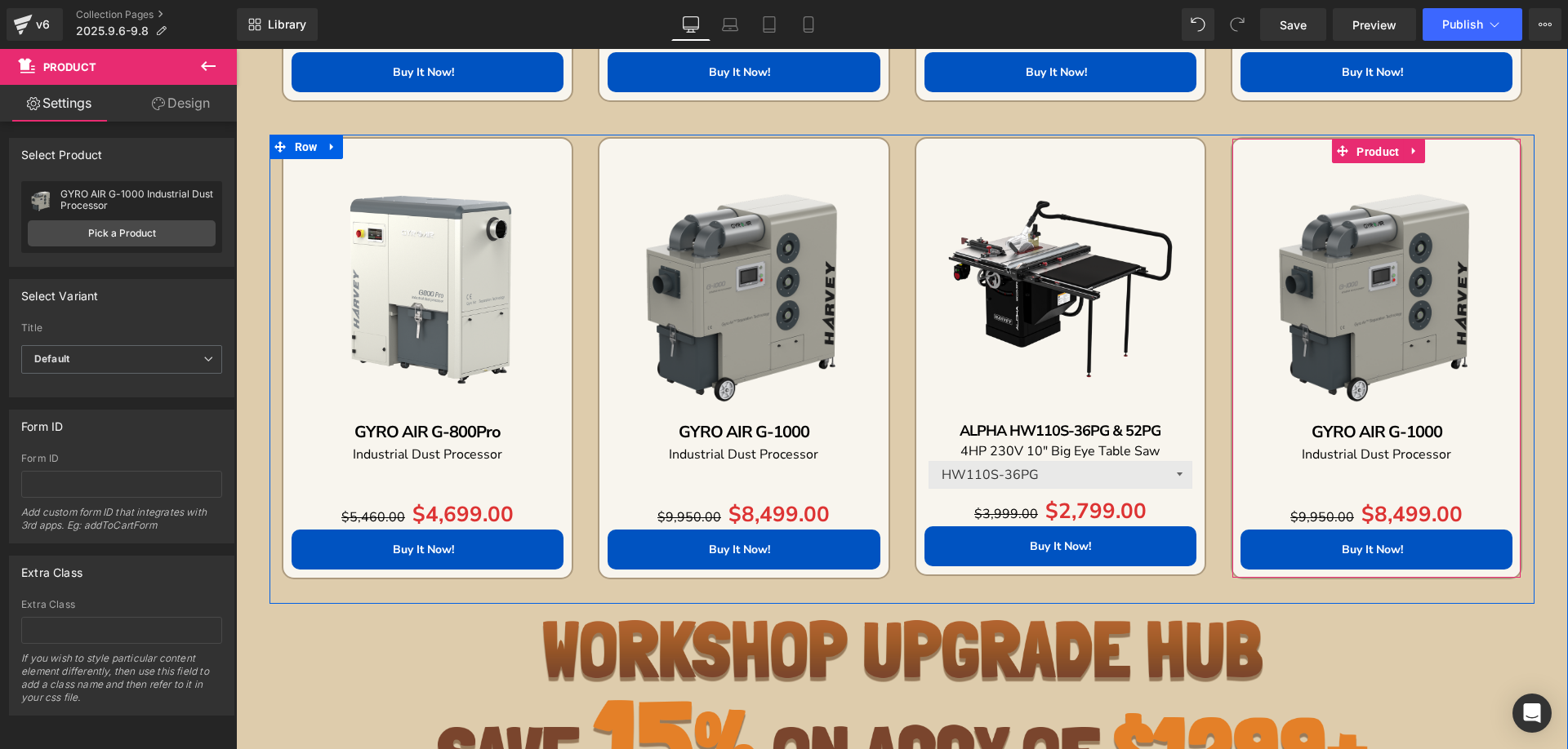
drag, startPoint x: 1353, startPoint y: 146, endPoint x: 582, endPoint y: 217, distance: 774.3
click at [1353, 148] on span "Product" at bounding box center [1377, 151] width 51 height 25
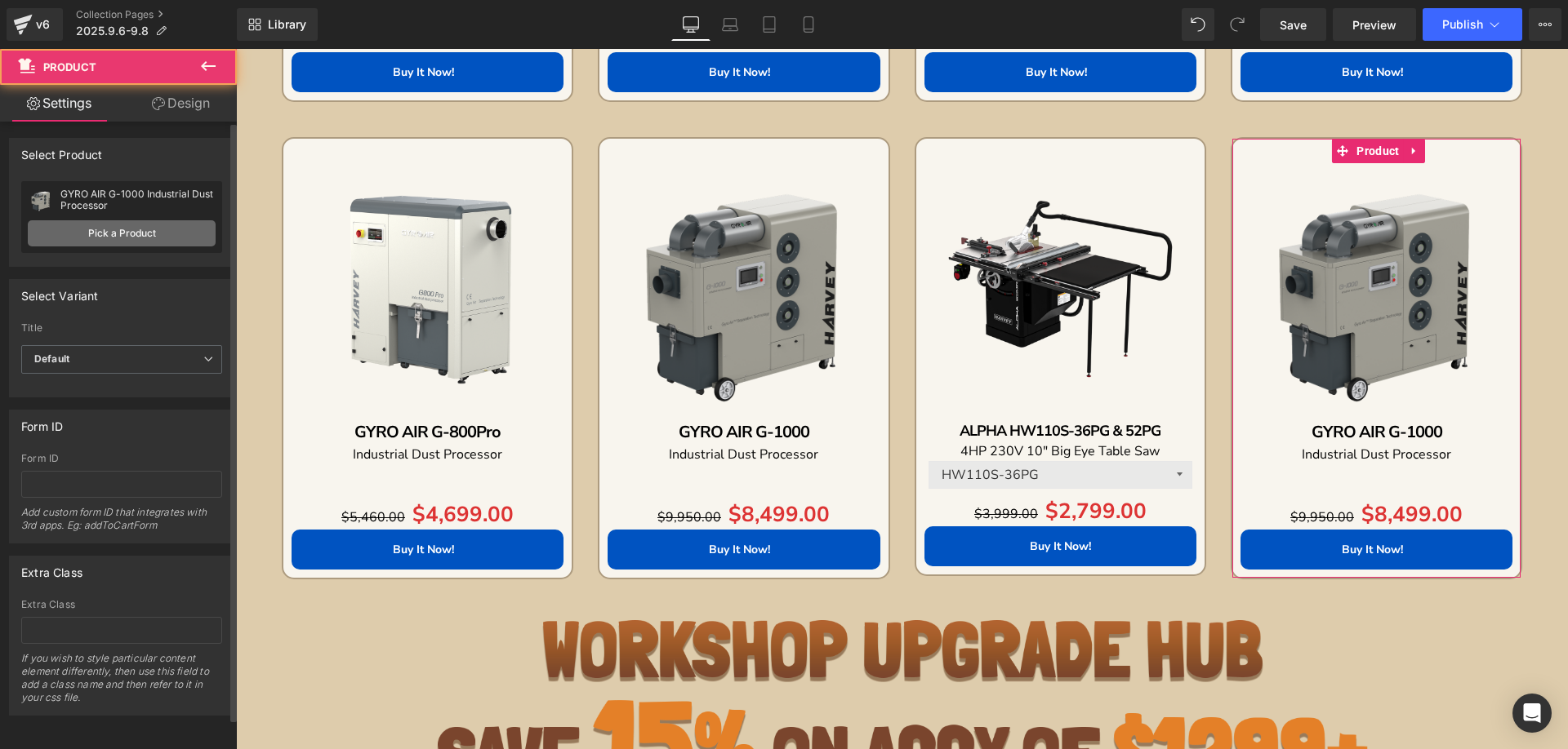
click at [123, 226] on link "Pick a Product" at bounding box center [122, 233] width 188 height 26
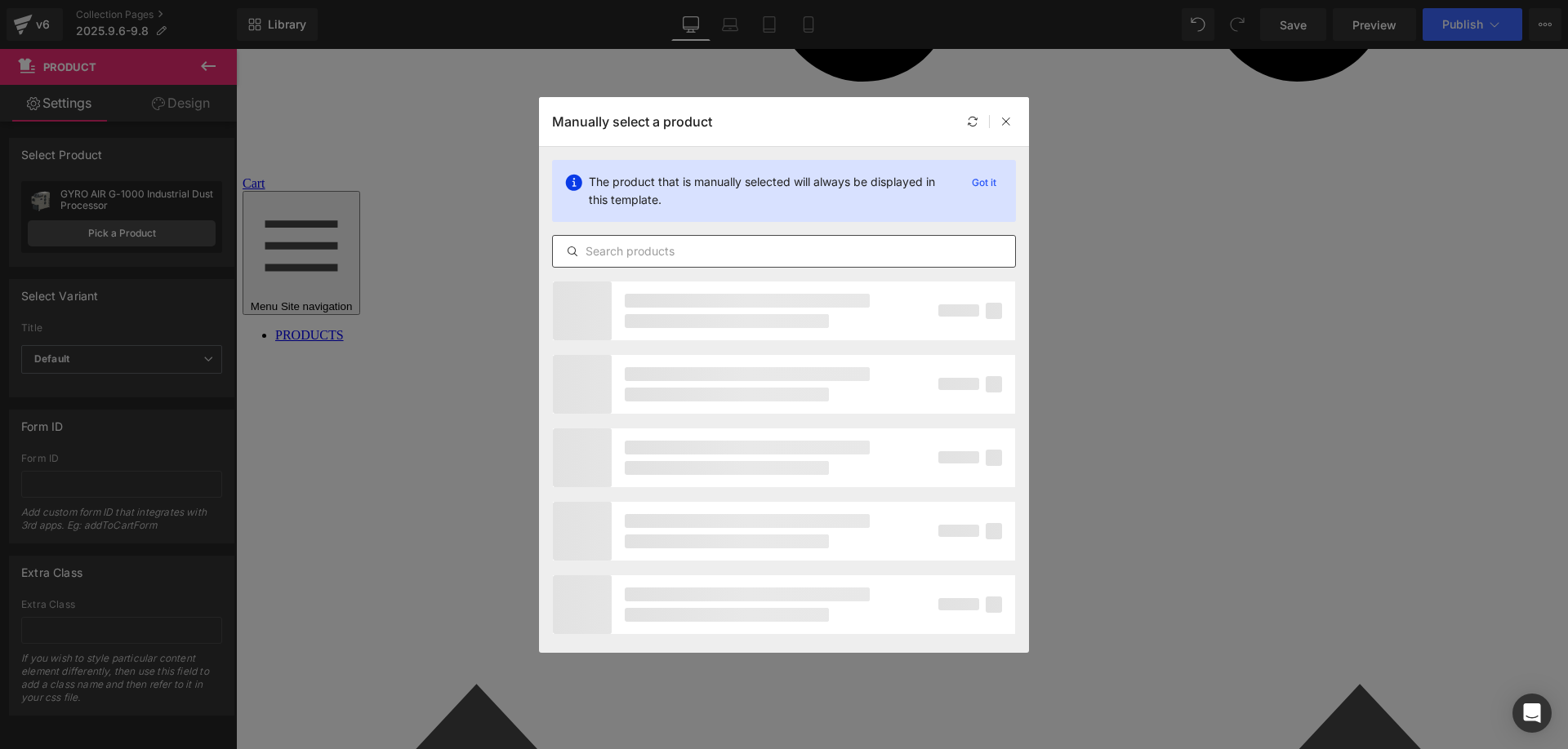
click at [602, 247] on input "text" at bounding box center [784, 251] width 462 height 19
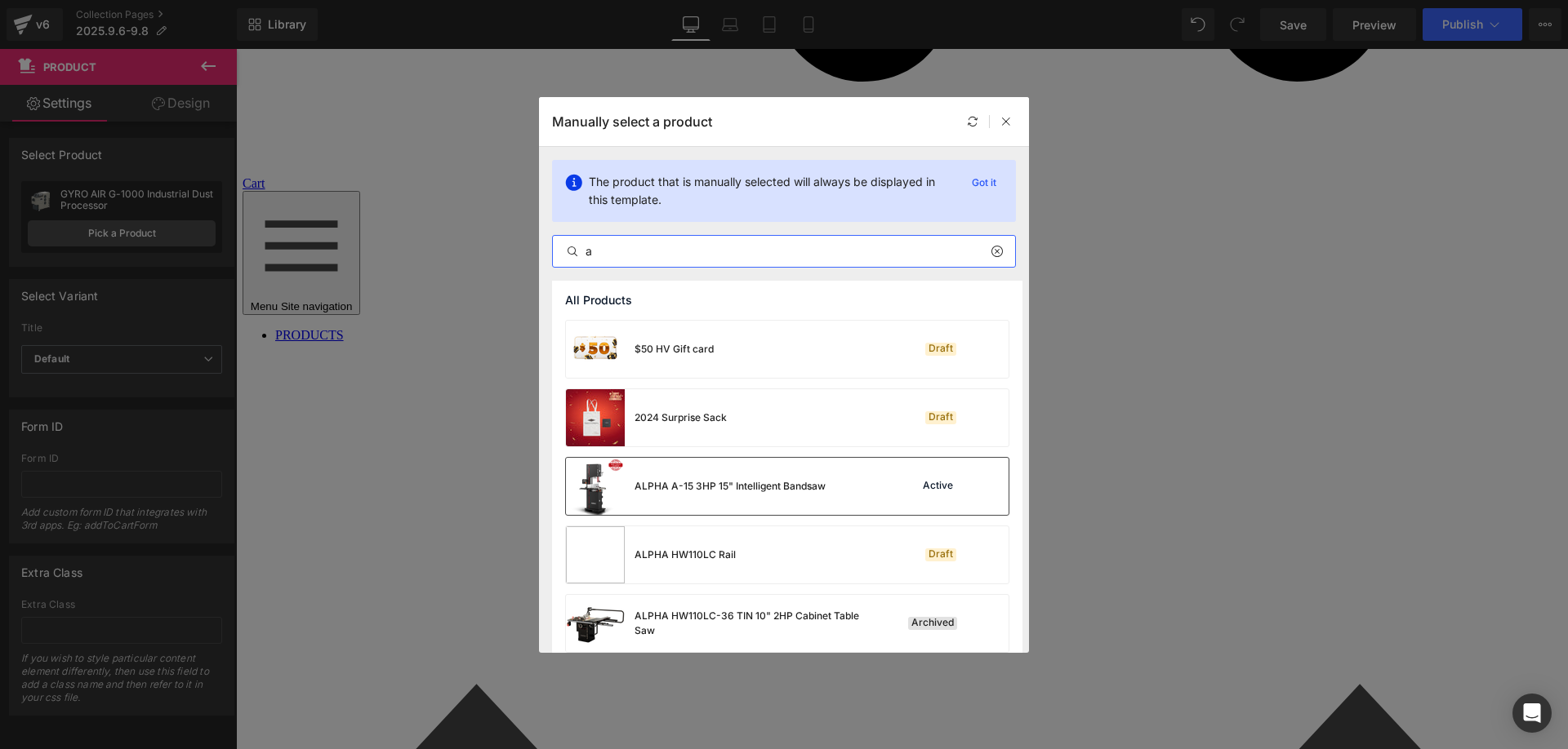
type input "a"
click at [742, 468] on div "ALPHA A-15 3HP 15" Intelligent Bandsaw" at bounding box center [696, 486] width 260 height 57
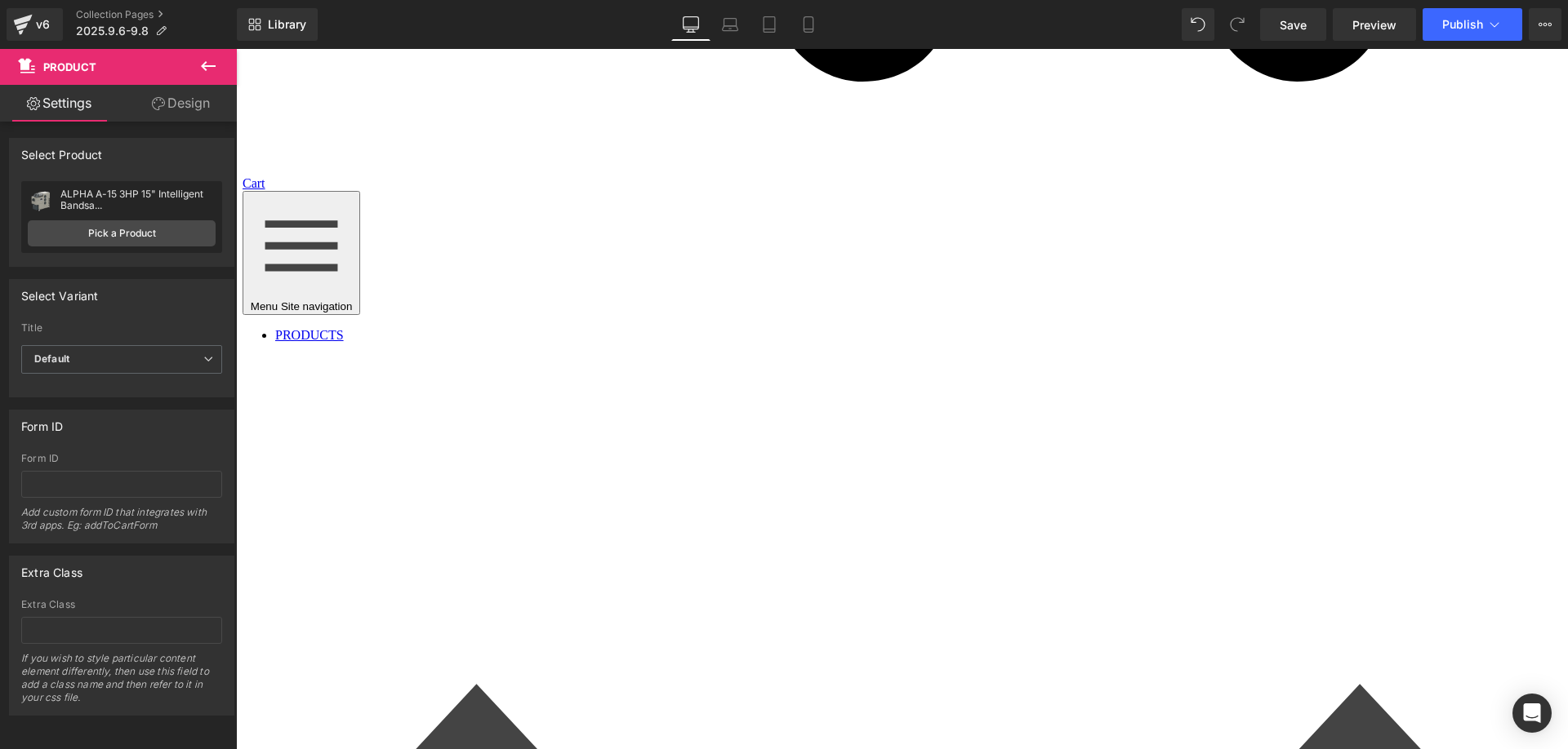
click at [1286, 430] on p "GYRO AIR G-1000" at bounding box center [1376, 432] width 272 height 26
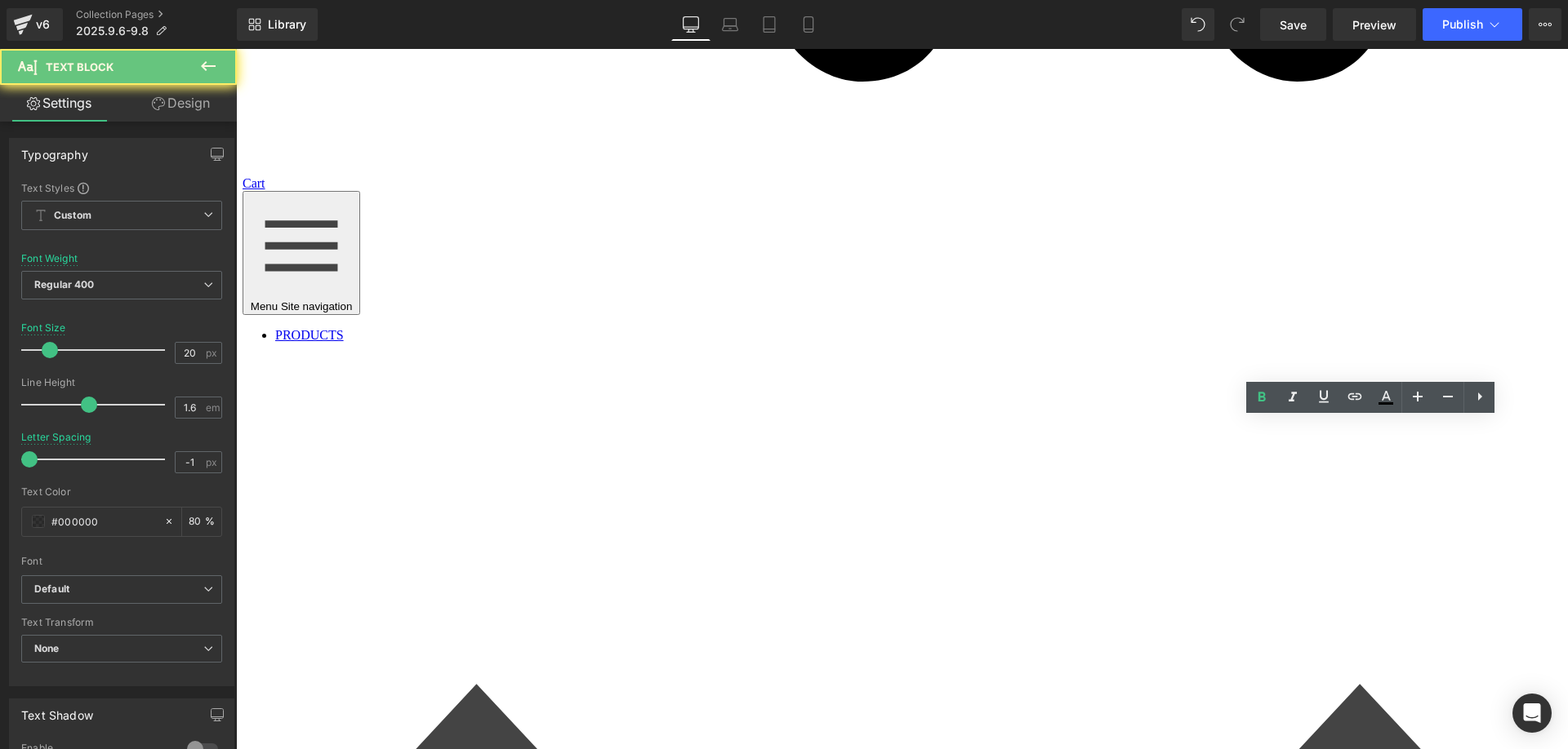
drag, startPoint x: 1292, startPoint y: 429, endPoint x: 1456, endPoint y: 430, distance: 164.0
click at [1456, 430] on p "GYRO AIR G-1000" at bounding box center [1376, 432] width 272 height 26
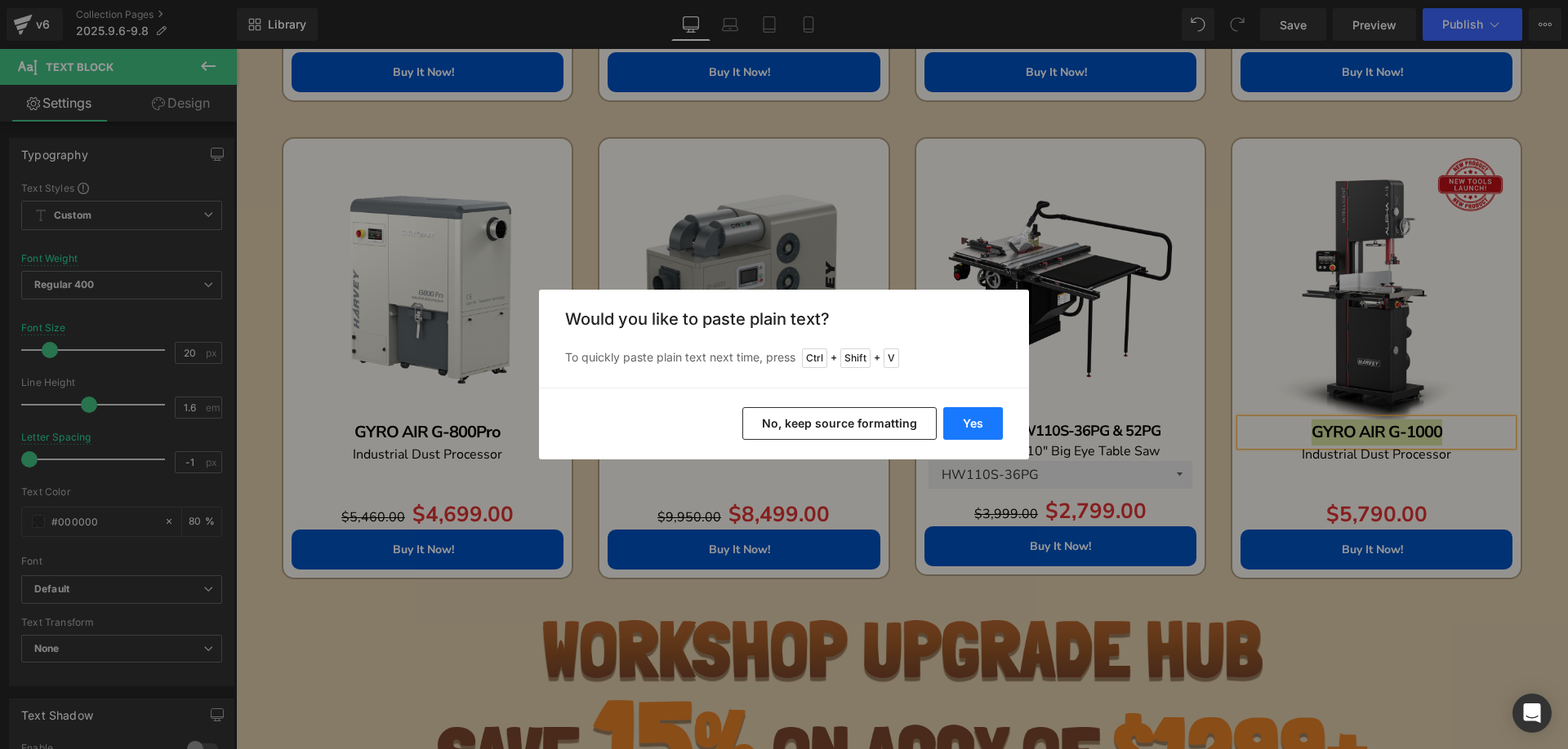
drag, startPoint x: 978, startPoint y: 422, endPoint x: 741, endPoint y: 373, distance: 242.0
click at [978, 422] on button "Yes" at bounding box center [973, 423] width 60 height 32
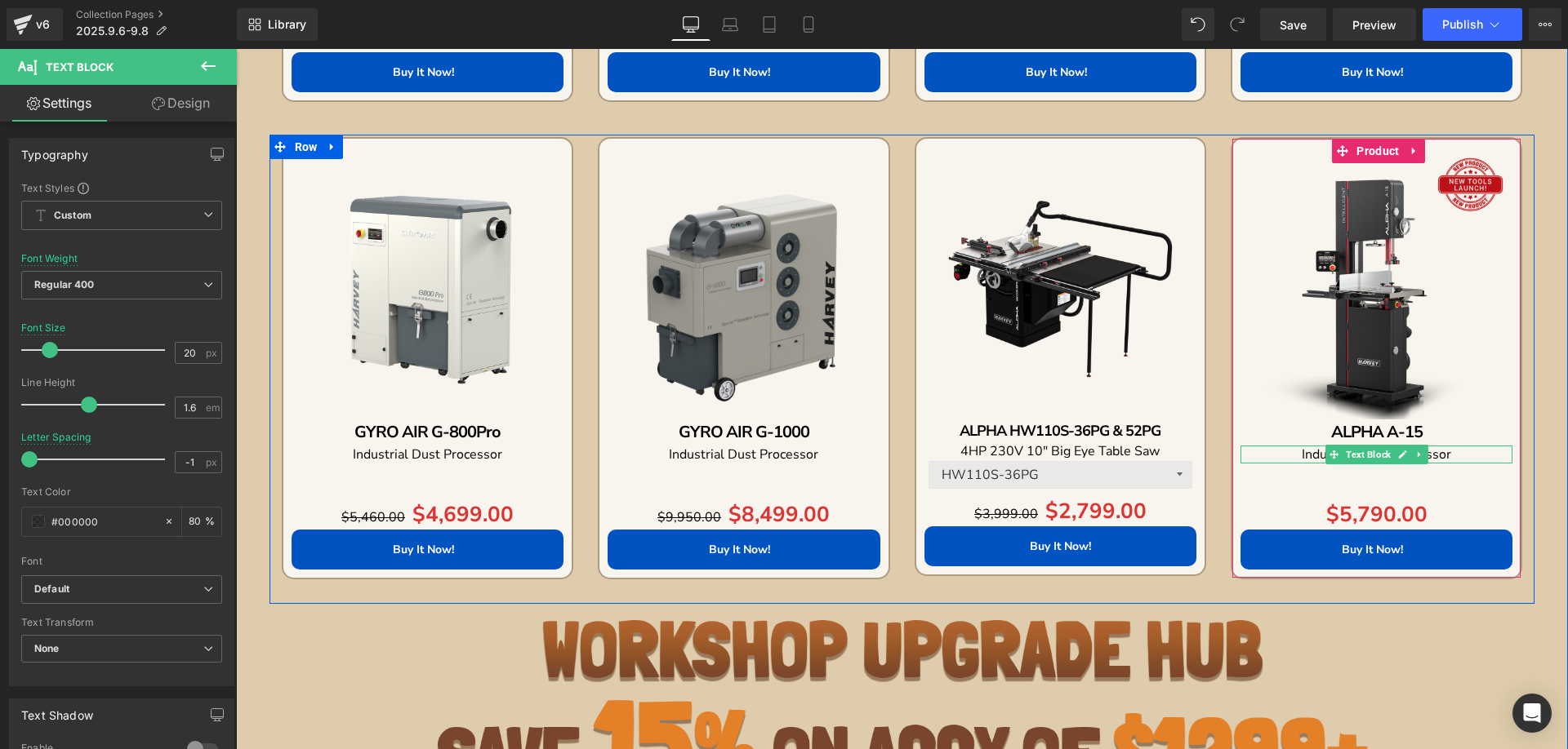
click at [1285, 453] on p "Industrial Dust Processor" at bounding box center [1376, 454] width 272 height 18
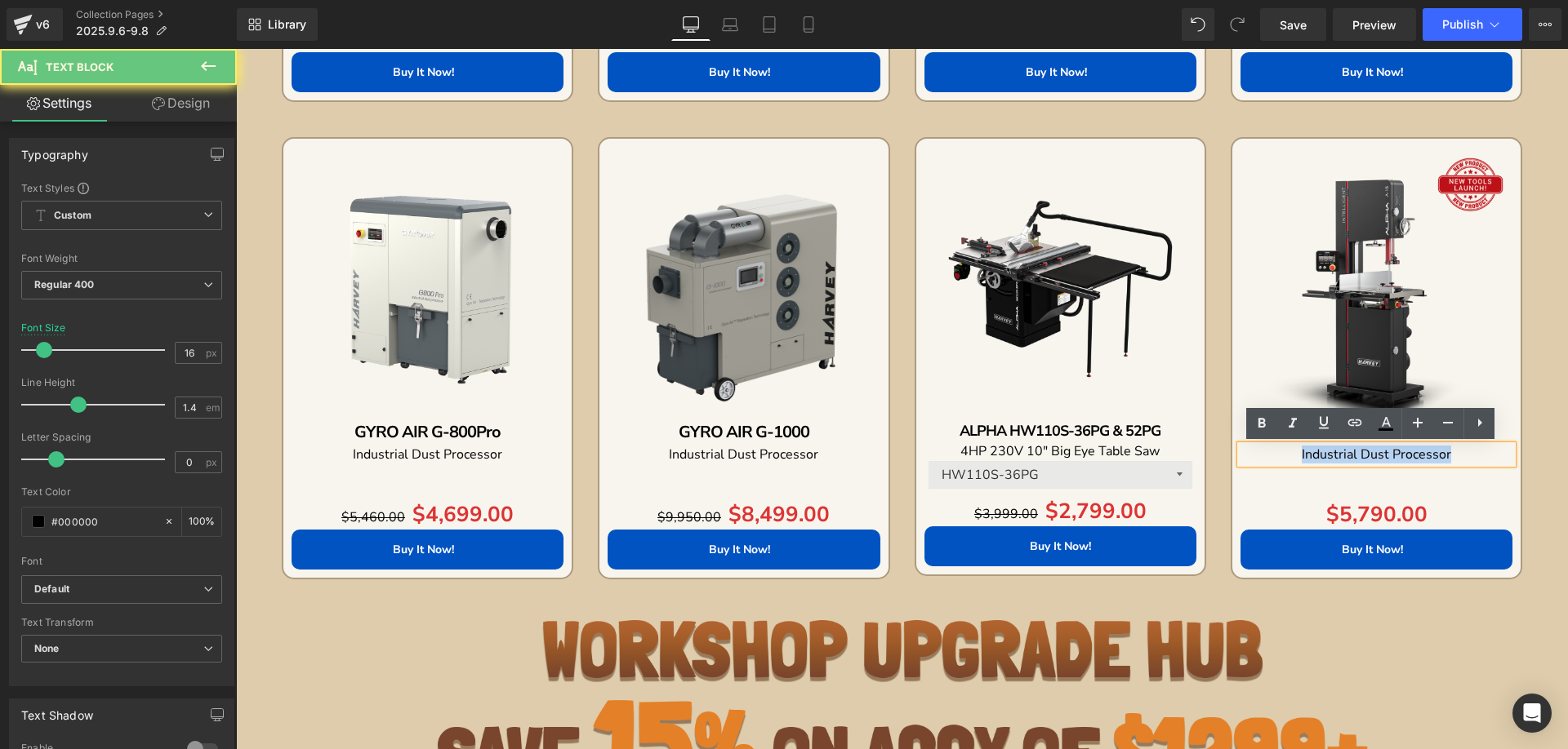
drag, startPoint x: 1281, startPoint y: 449, endPoint x: 1453, endPoint y: 453, distance: 172.0
click at [1453, 453] on p "Industrial Dust Processor" at bounding box center [1376, 454] width 272 height 18
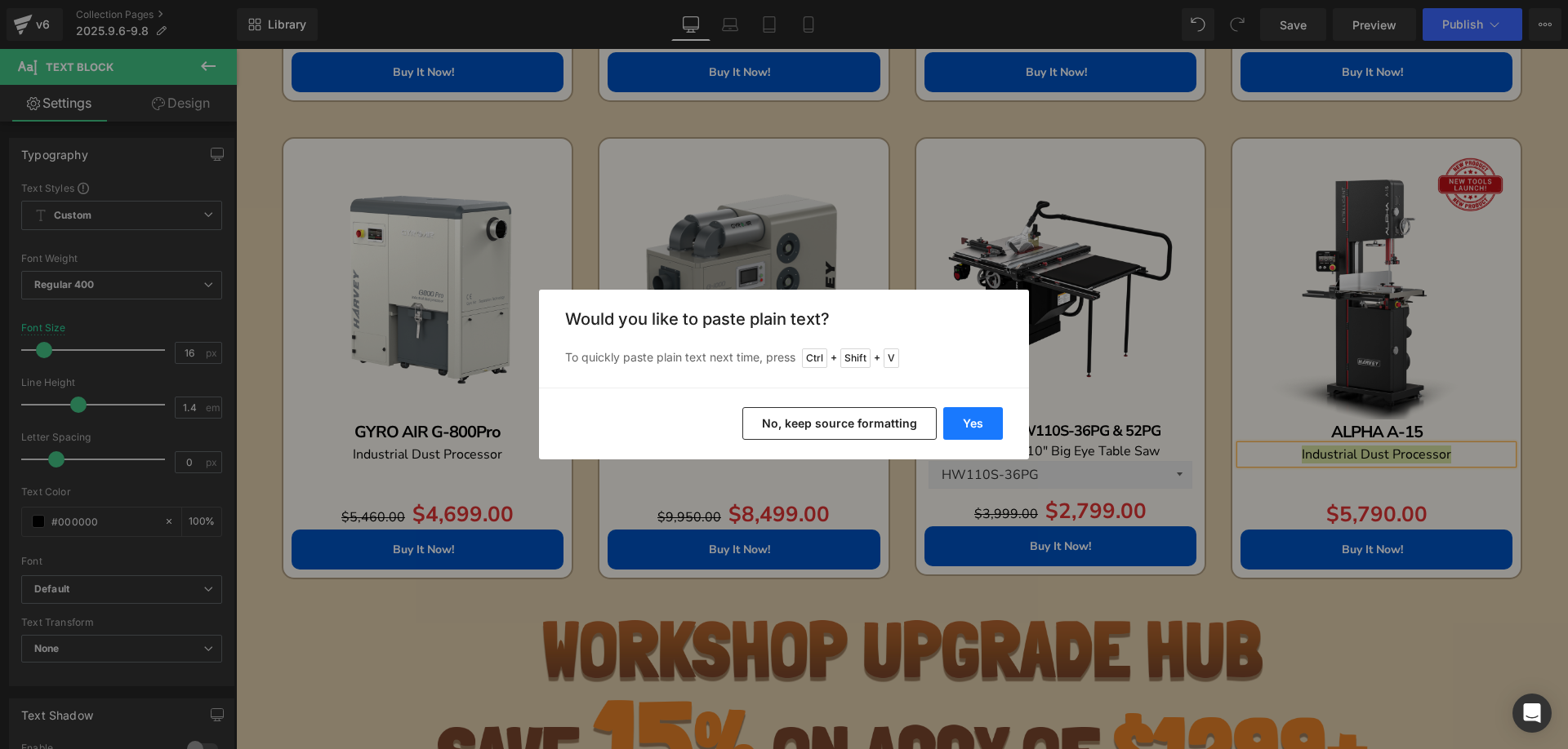
click at [996, 422] on button "Yes" at bounding box center [973, 423] width 60 height 32
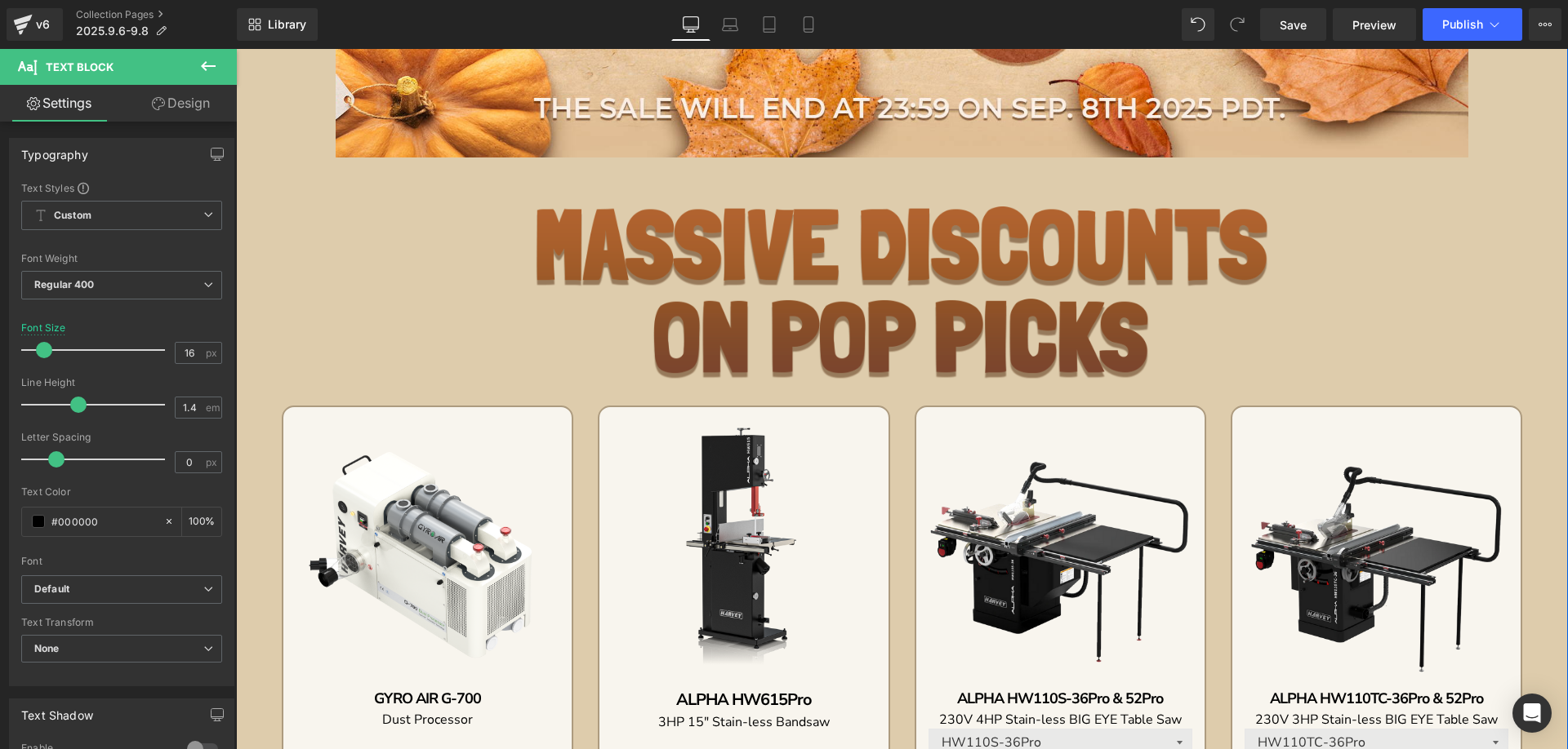
scroll to position [740, 0]
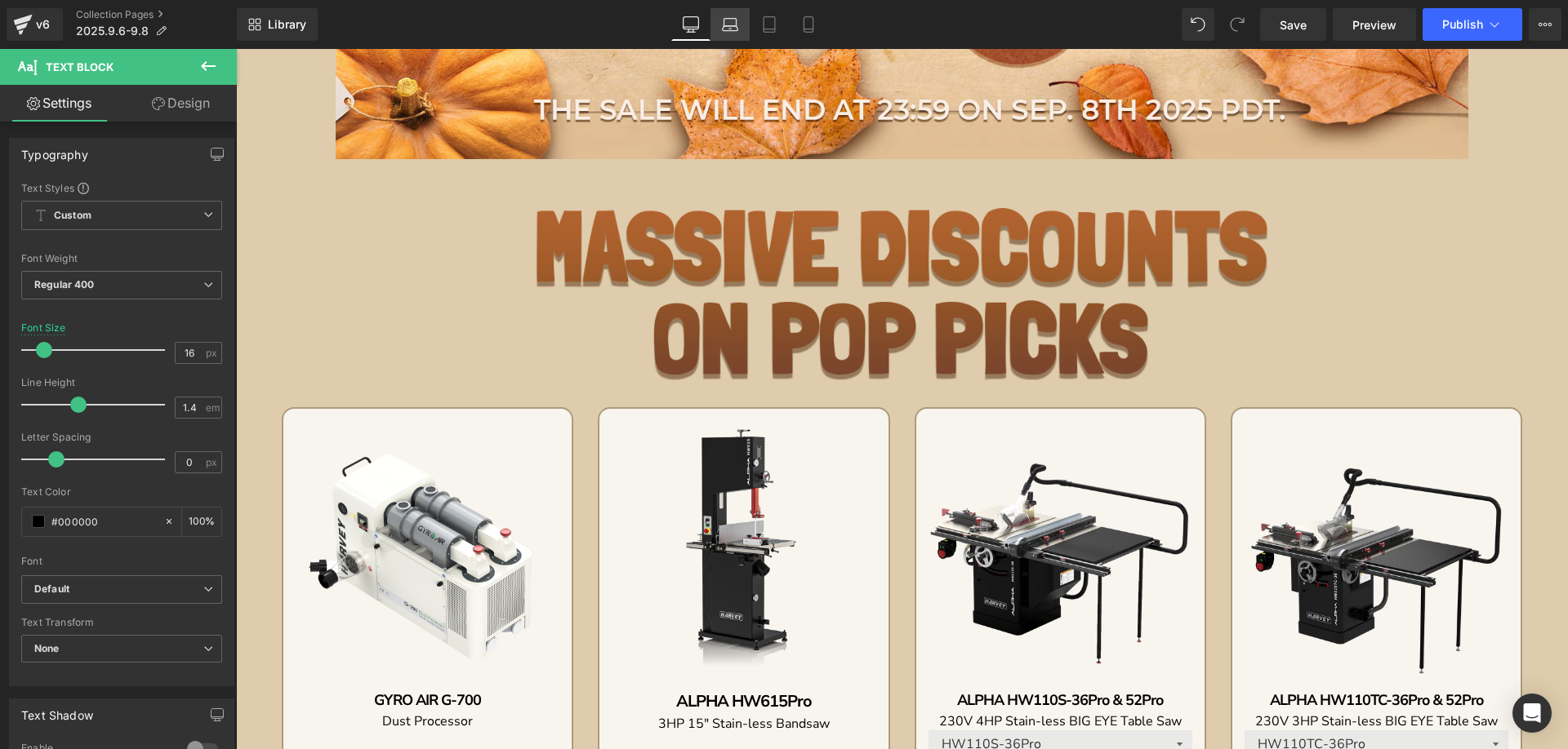
drag, startPoint x: 724, startPoint y: 18, endPoint x: 255, endPoint y: 6, distance: 469.2
click at [724, 18] on icon at bounding box center [730, 25] width 17 height 17
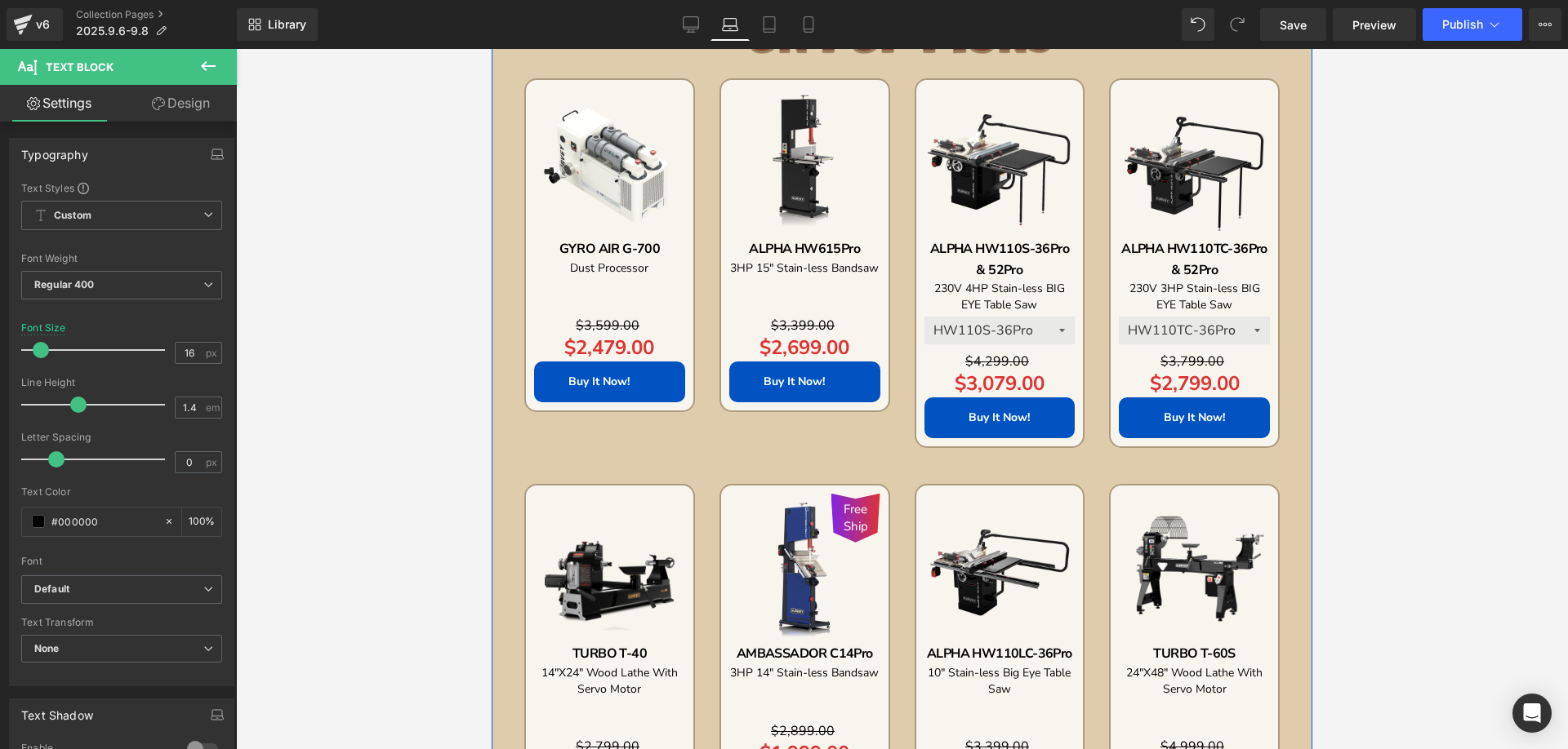
scroll to position [694, 0]
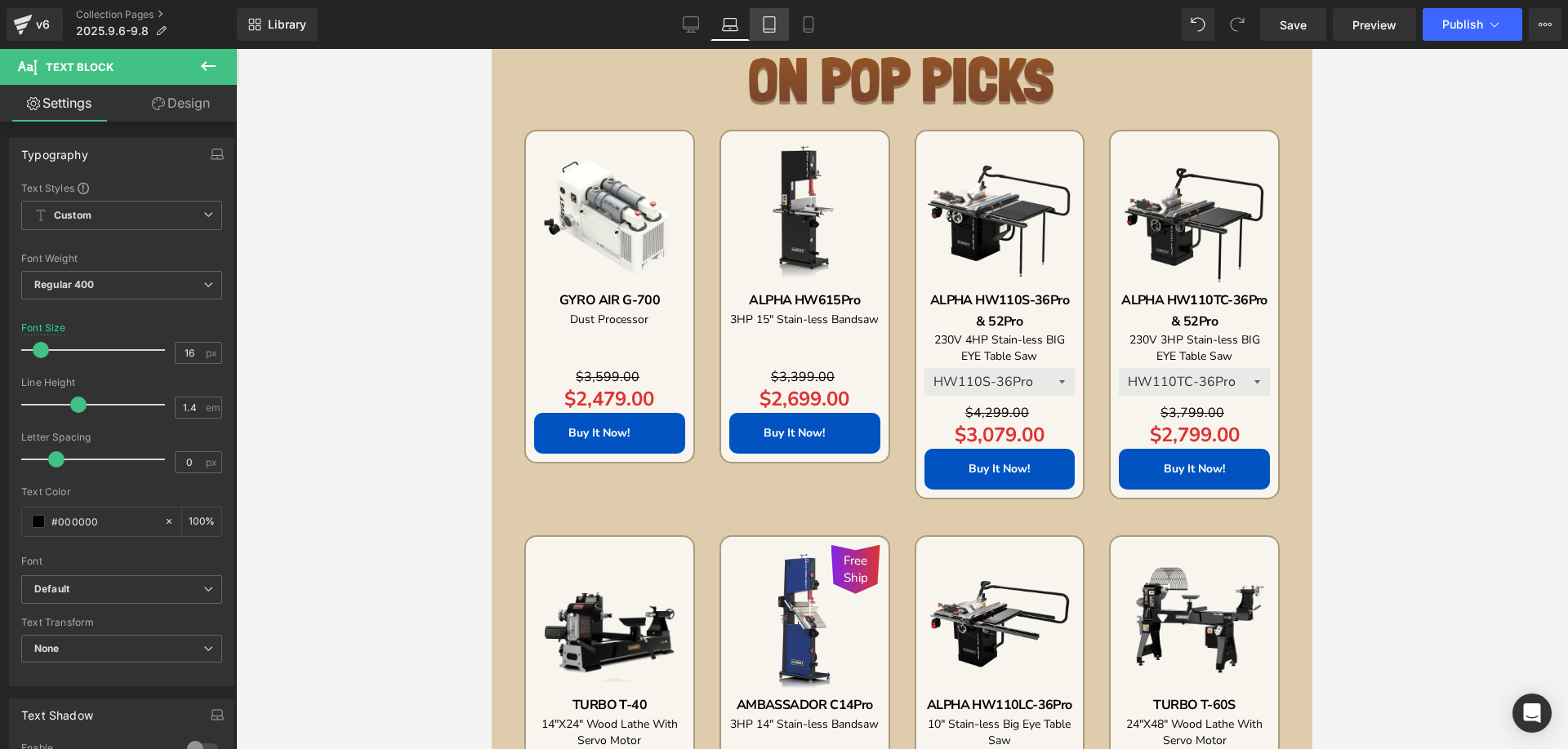
click at [772, 26] on icon at bounding box center [770, 25] width 17 height 17
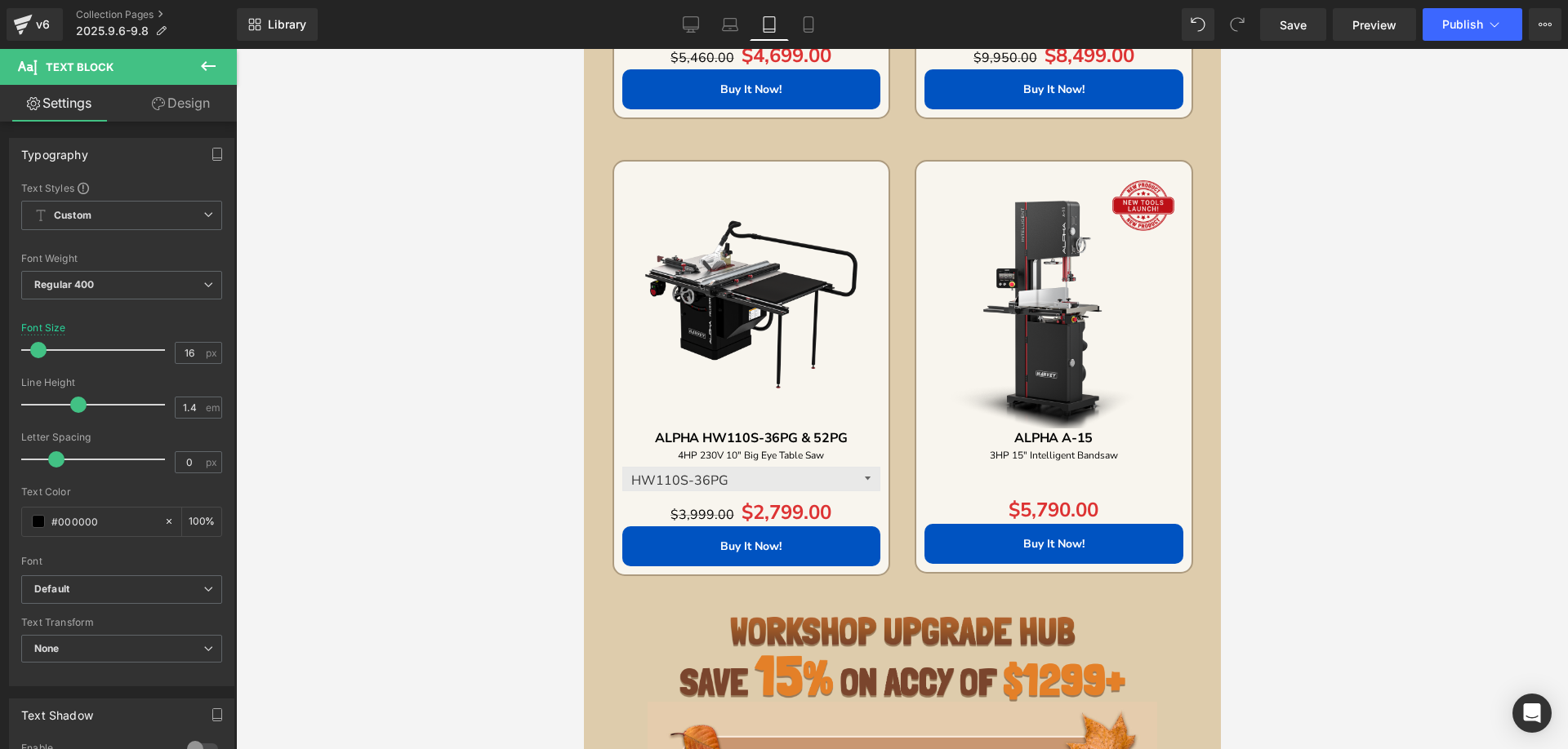
scroll to position [3266, 0]
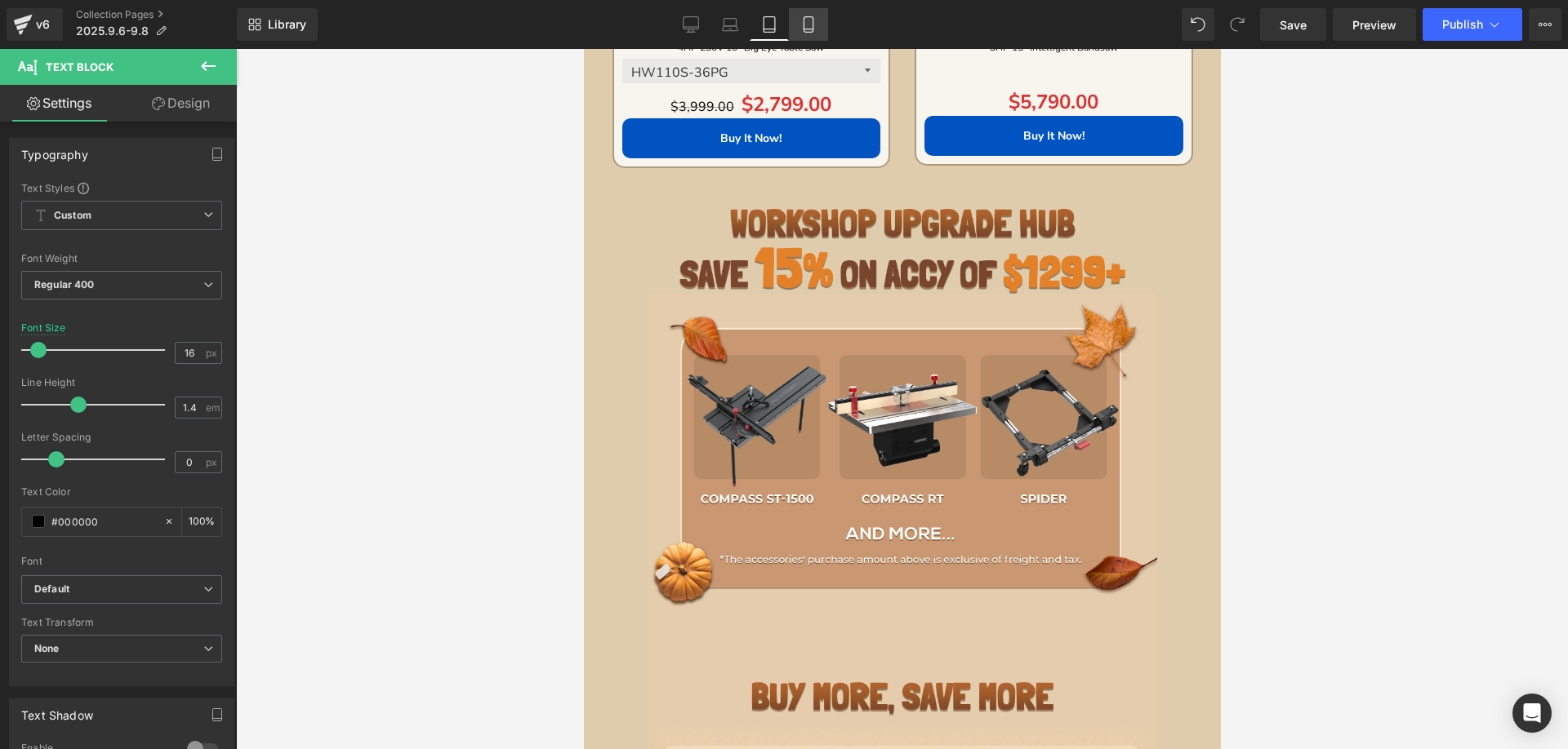
click at [803, 21] on icon at bounding box center [808, 25] width 17 height 17
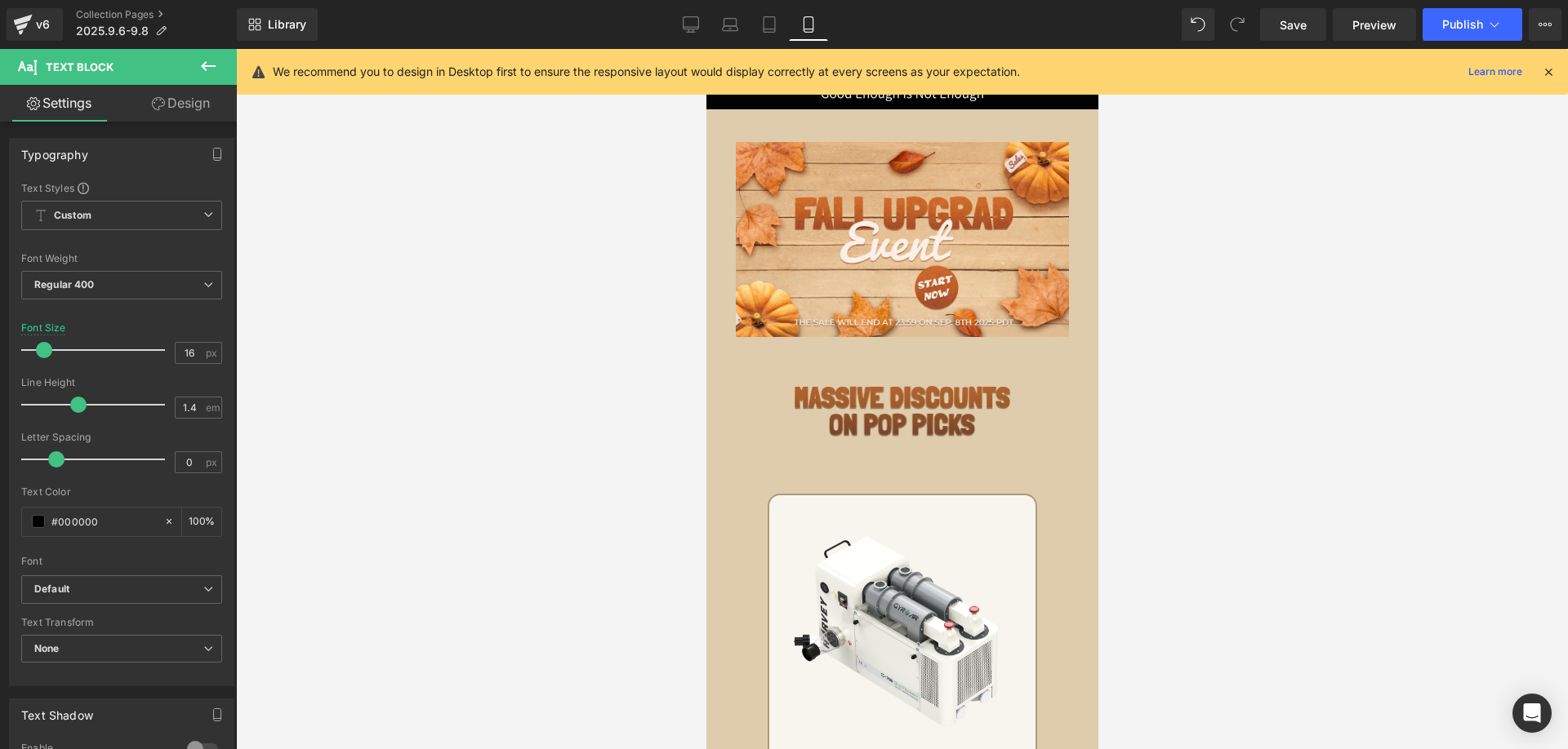
scroll to position [0, 0]
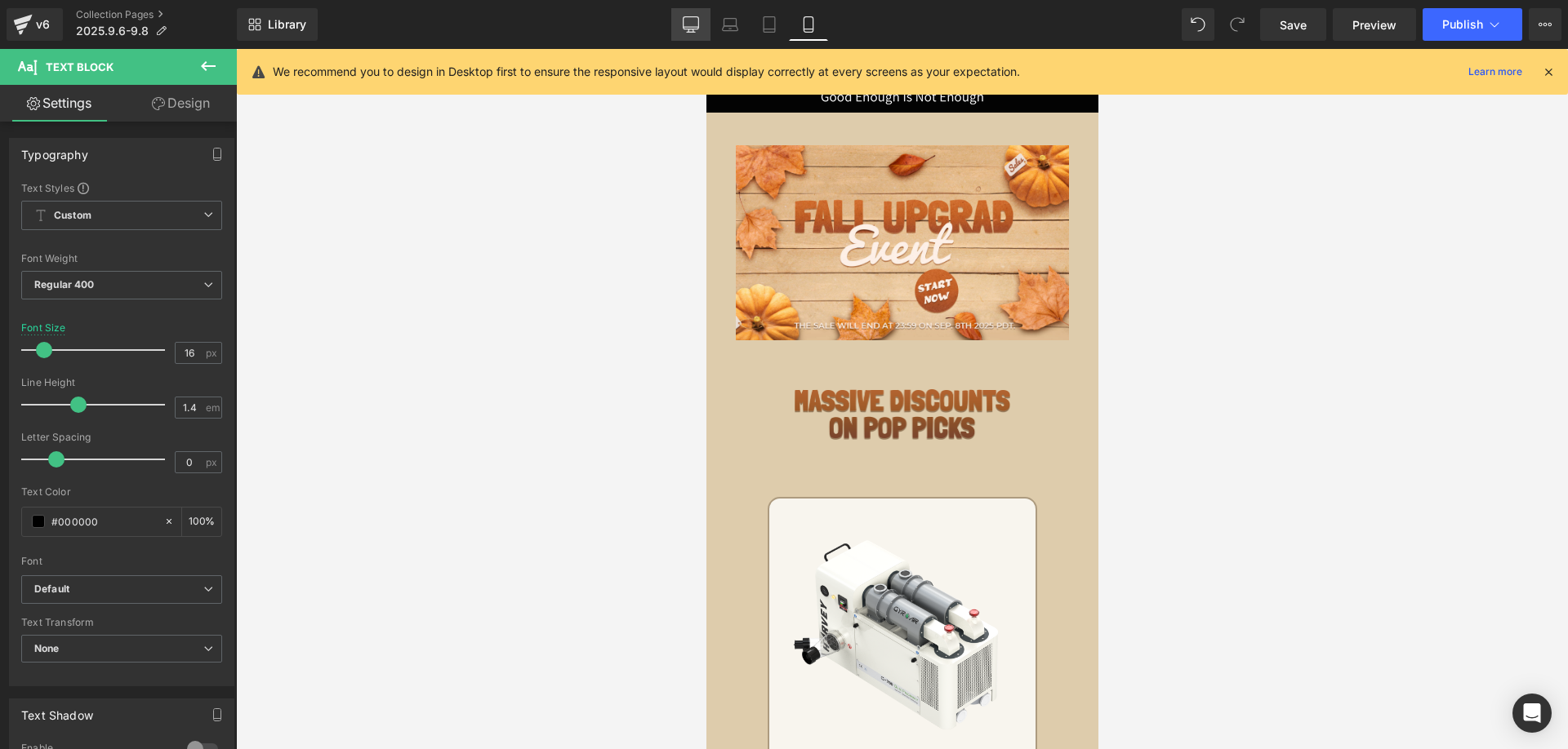
click at [697, 32] on link "Desktop" at bounding box center [690, 24] width 40 height 32
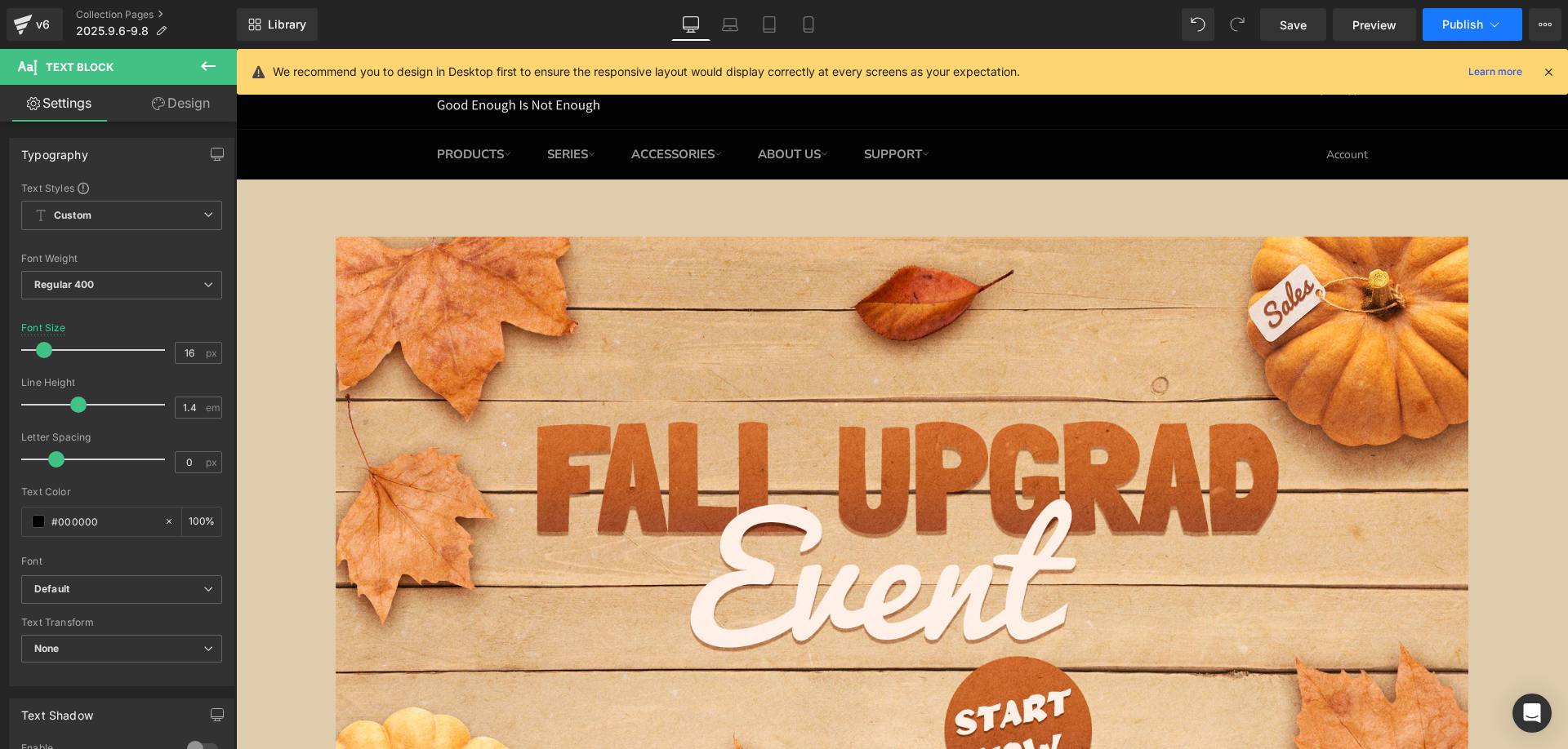
click at [1462, 18] on span "Publish" at bounding box center [1463, 24] width 41 height 13
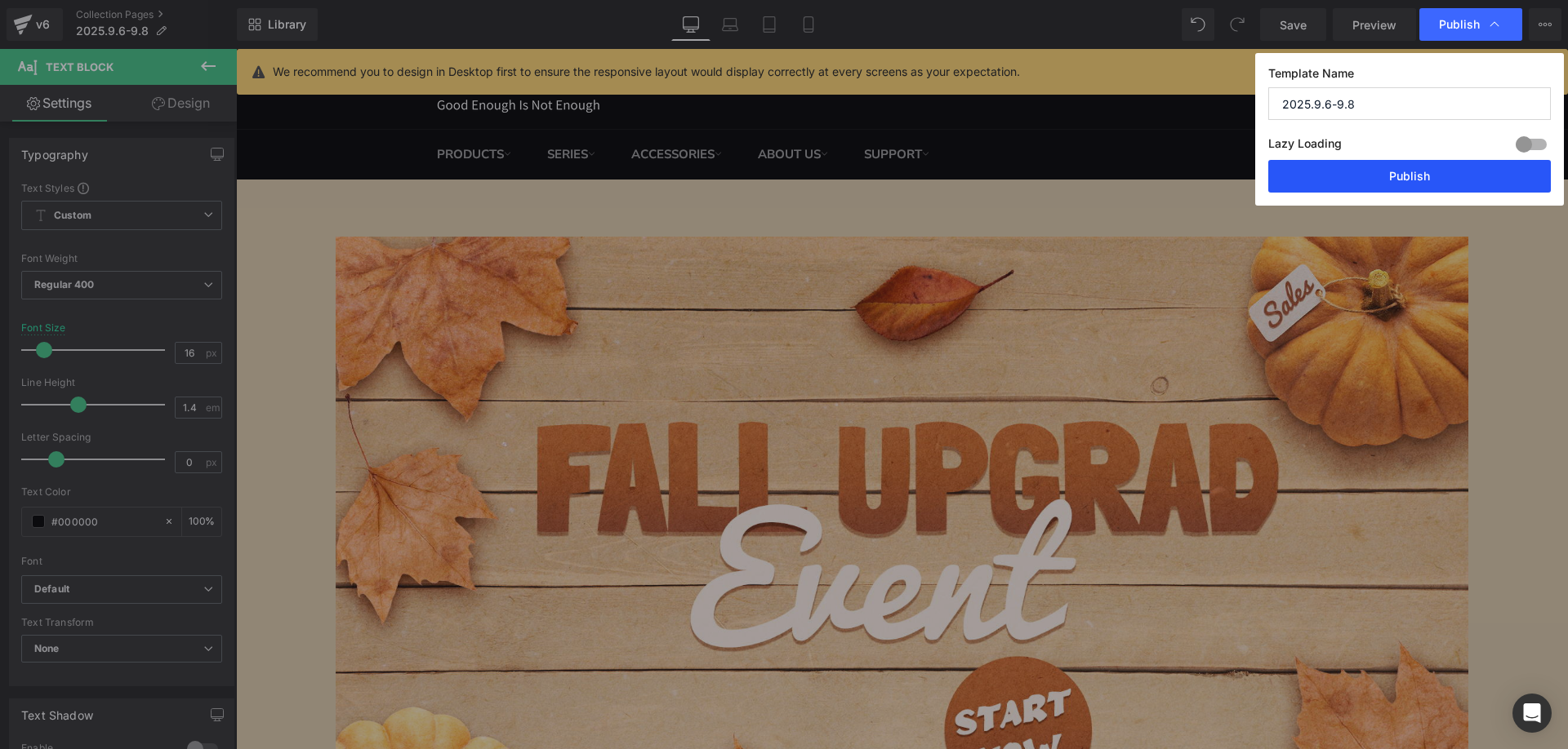
drag, startPoint x: 1365, startPoint y: 177, endPoint x: 1089, endPoint y: 122, distance: 281.4
click at [1365, 177] on button "Publish" at bounding box center [1409, 176] width 283 height 32
